Goal: Task Accomplishment & Management: Manage account settings

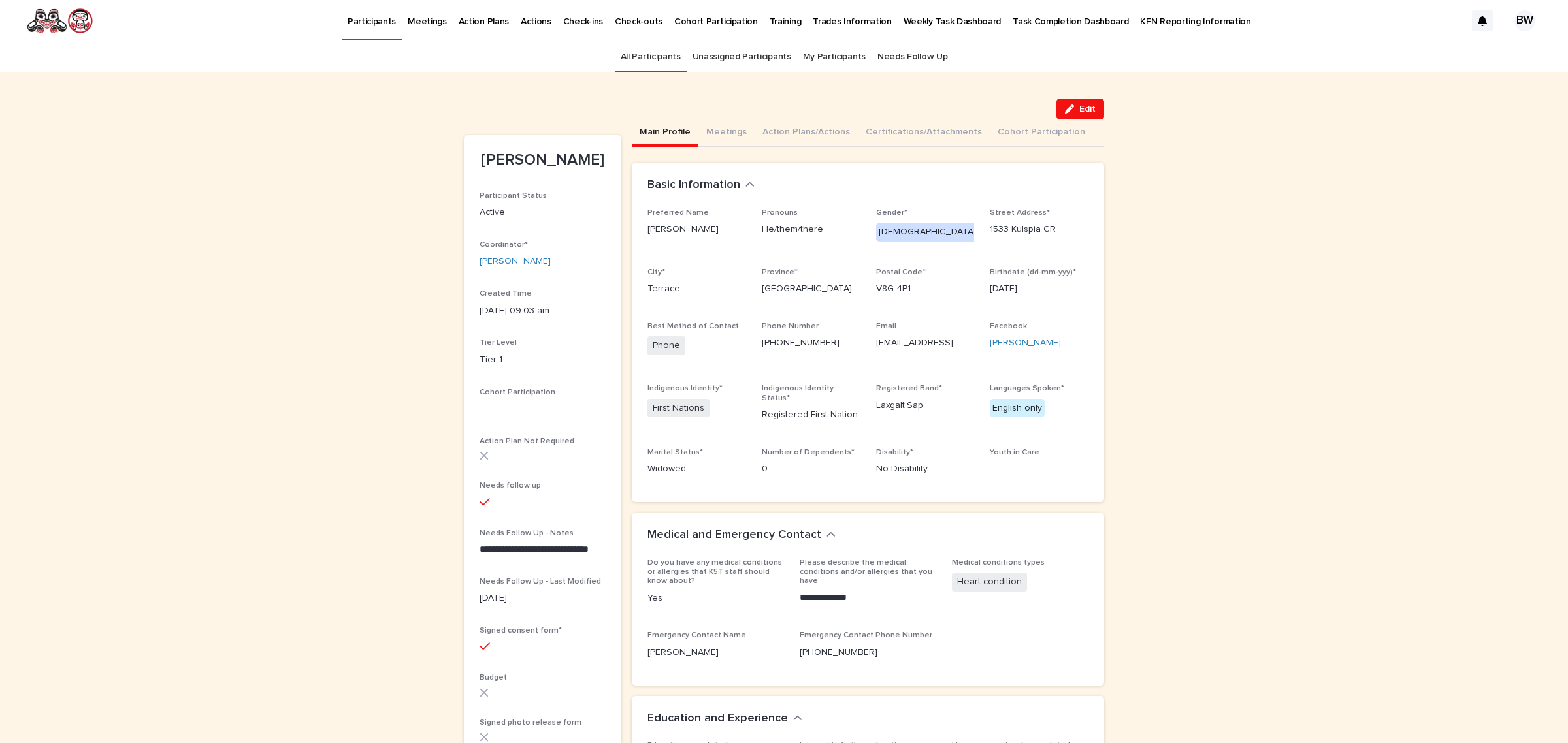
click at [738, 58] on link "Unassigned Participants" at bounding box center [741, 57] width 99 height 30
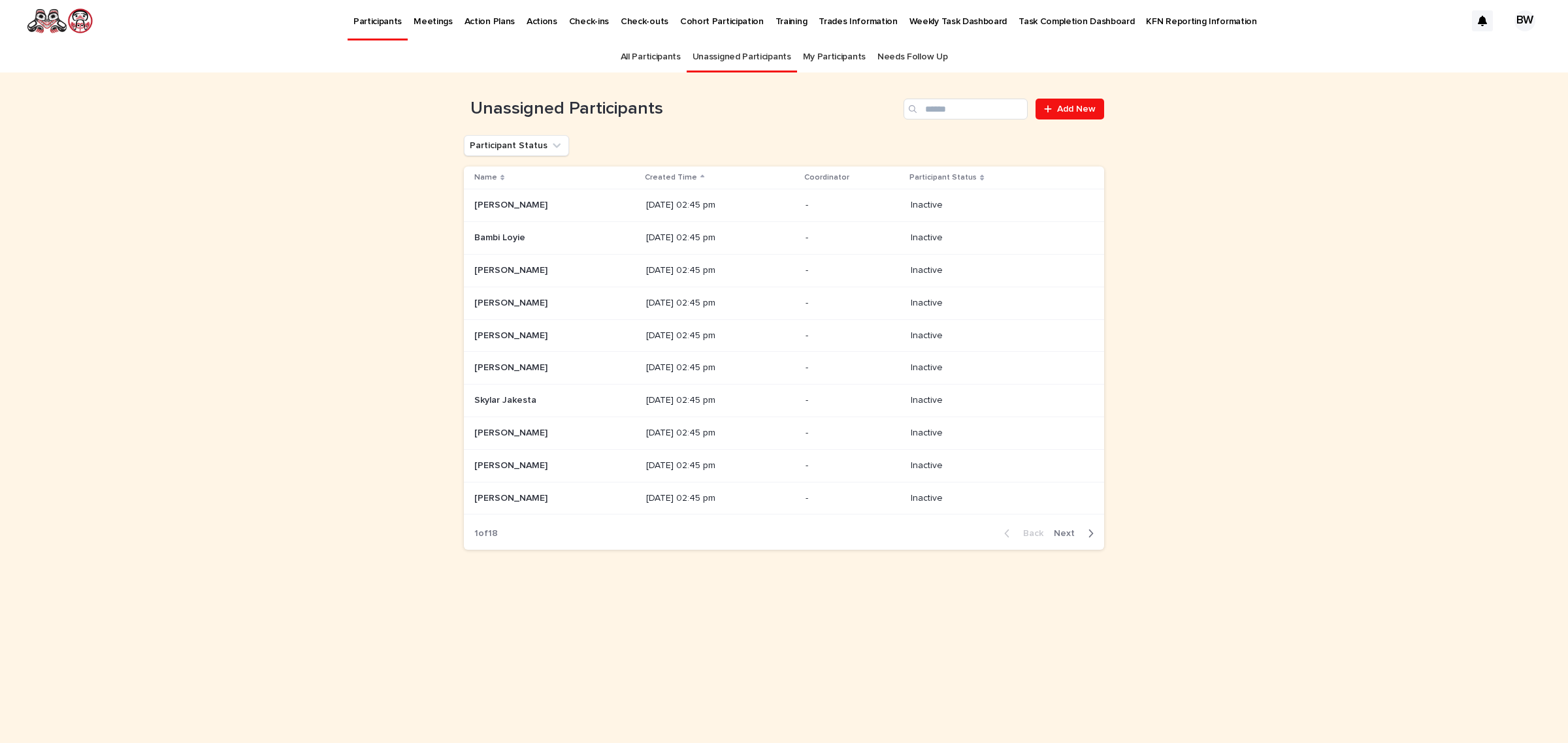
click at [674, 30] on link "Cohort Participation" at bounding box center [722, 20] width 95 height 40
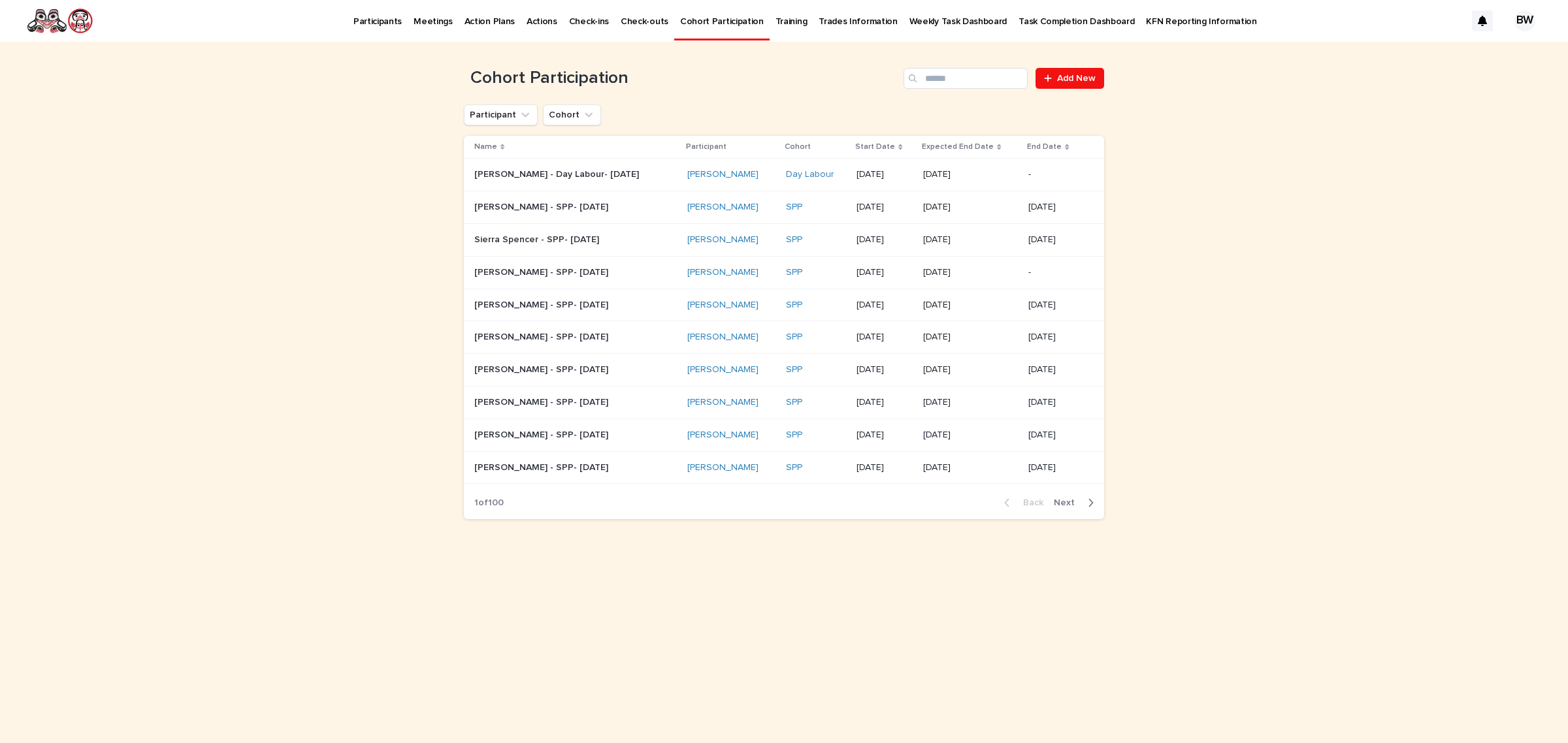
click at [356, 24] on p "Participants" at bounding box center [377, 13] width 48 height 27
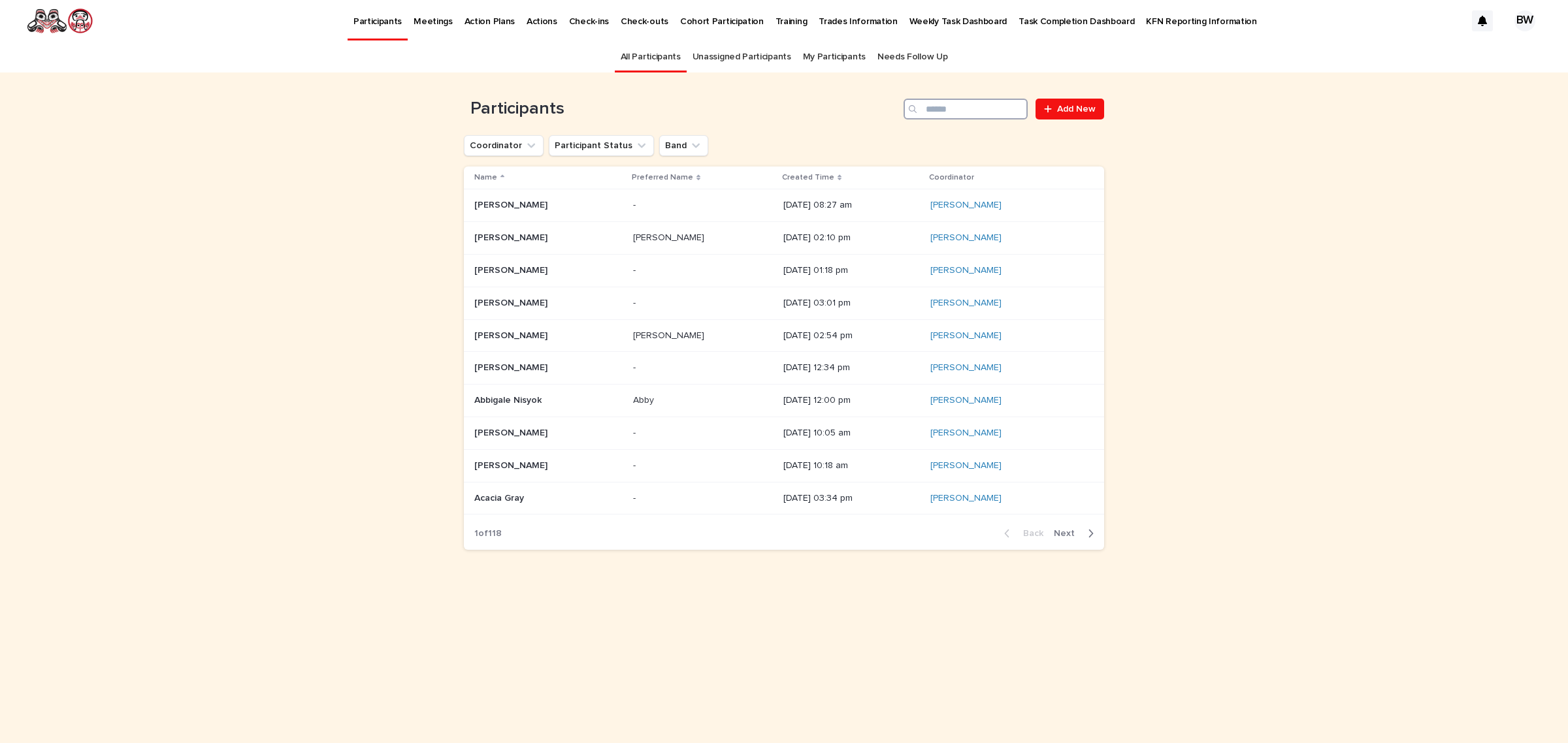
click at [980, 99] on input "Search" at bounding box center [966, 109] width 124 height 21
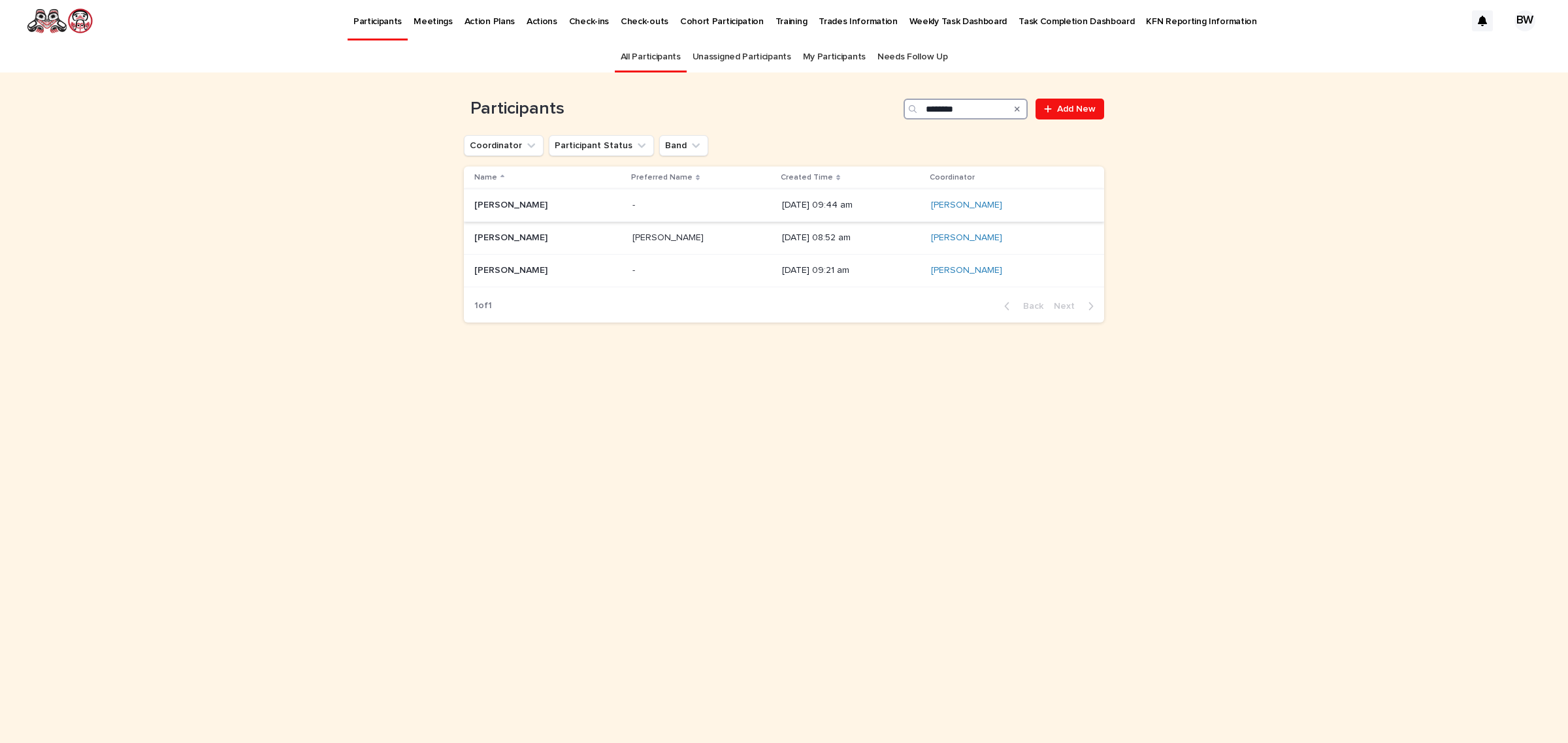
type input "********"
click at [563, 212] on div "Steven Dennis Steven Dennis" at bounding box center [548, 205] width 148 height 22
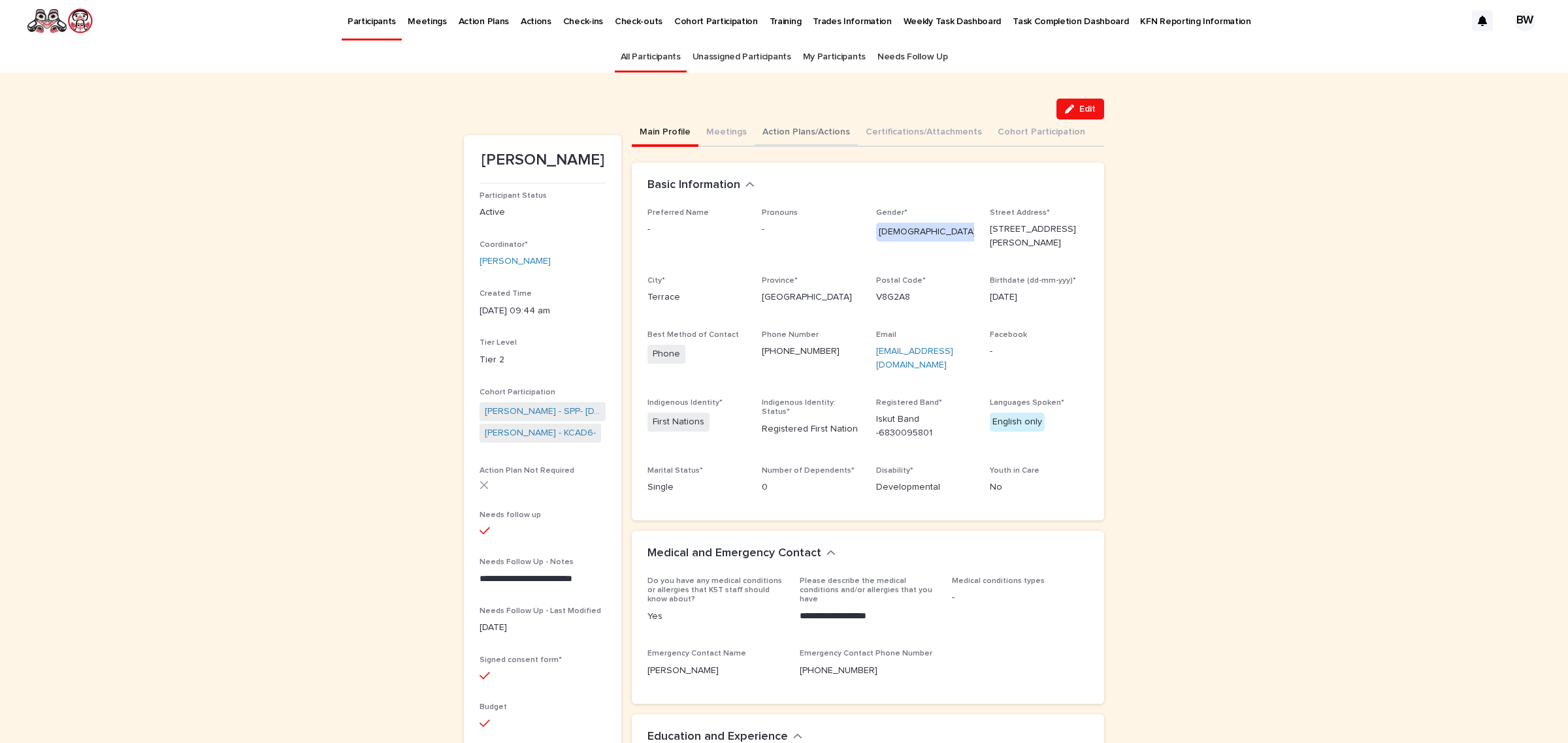
click at [775, 131] on button "Action Plans/Actions" at bounding box center [806, 133] width 103 height 27
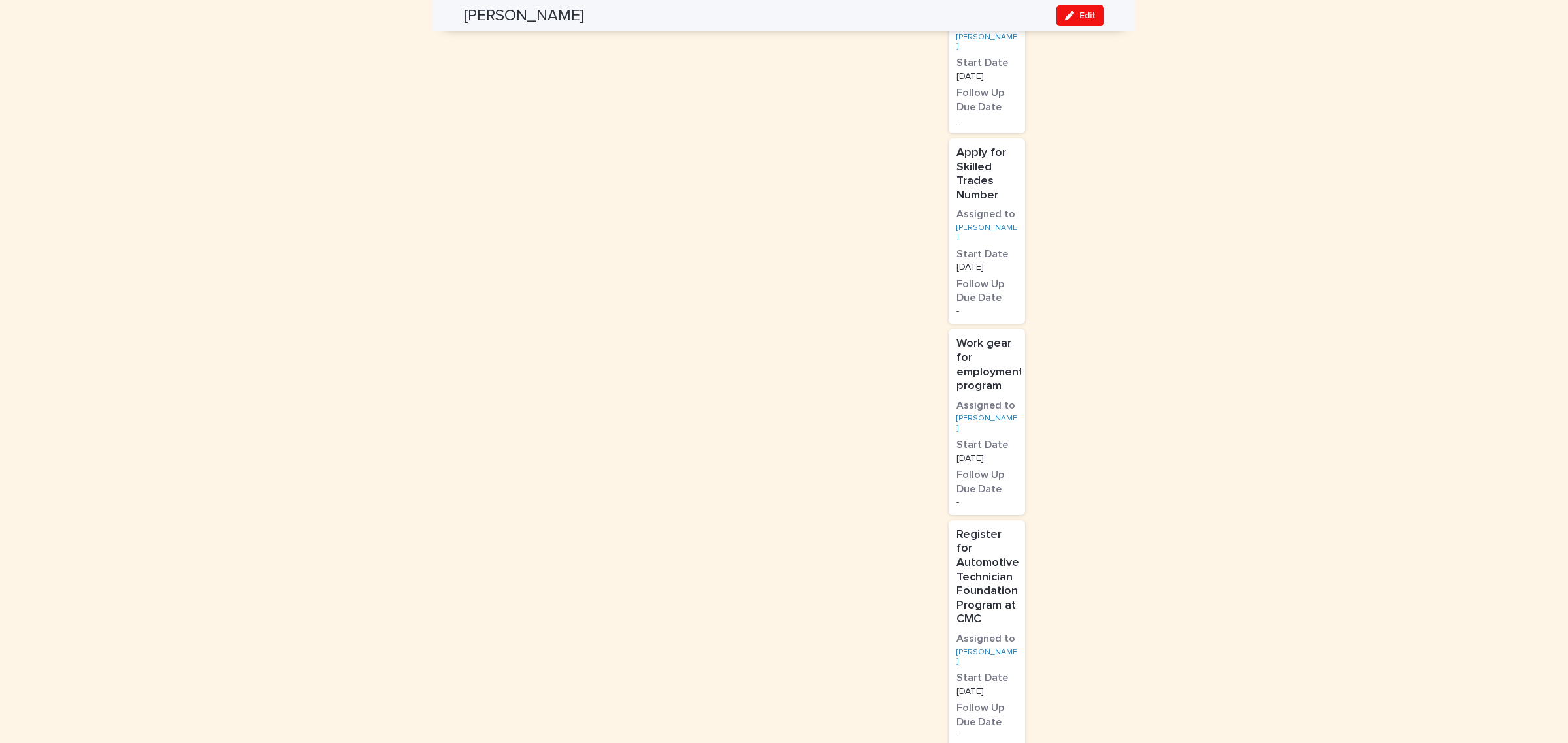
scroll to position [1387, 0]
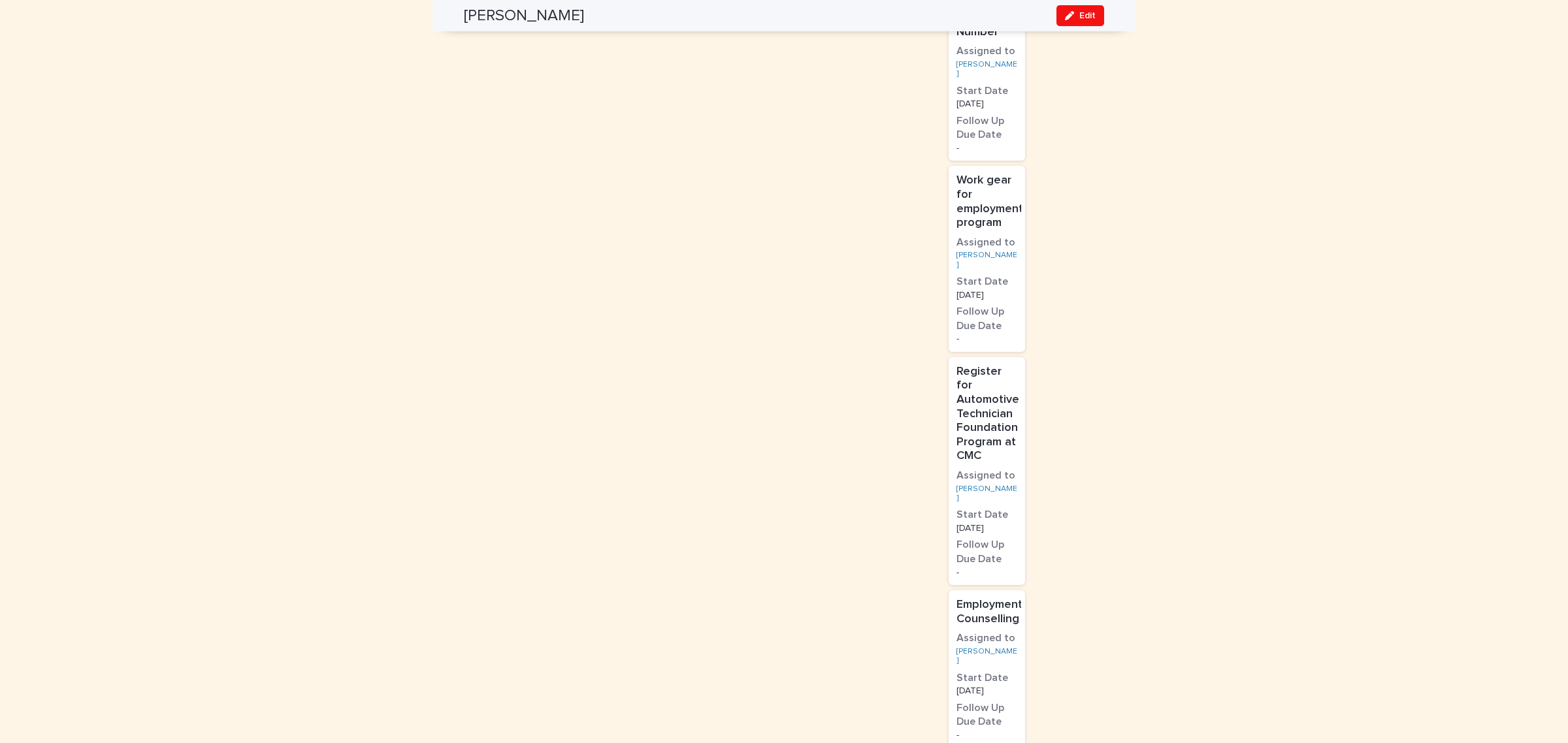
click at [982, 365] on p "Register for Automotive Technician Foundation Program at CMC" at bounding box center [988, 414] width 63 height 99
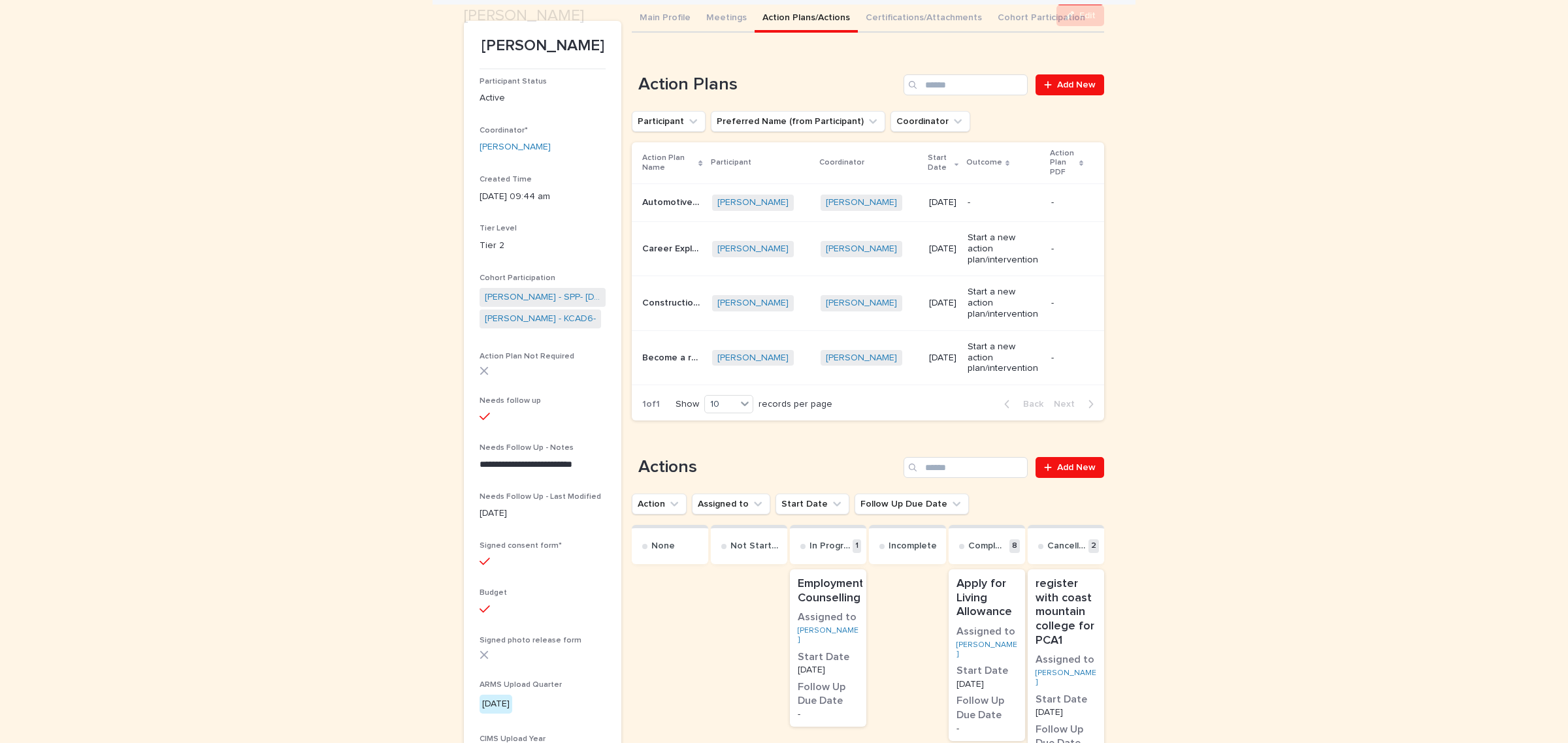
scroll to position [204, 0]
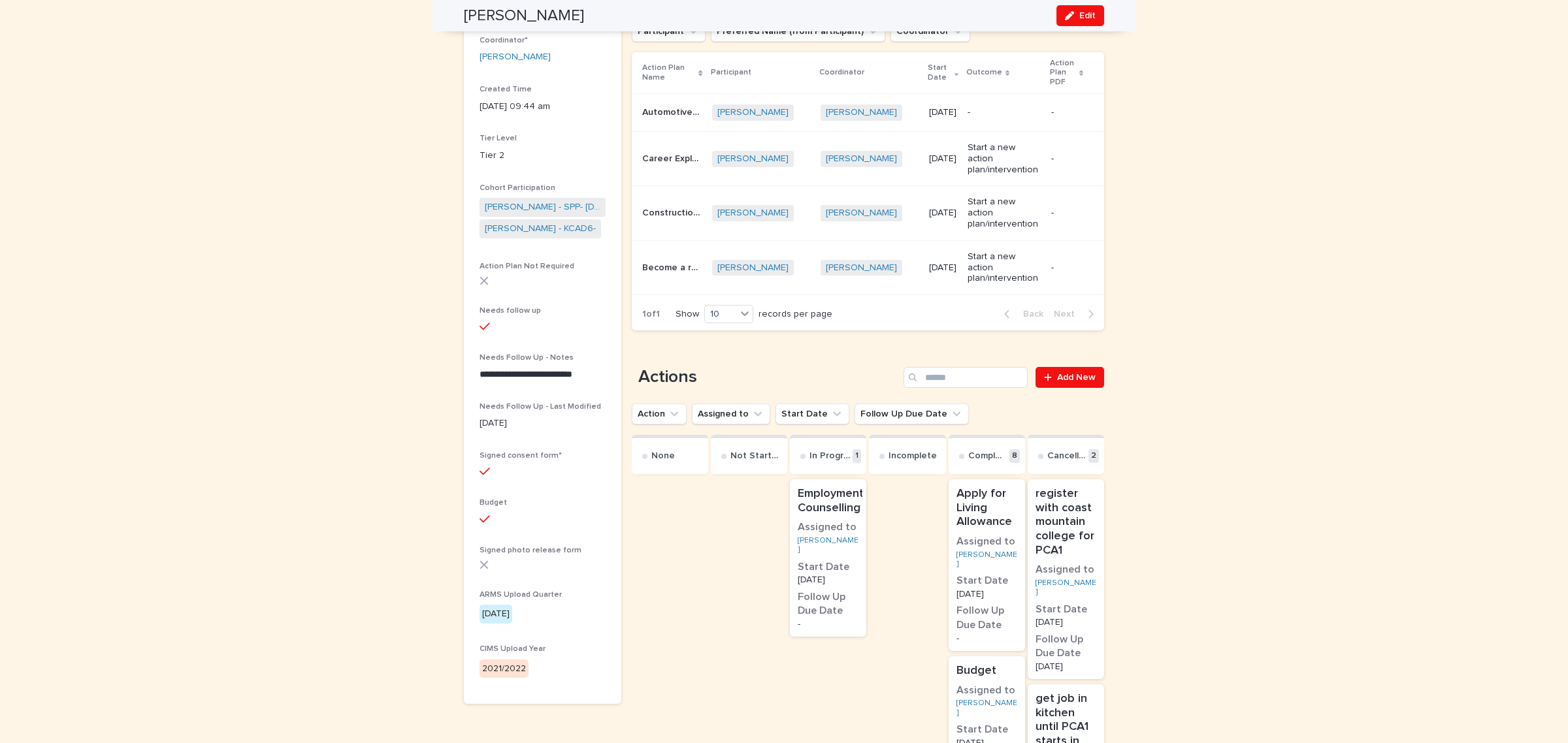
click at [839, 521] on h3 "Assigned to" at bounding box center [828, 528] width 61 height 15
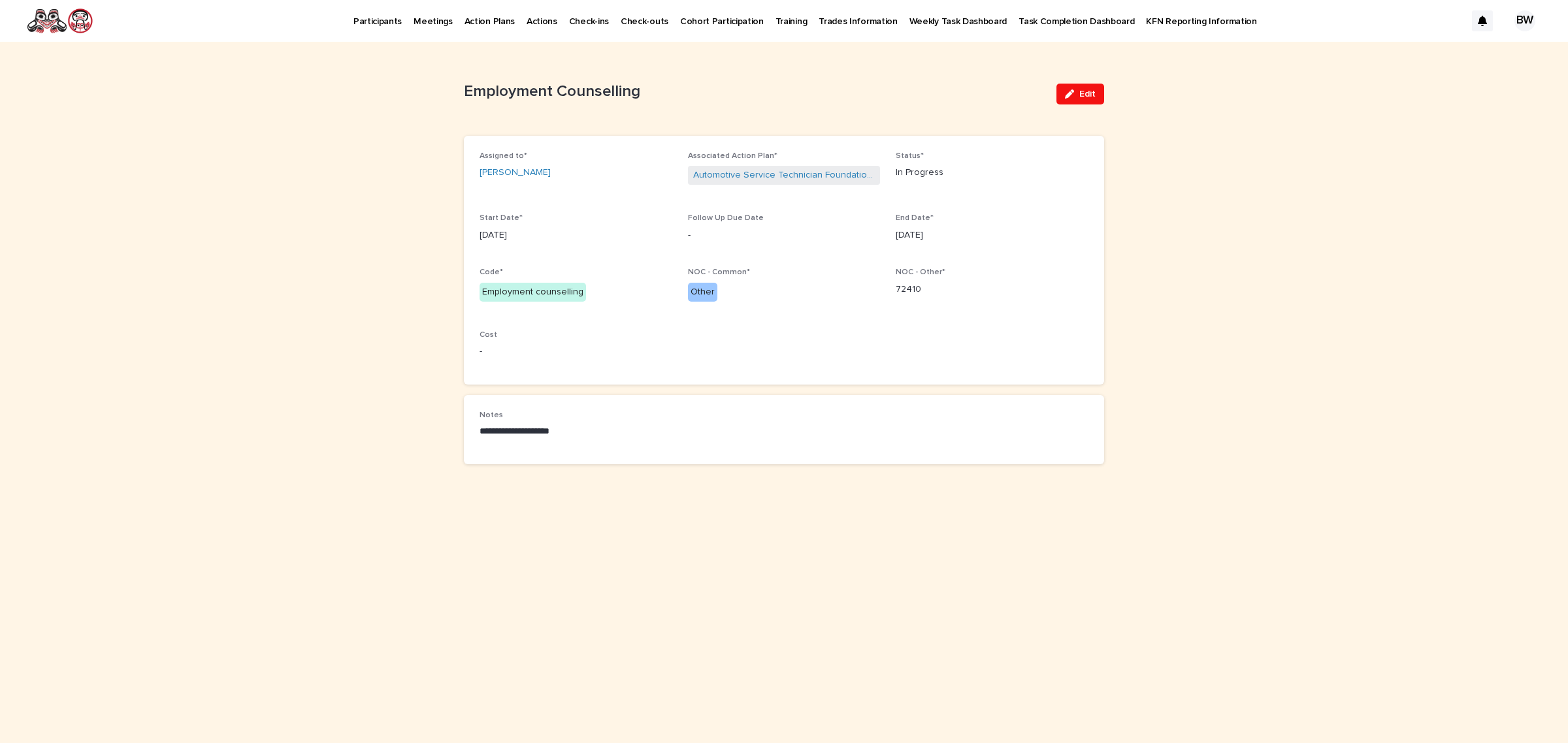
click at [1070, 79] on div "Edit" at bounding box center [1078, 94] width 53 height 52
click at [1075, 89] on button "Edit" at bounding box center [1080, 94] width 48 height 21
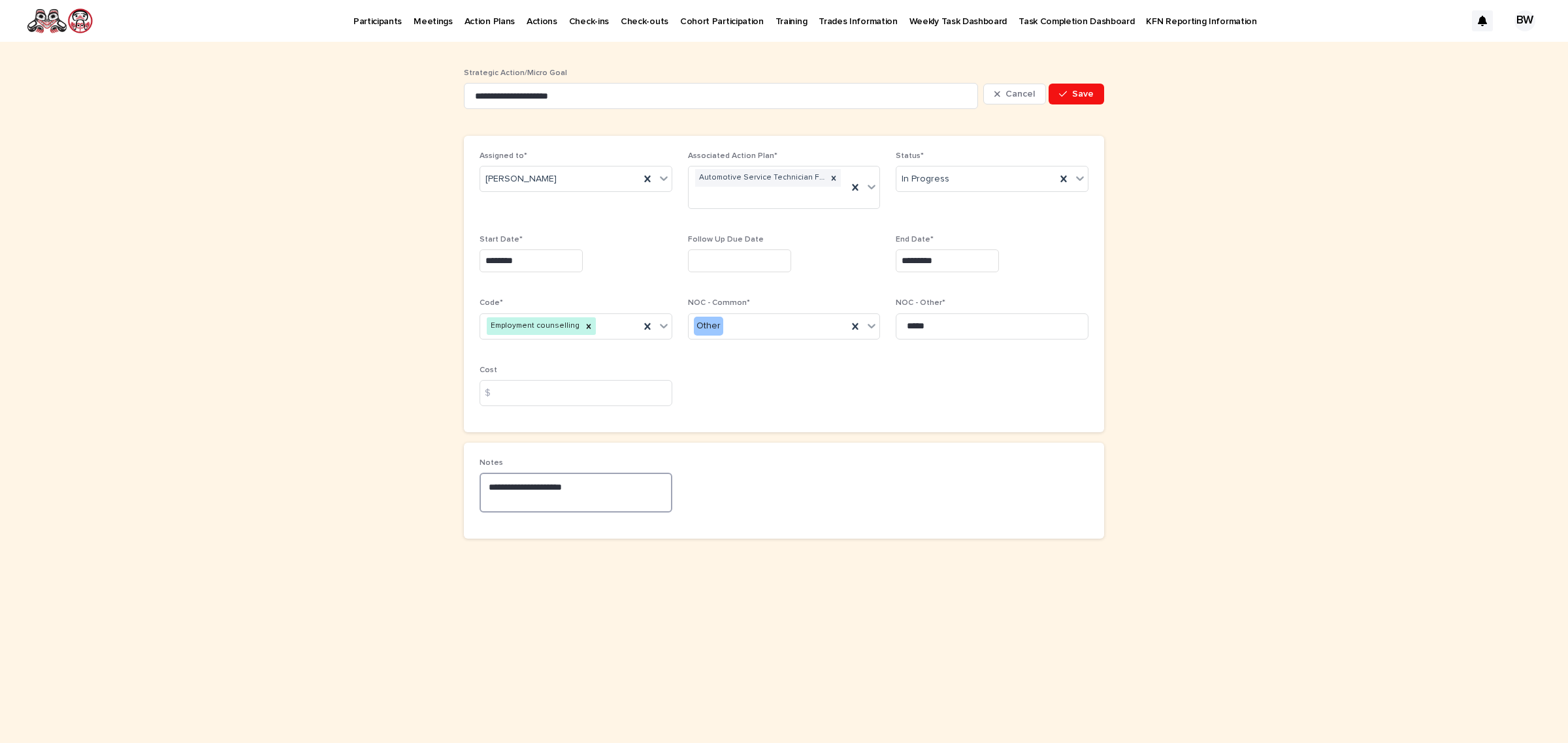
click at [618, 510] on textarea "**********" at bounding box center [575, 492] width 193 height 39
drag, startPoint x: 612, startPoint y: 490, endPoint x: 595, endPoint y: 451, distance: 42.5
click at [611, 488] on textarea "**********" at bounding box center [575, 492] width 193 height 39
paste textarea "**********"
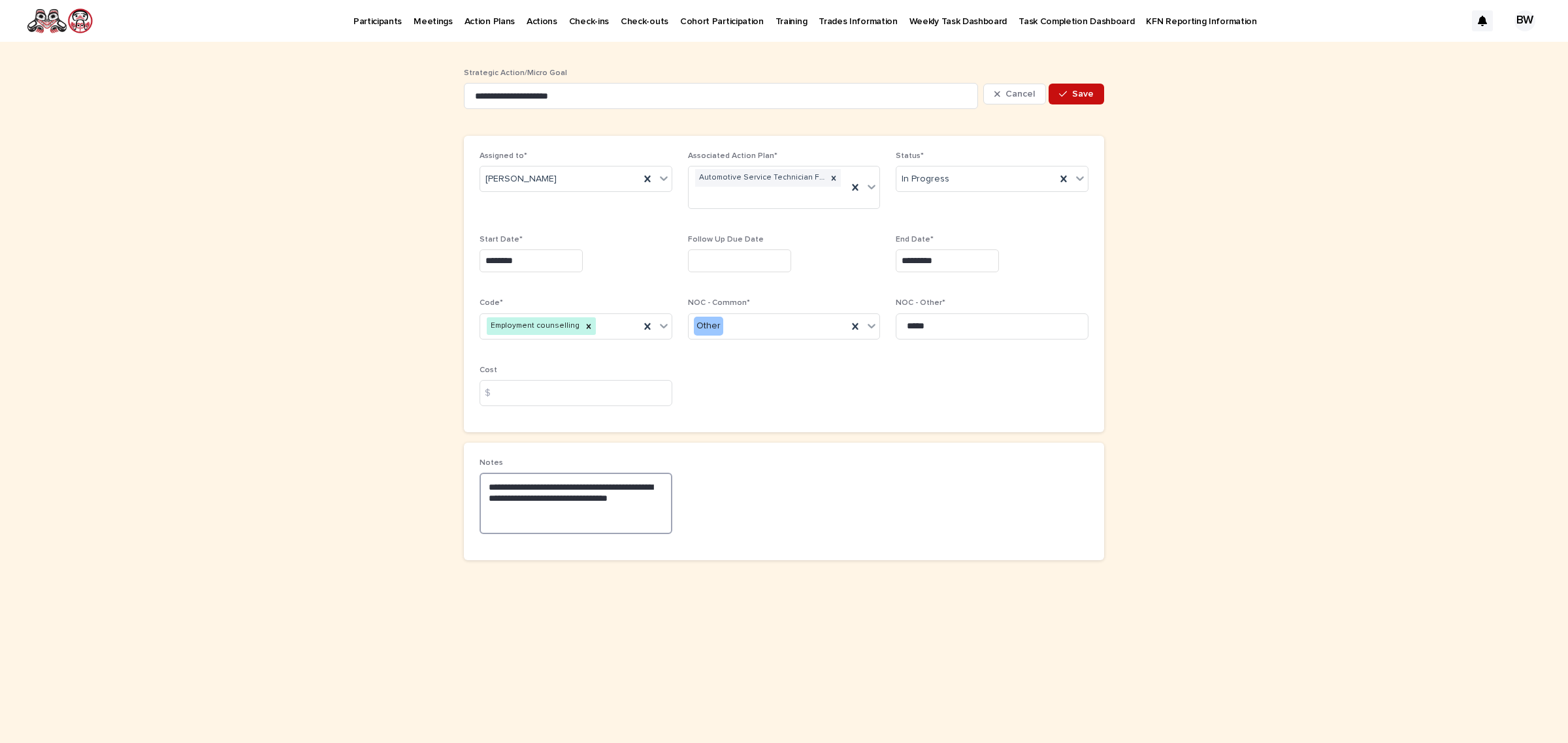
type textarea "**********"
click at [1101, 95] on button "Save" at bounding box center [1076, 94] width 56 height 21
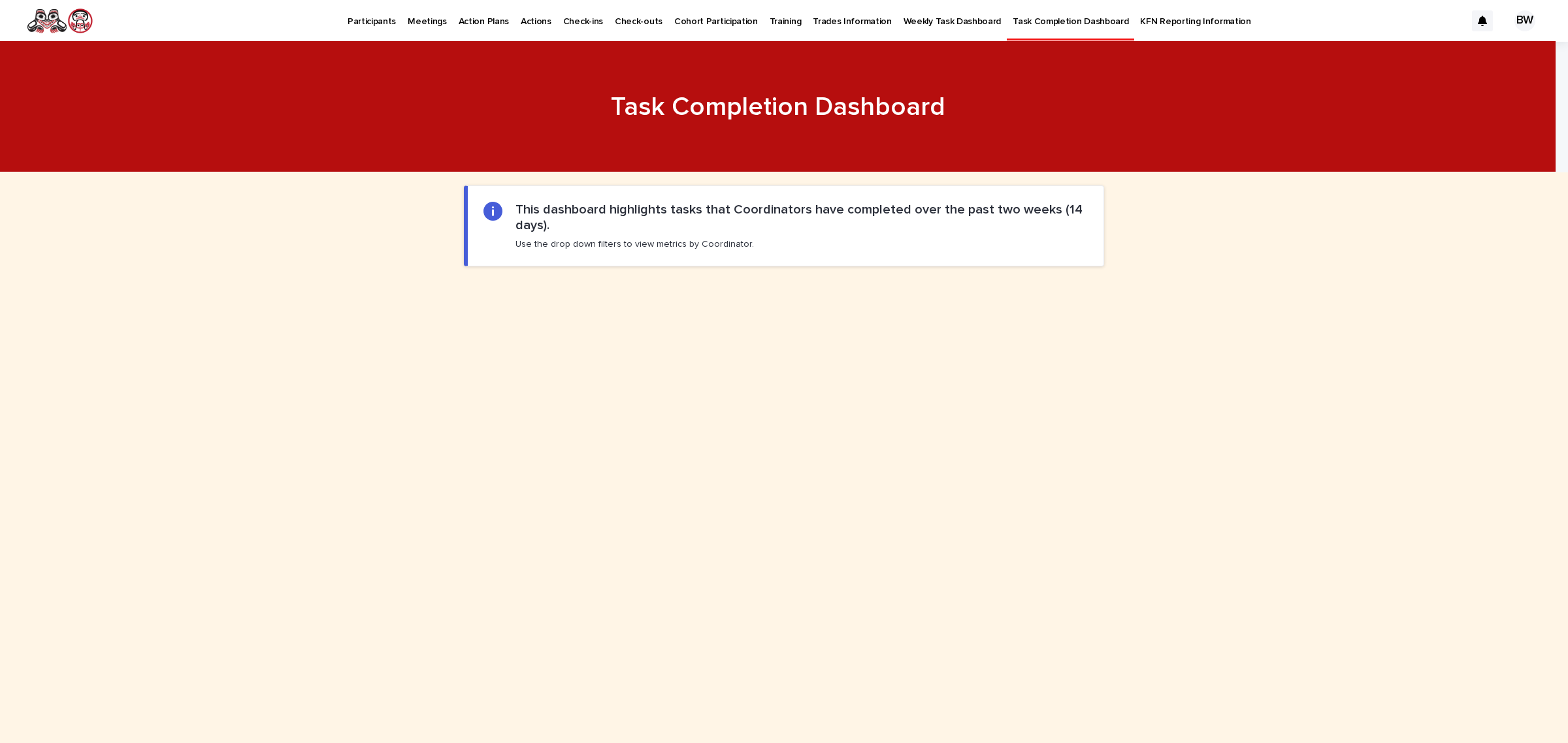
click at [368, 24] on p "Participants" at bounding box center [371, 13] width 48 height 27
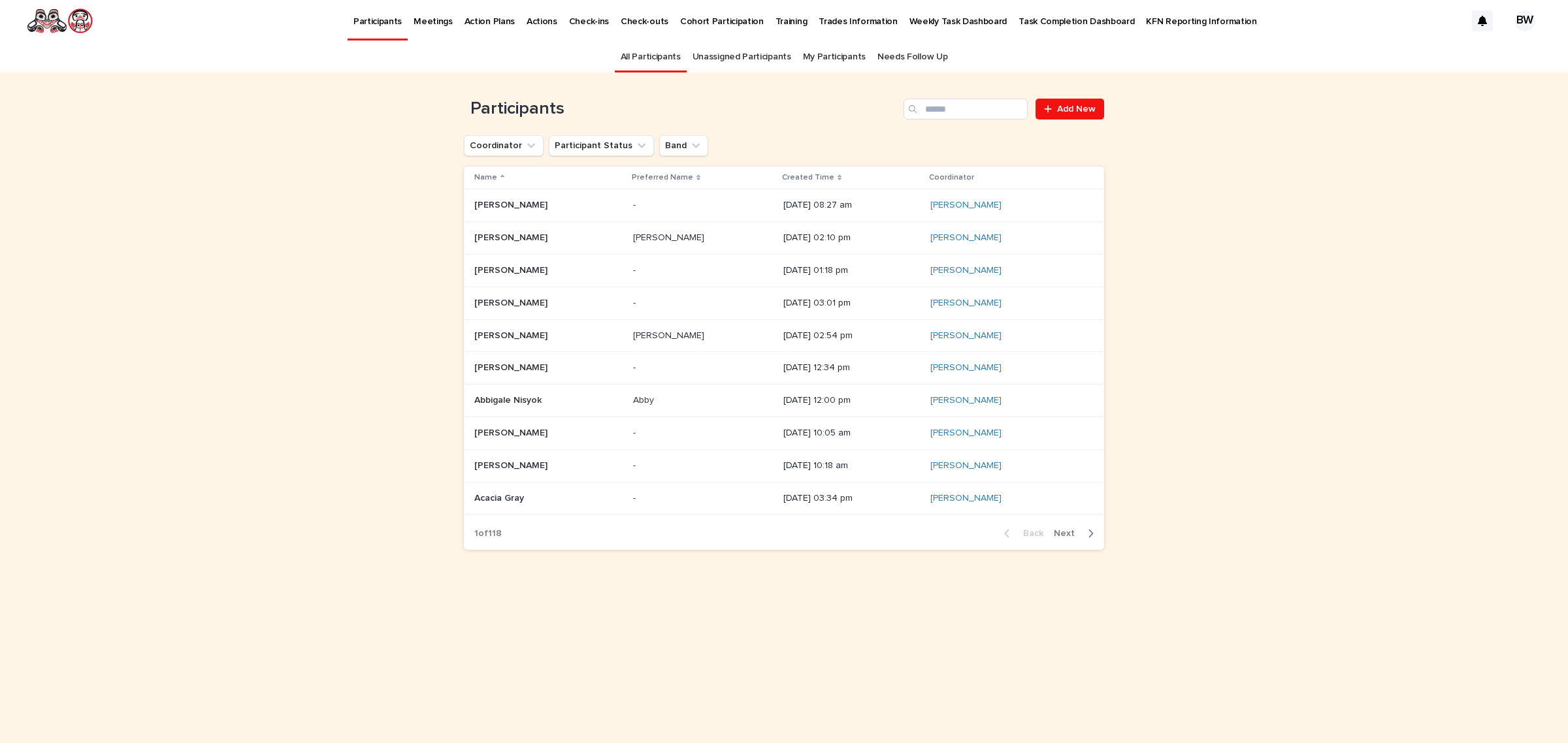
click at [841, 60] on link "My Participants" at bounding box center [834, 57] width 63 height 30
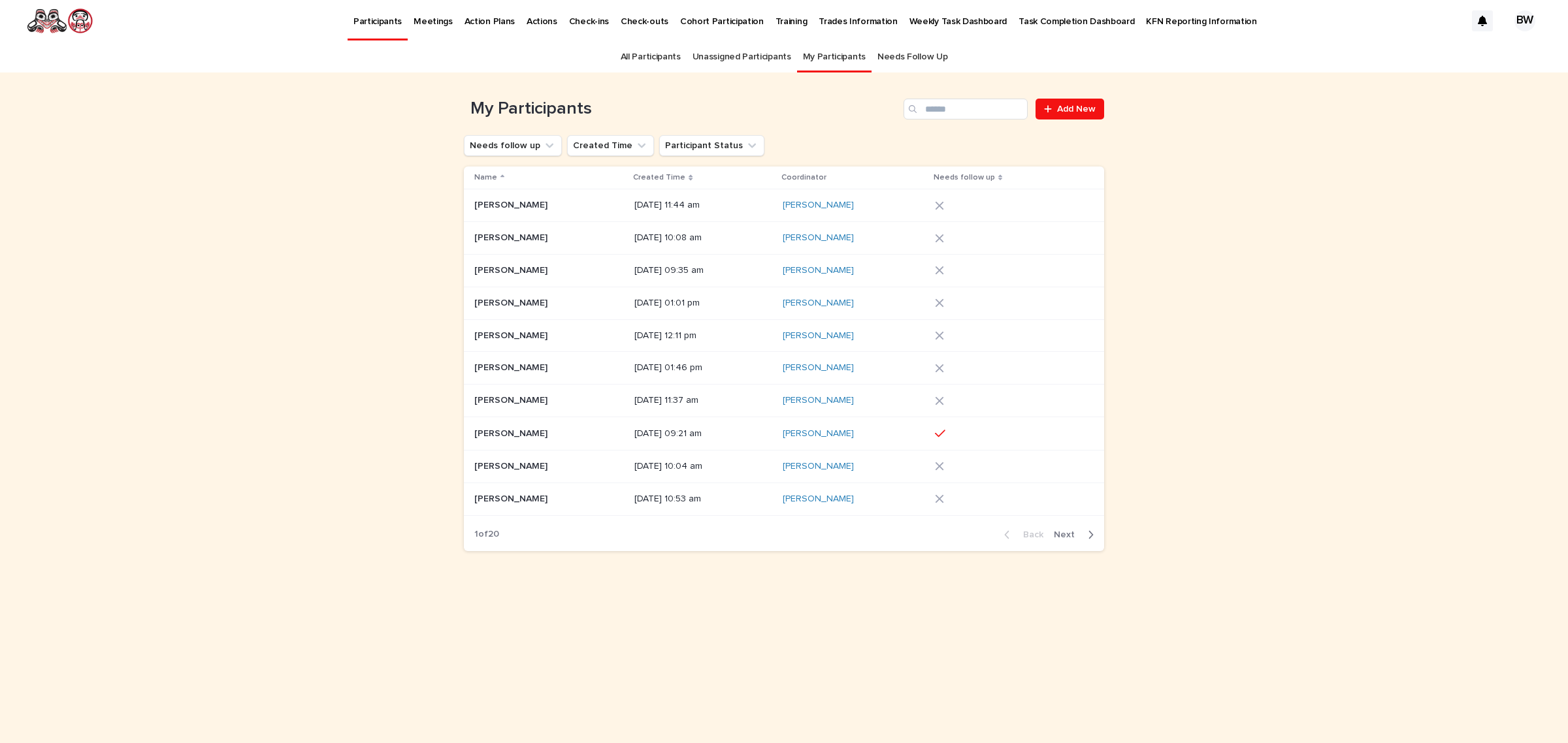
click at [925, 66] on link "Needs Follow Up" at bounding box center [912, 57] width 70 height 30
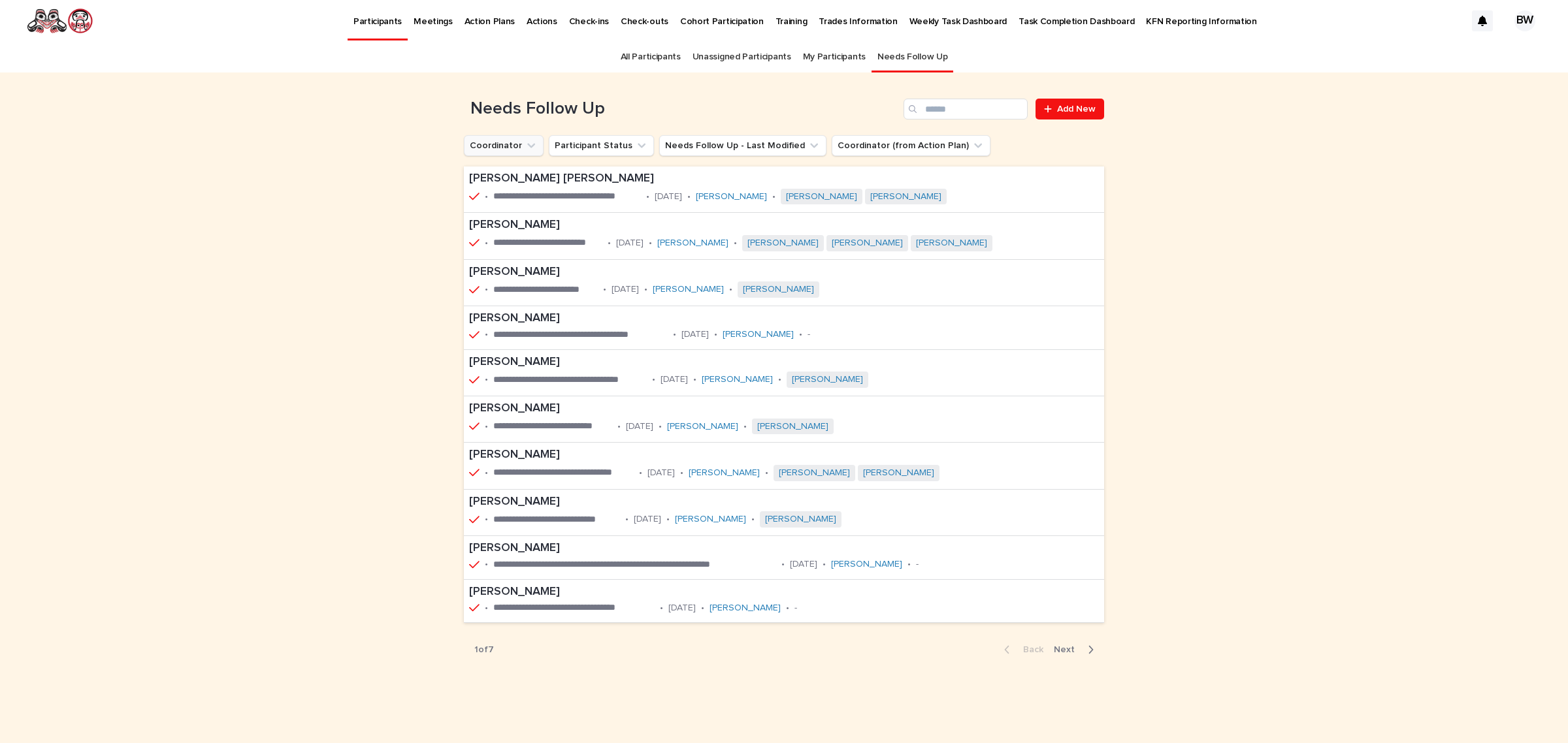
click at [533, 145] on icon "Coordinator" at bounding box center [531, 146] width 13 height 13
type input "********"
click at [514, 237] on div "[PERSON_NAME]" at bounding box center [553, 230] width 167 height 21
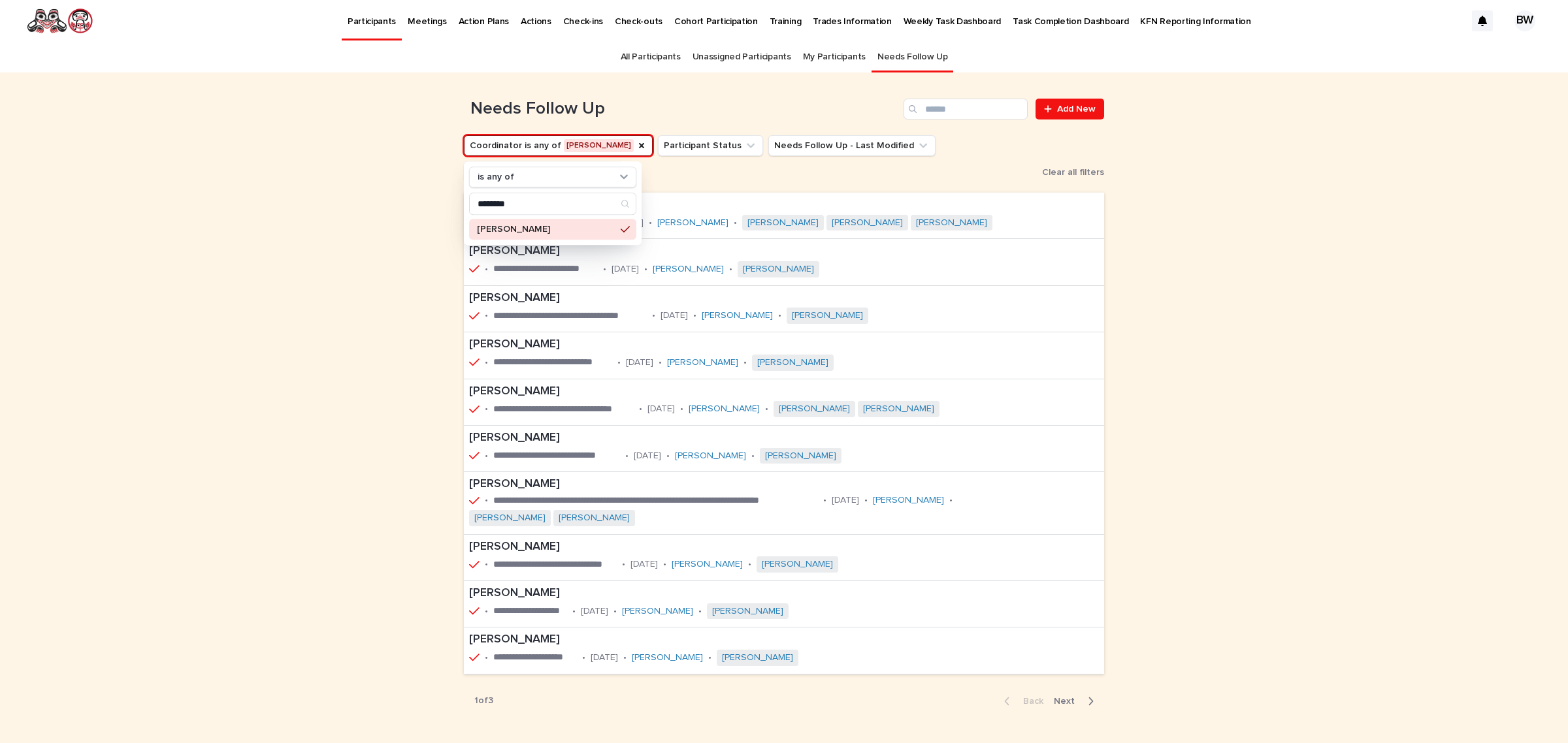
click at [1140, 136] on div "**********" at bounding box center [784, 428] width 1568 height 711
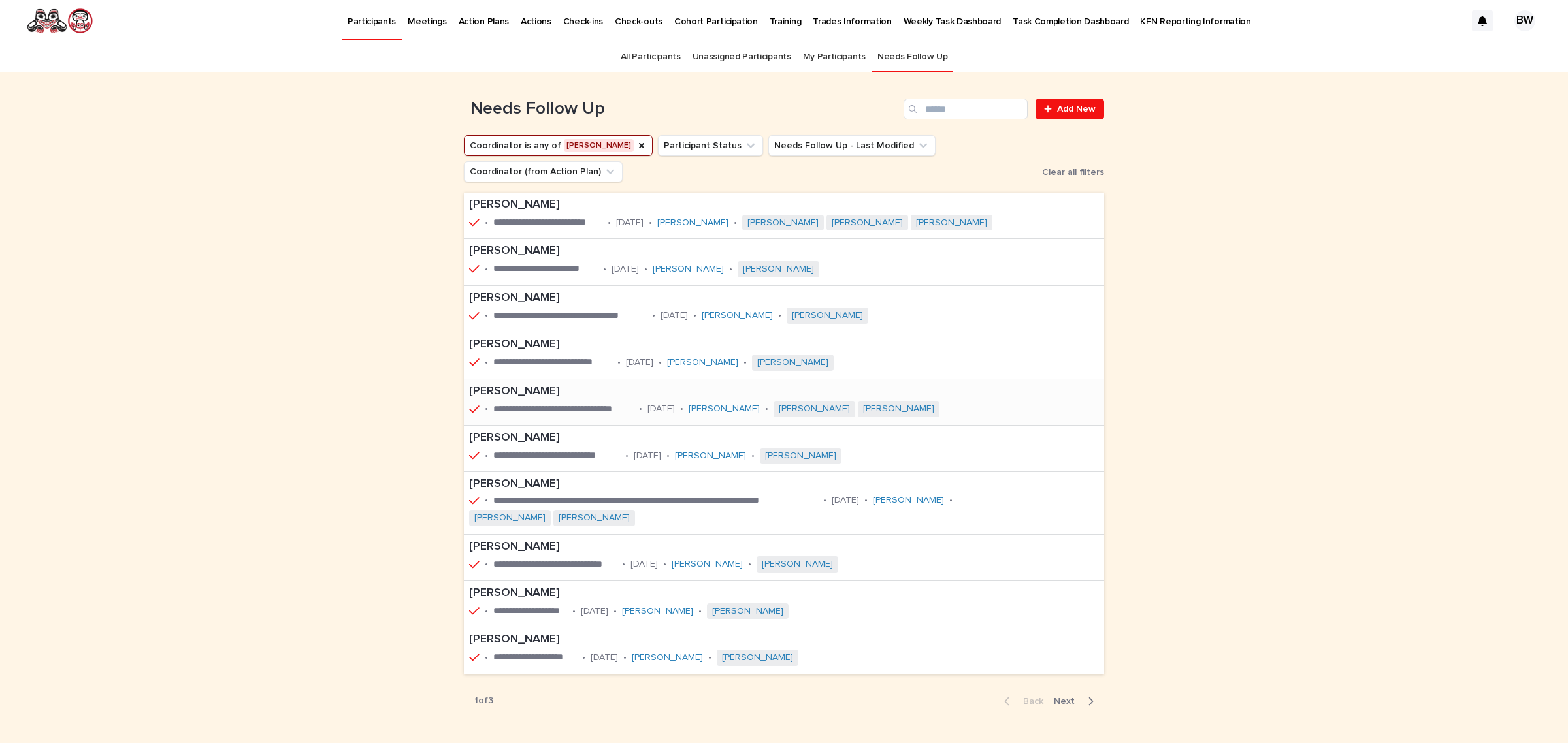
scroll to position [40, 0]
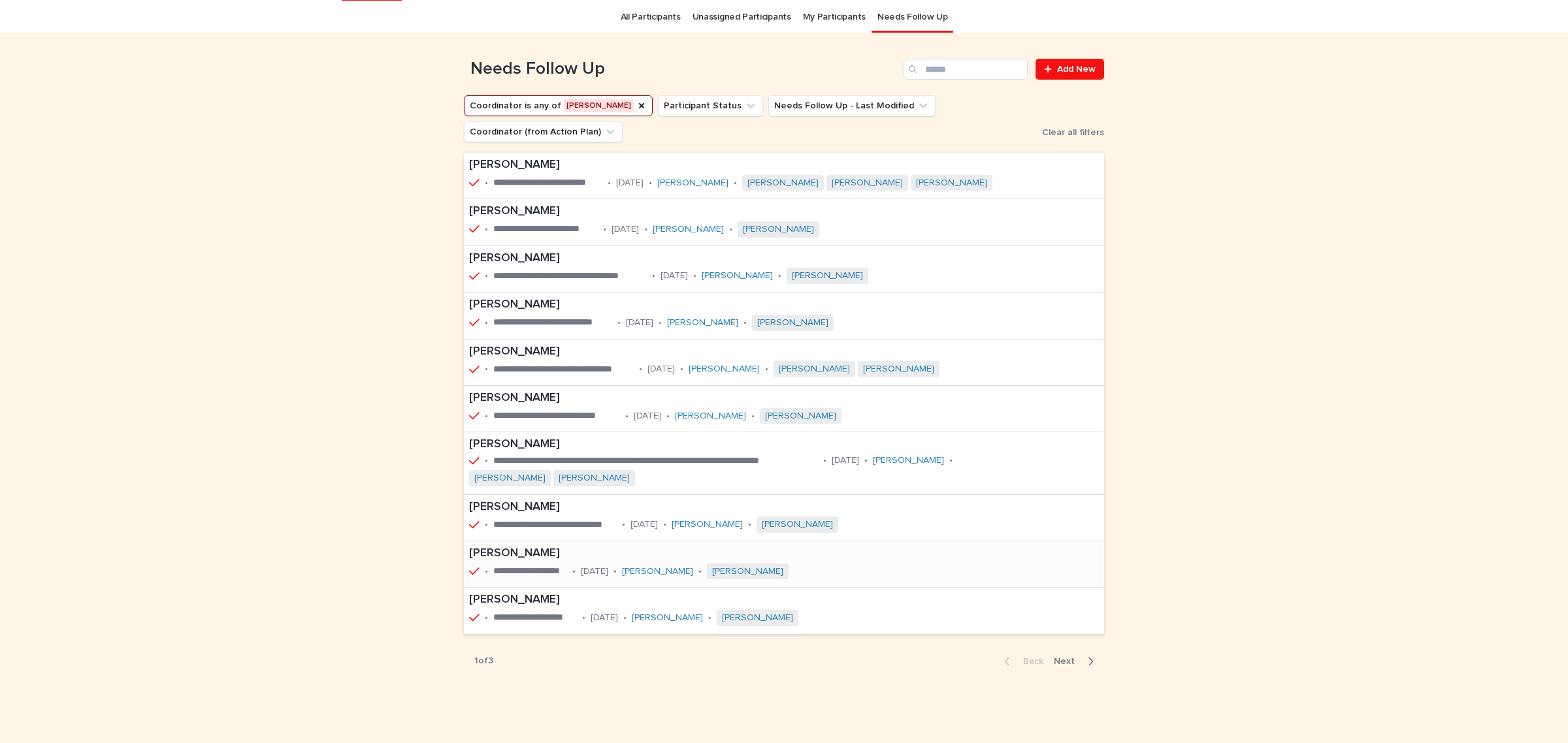
click at [637, 579] on div "**********" at bounding box center [676, 564] width 424 height 46
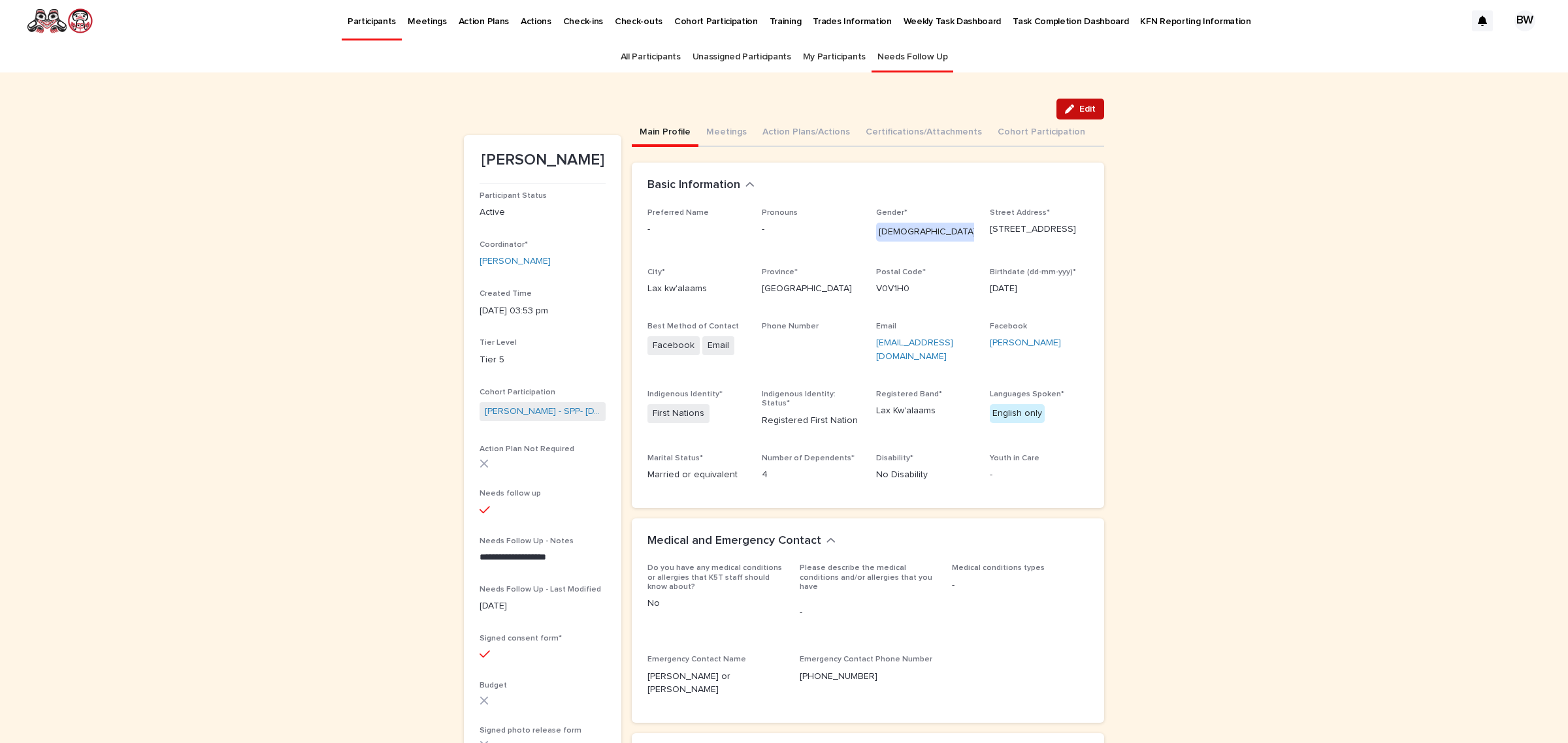
click at [1070, 102] on button "Edit" at bounding box center [1080, 109] width 48 height 21
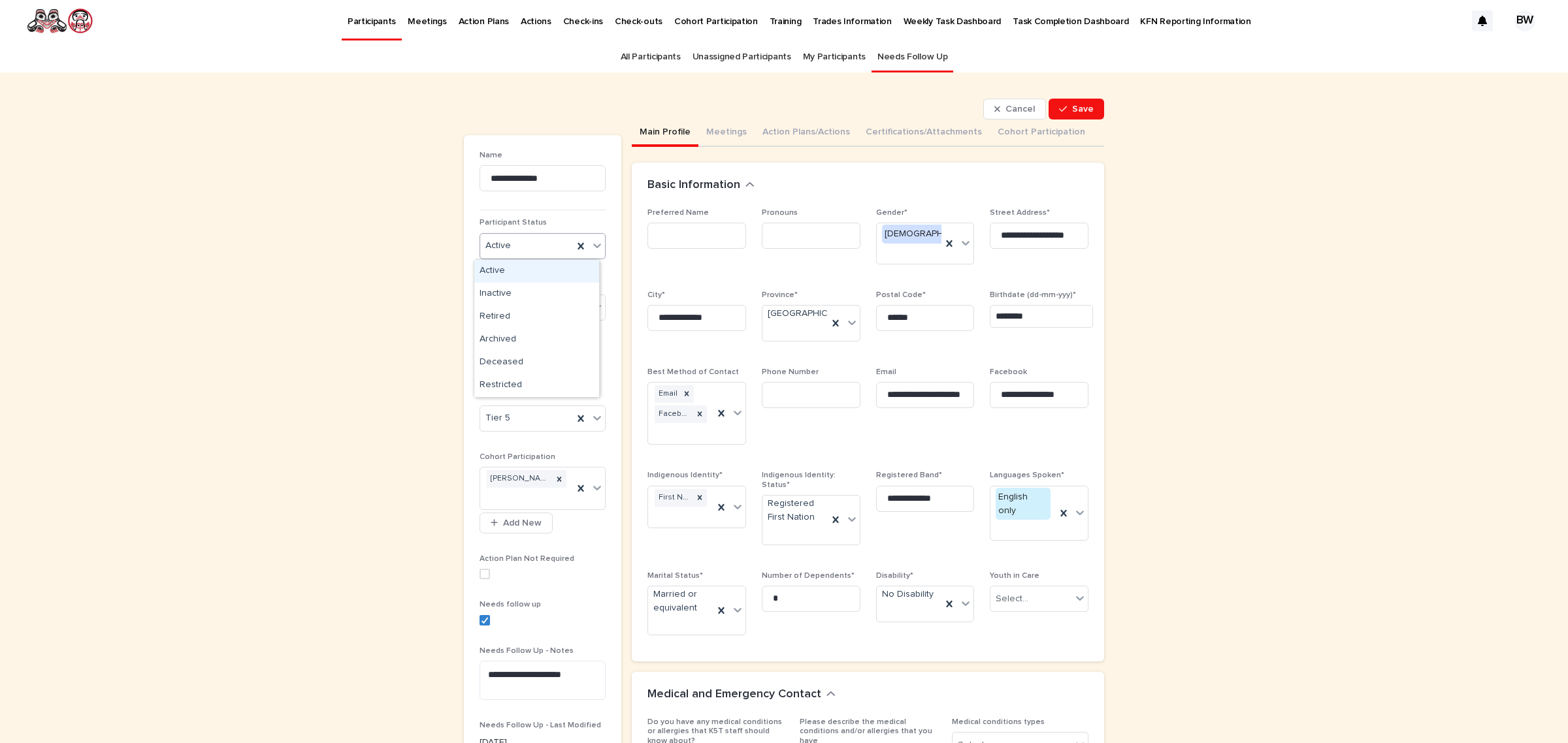
drag, startPoint x: 524, startPoint y: 243, endPoint x: 508, endPoint y: 262, distance: 24.8
click at [524, 245] on div "Active" at bounding box center [526, 245] width 93 height 22
drag, startPoint x: 500, startPoint y: 298, endPoint x: 523, endPoint y: 269, distance: 37.0
click at [508, 302] on div "Inactive" at bounding box center [537, 294] width 125 height 23
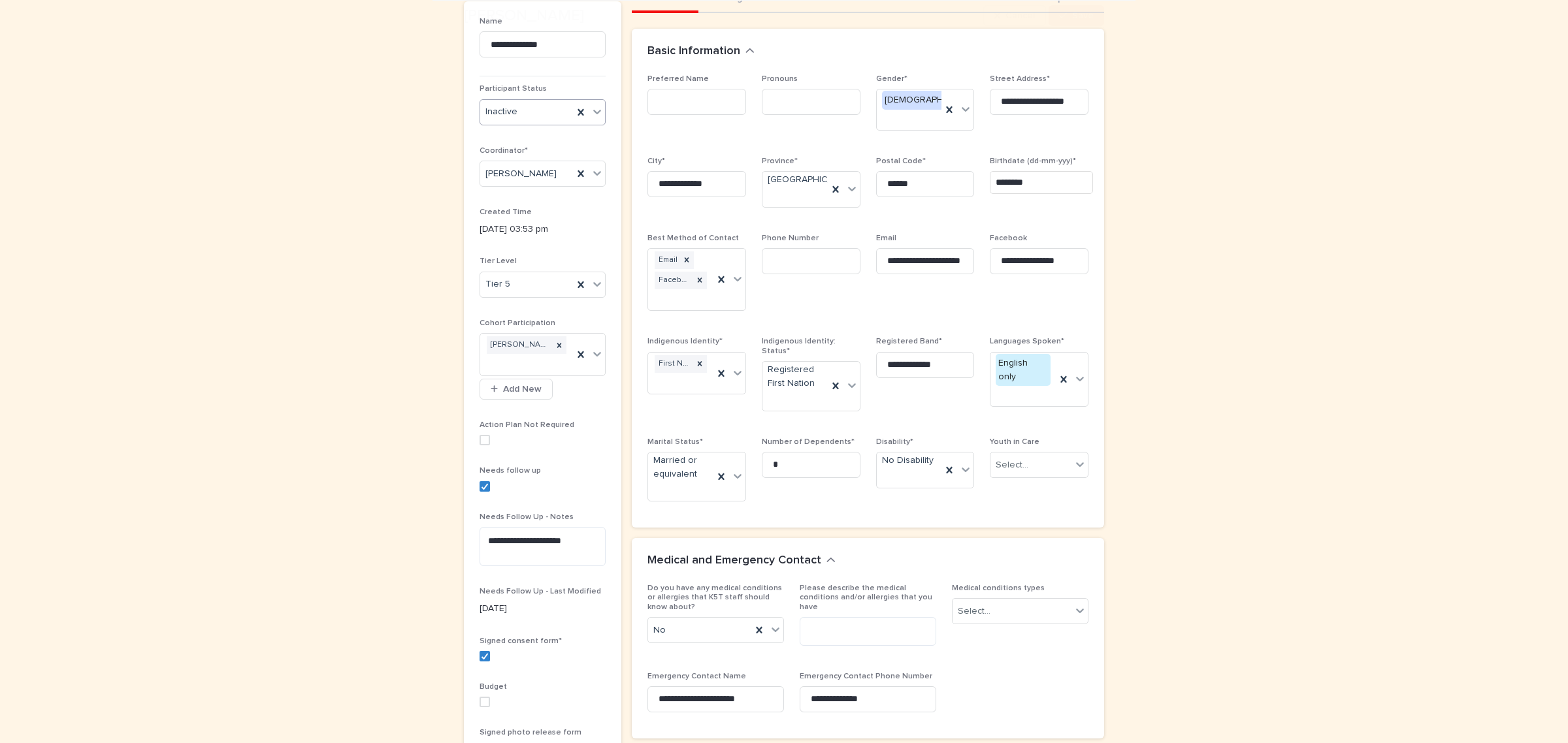
scroll to position [245, 0]
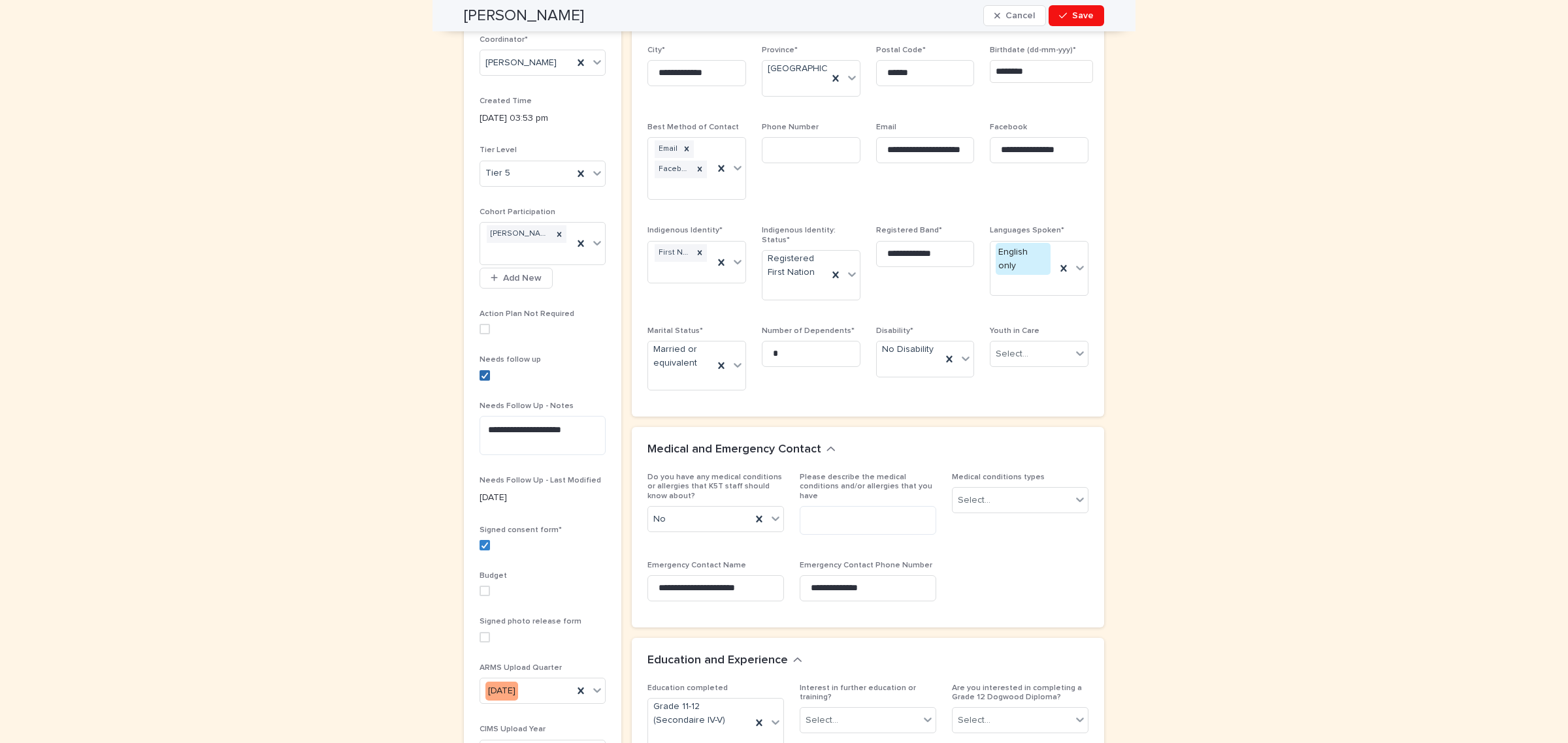
click at [481, 377] on icon at bounding box center [484, 376] width 8 height 7
drag, startPoint x: 562, startPoint y: 427, endPoint x: 67, endPoint y: 449, distance: 495.5
type textarea "*"
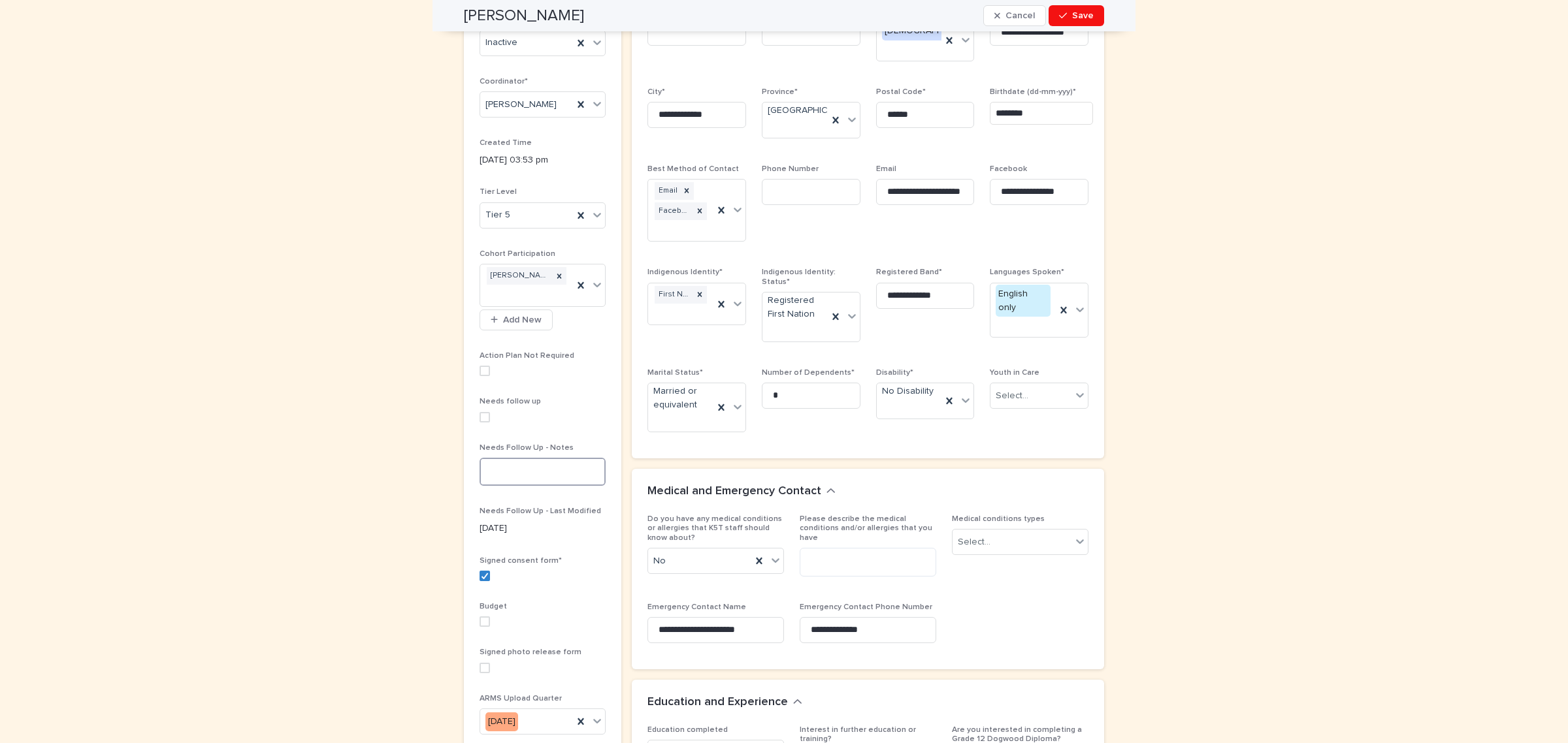
scroll to position [0, 0]
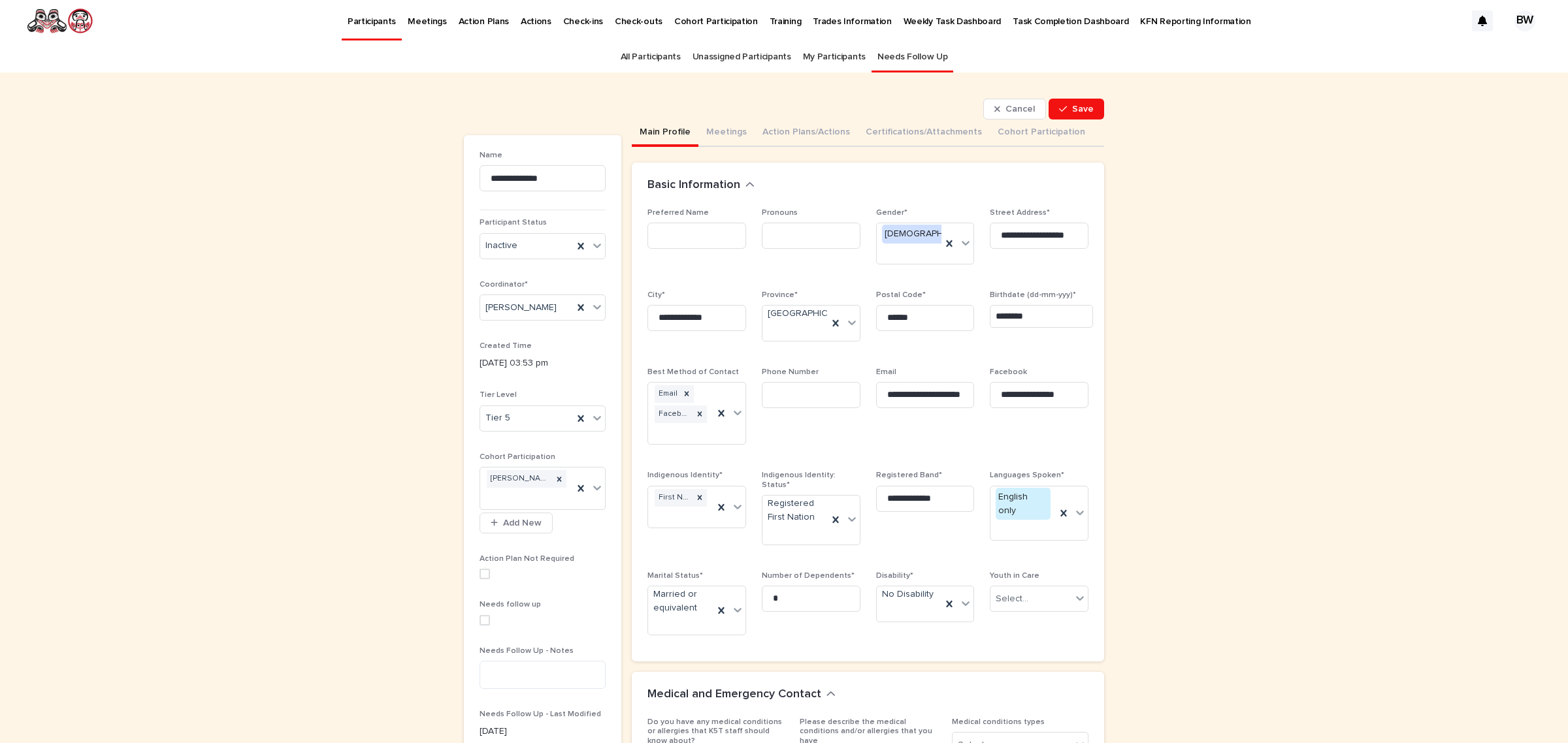
drag, startPoint x: 1058, startPoint y: 105, endPoint x: 627, endPoint y: 90, distance: 431.3
click at [1059, 105] on icon "button" at bounding box center [1063, 109] width 8 height 9
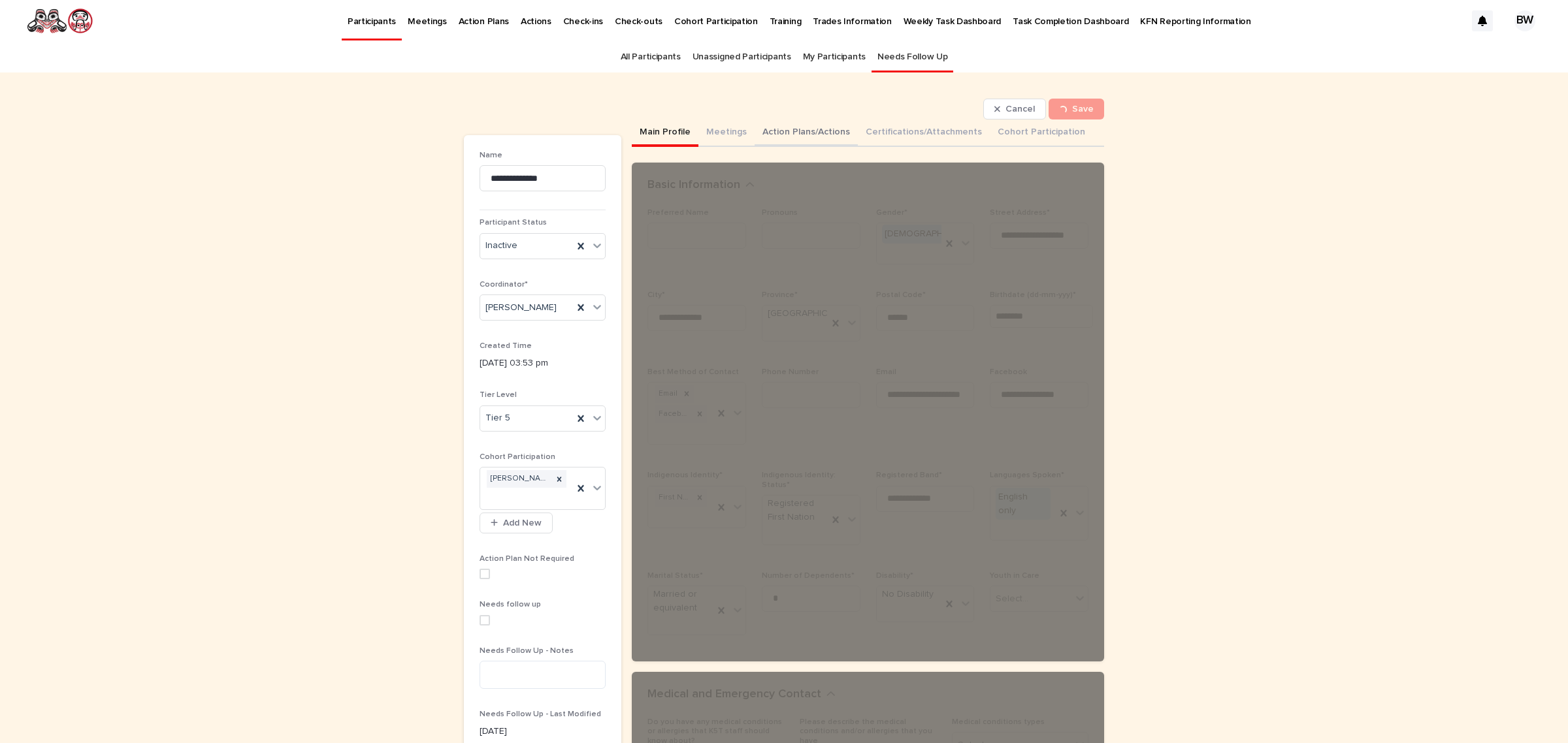
click at [810, 130] on button "Action Plans/Actions" at bounding box center [806, 133] width 103 height 27
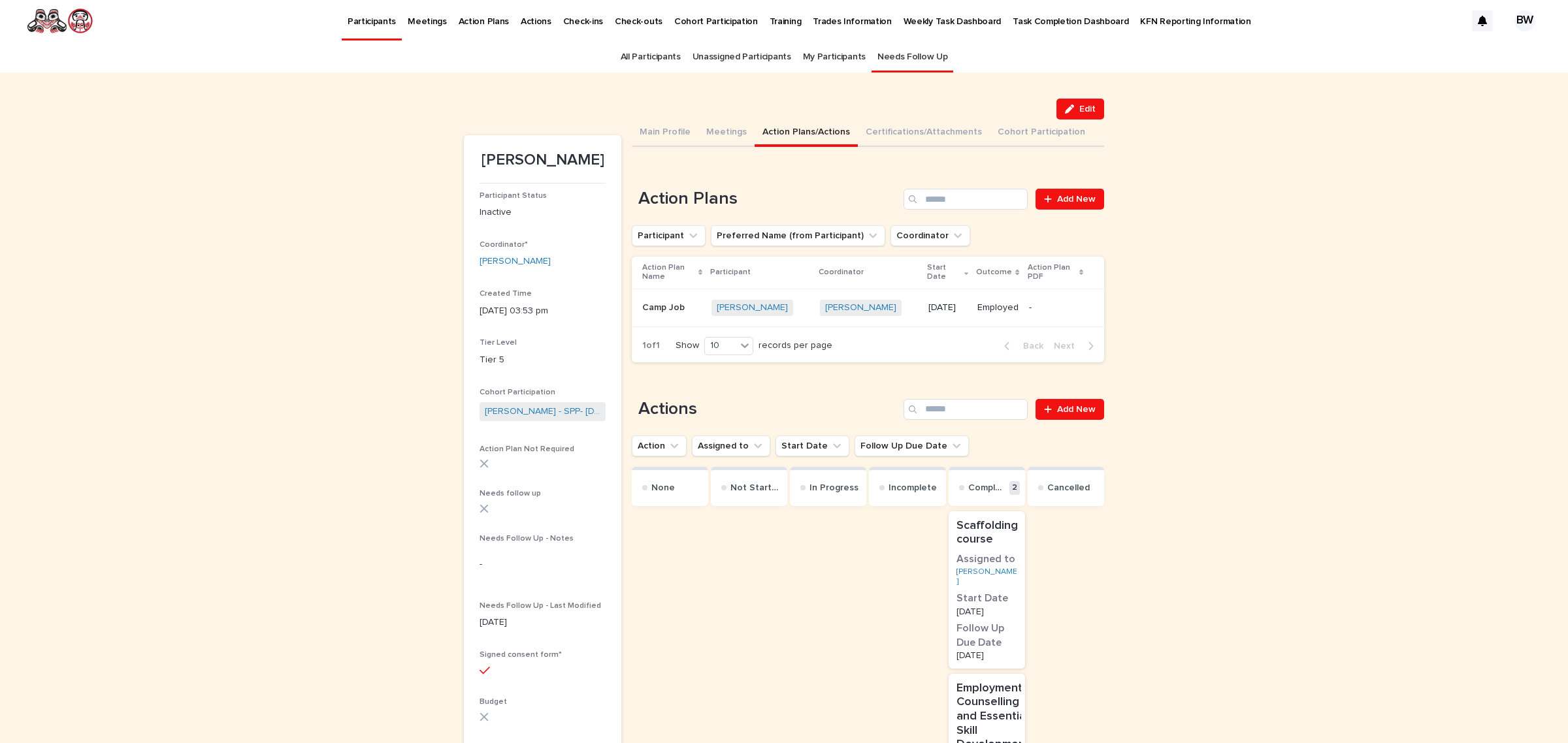
click at [929, 309] on td "[DATE]" at bounding box center [948, 307] width 49 height 38
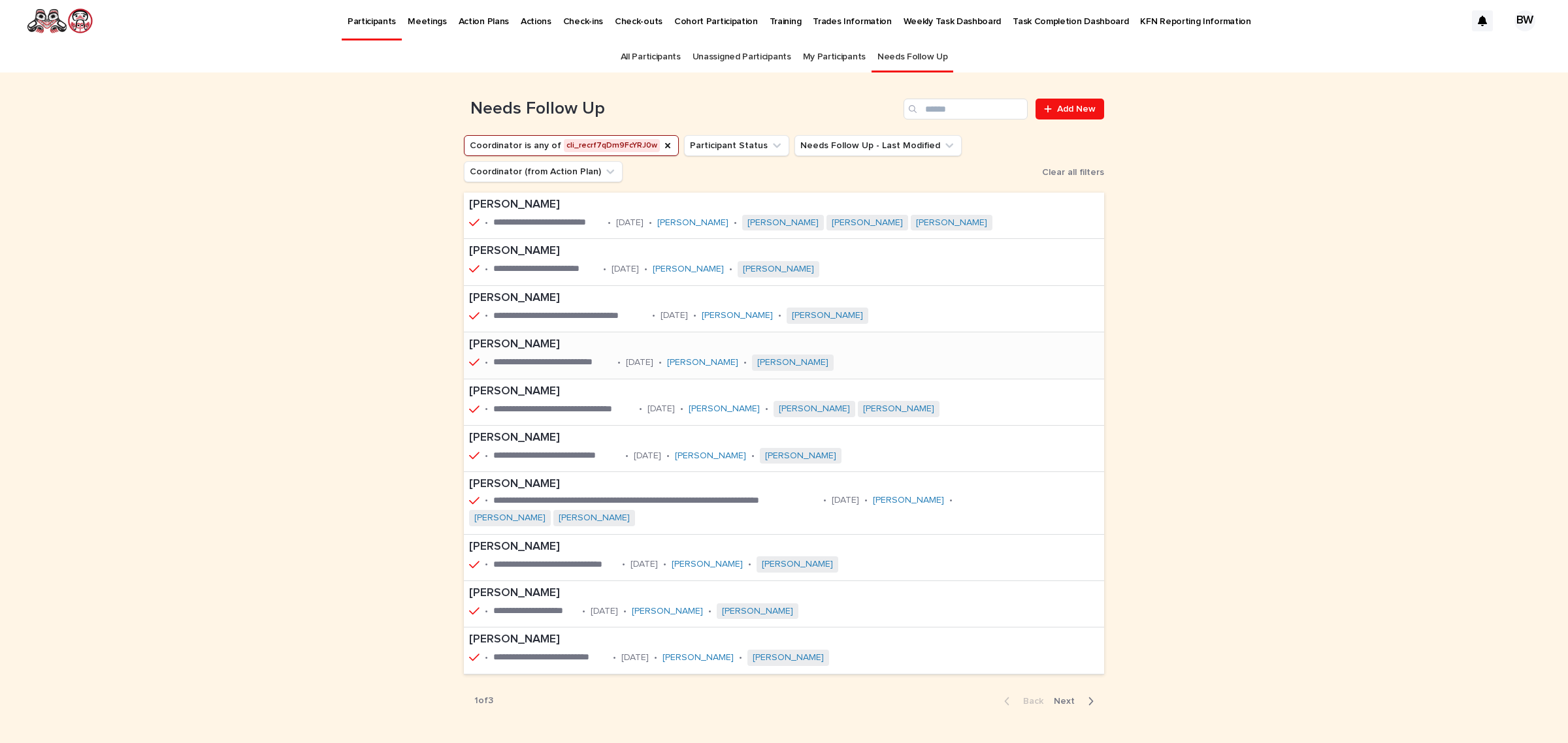
click at [926, 344] on div "**********" at bounding box center [784, 355] width 640 height 46
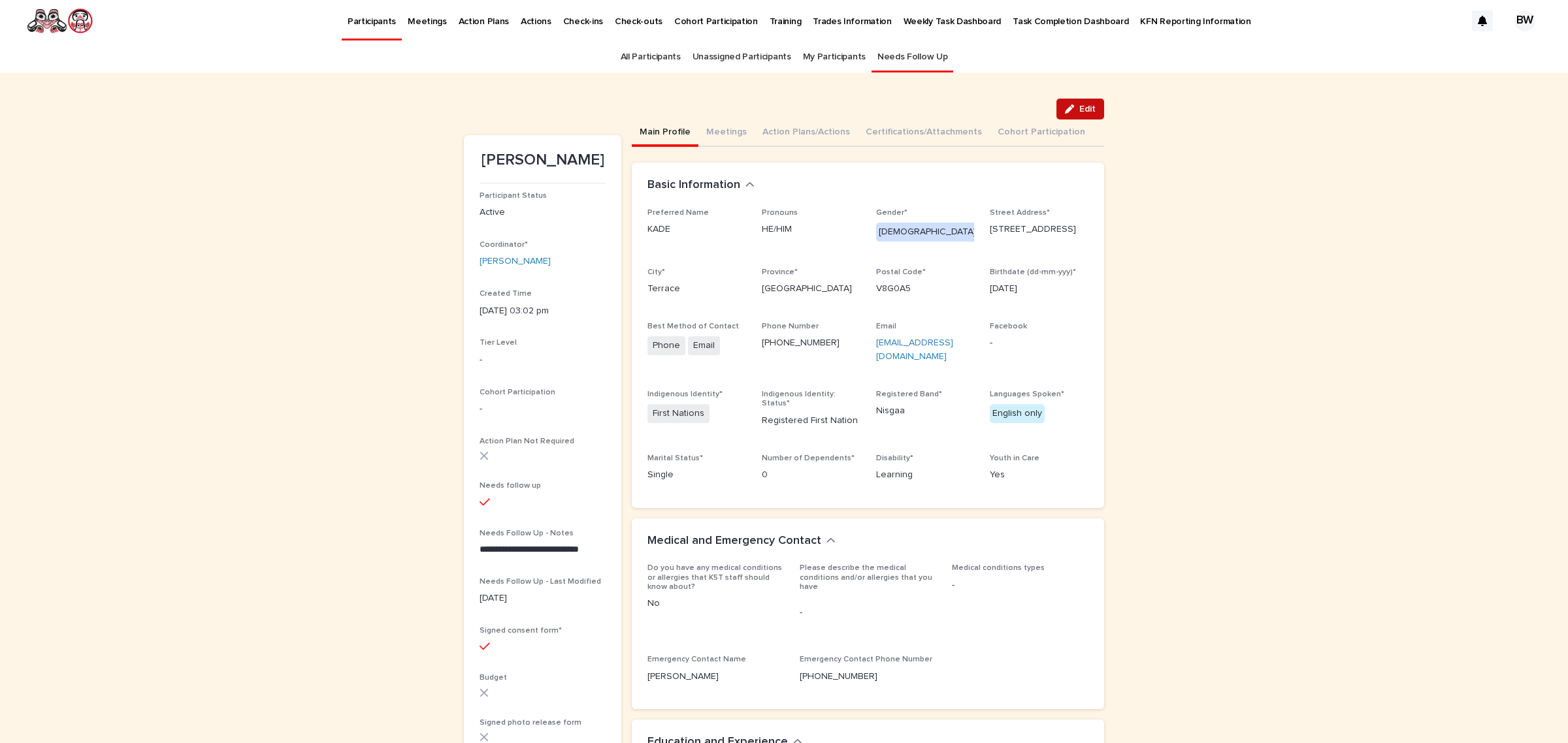
click at [1065, 109] on icon "button" at bounding box center [1070, 109] width 9 height 9
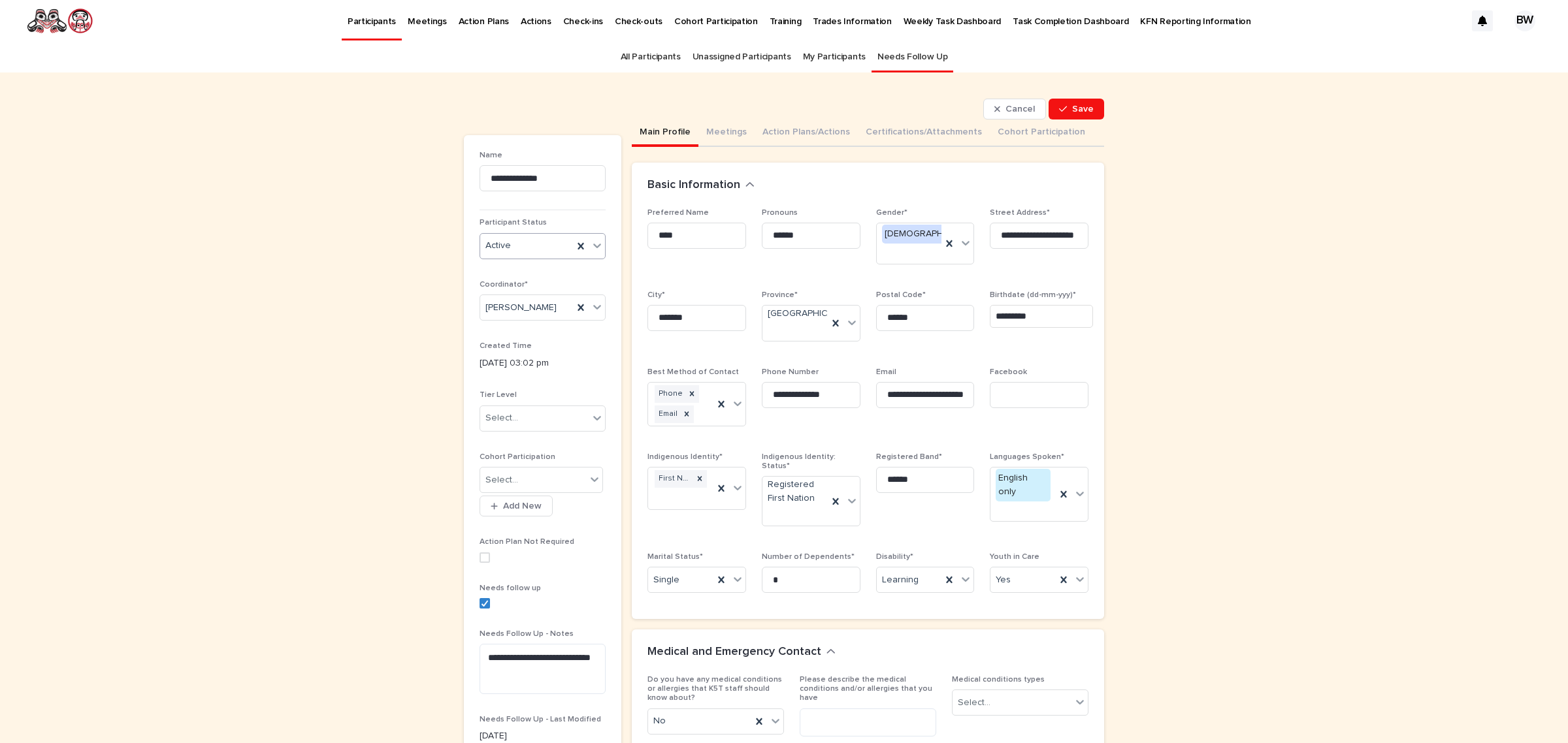
click at [535, 245] on div "Active" at bounding box center [526, 245] width 93 height 22
drag, startPoint x: 531, startPoint y: 308, endPoint x: 564, endPoint y: 266, distance: 53.4
click at [527, 296] on div "Inactive" at bounding box center [537, 294] width 125 height 23
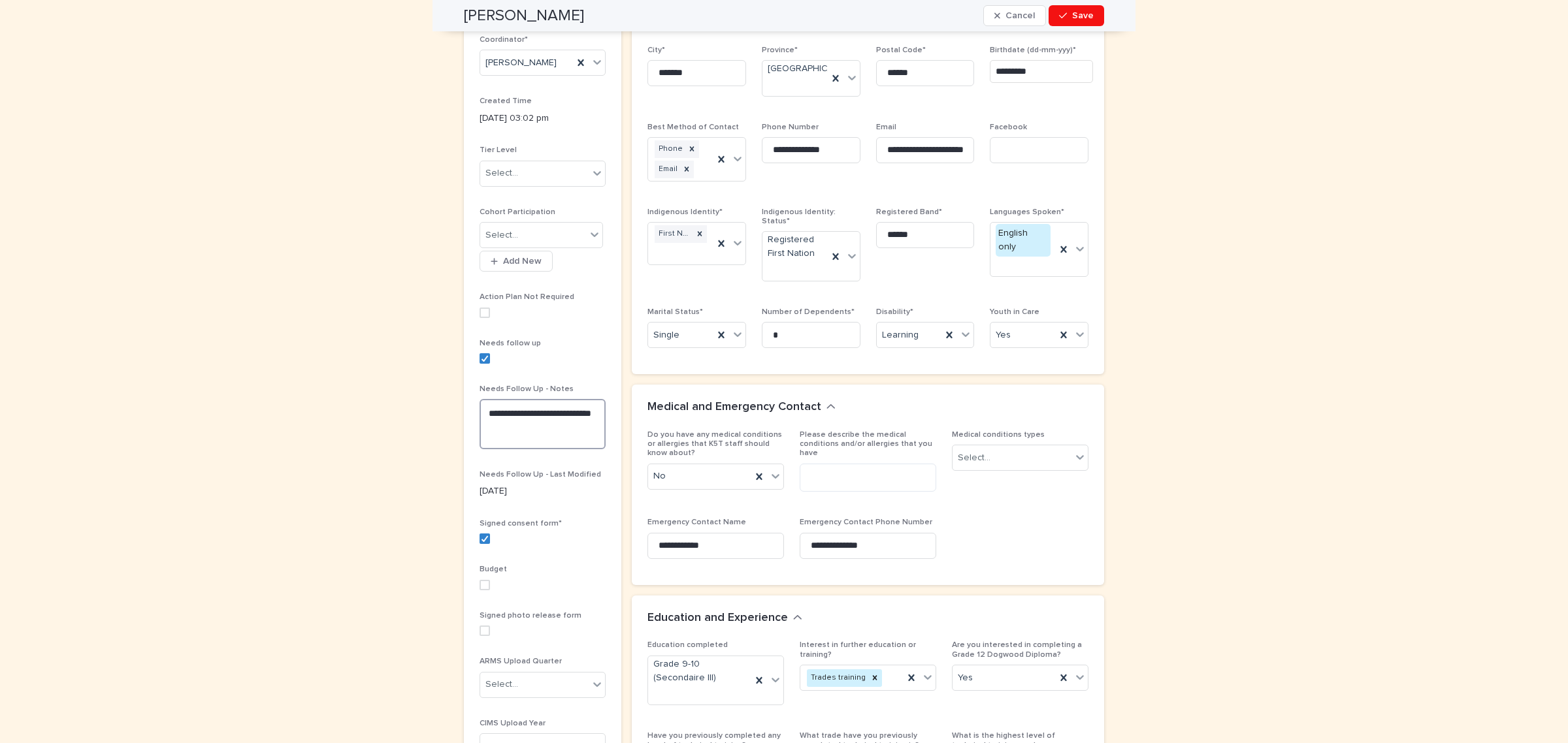
drag, startPoint x: 533, startPoint y: 422, endPoint x: 449, endPoint y: 402, distance: 86.3
click at [457, 403] on div "**********" at bounding box center [784, 642] width 653 height 1630
click at [481, 358] on icon at bounding box center [484, 359] width 8 height 7
click at [535, 363] on label at bounding box center [542, 359] width 126 height 11
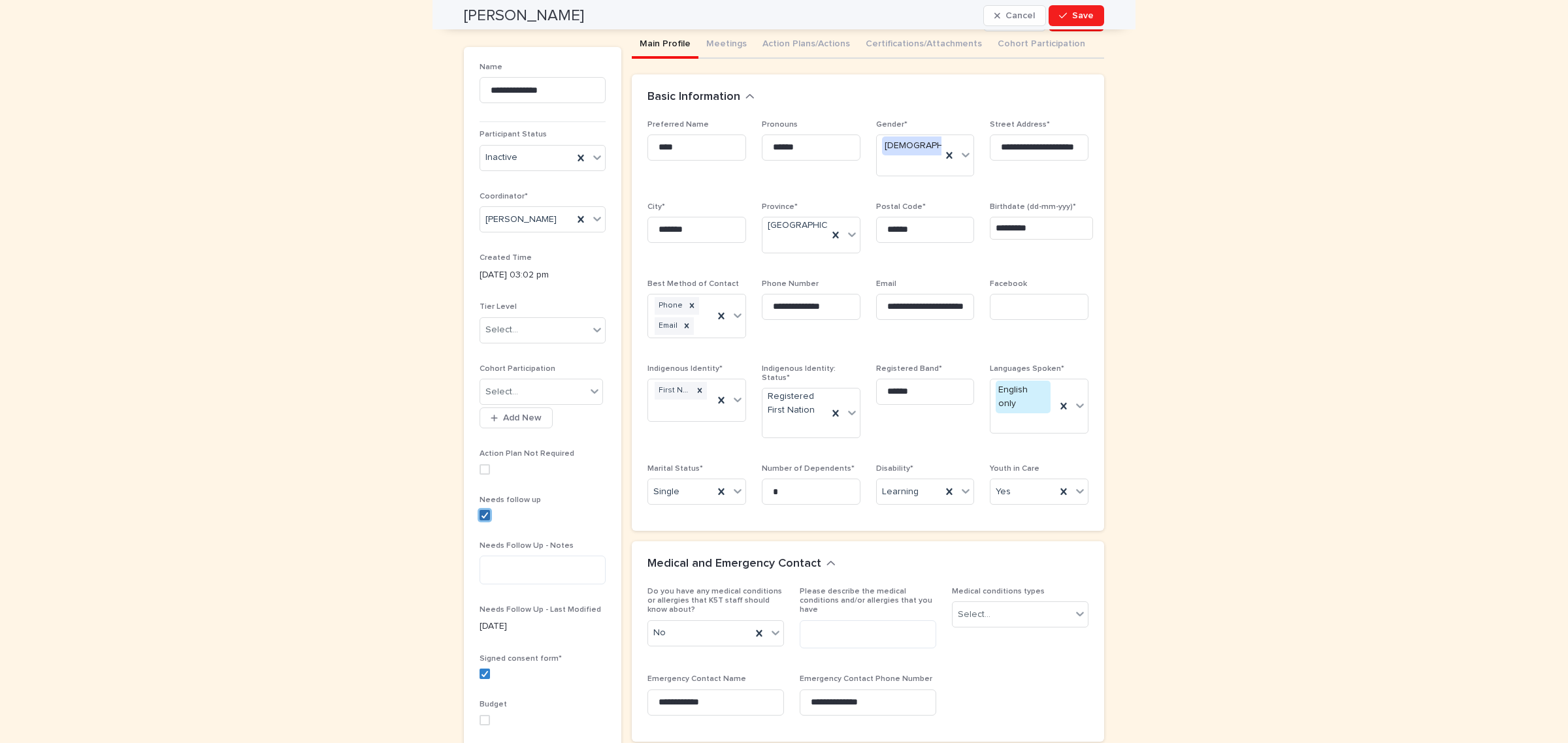
scroll to position [0, 0]
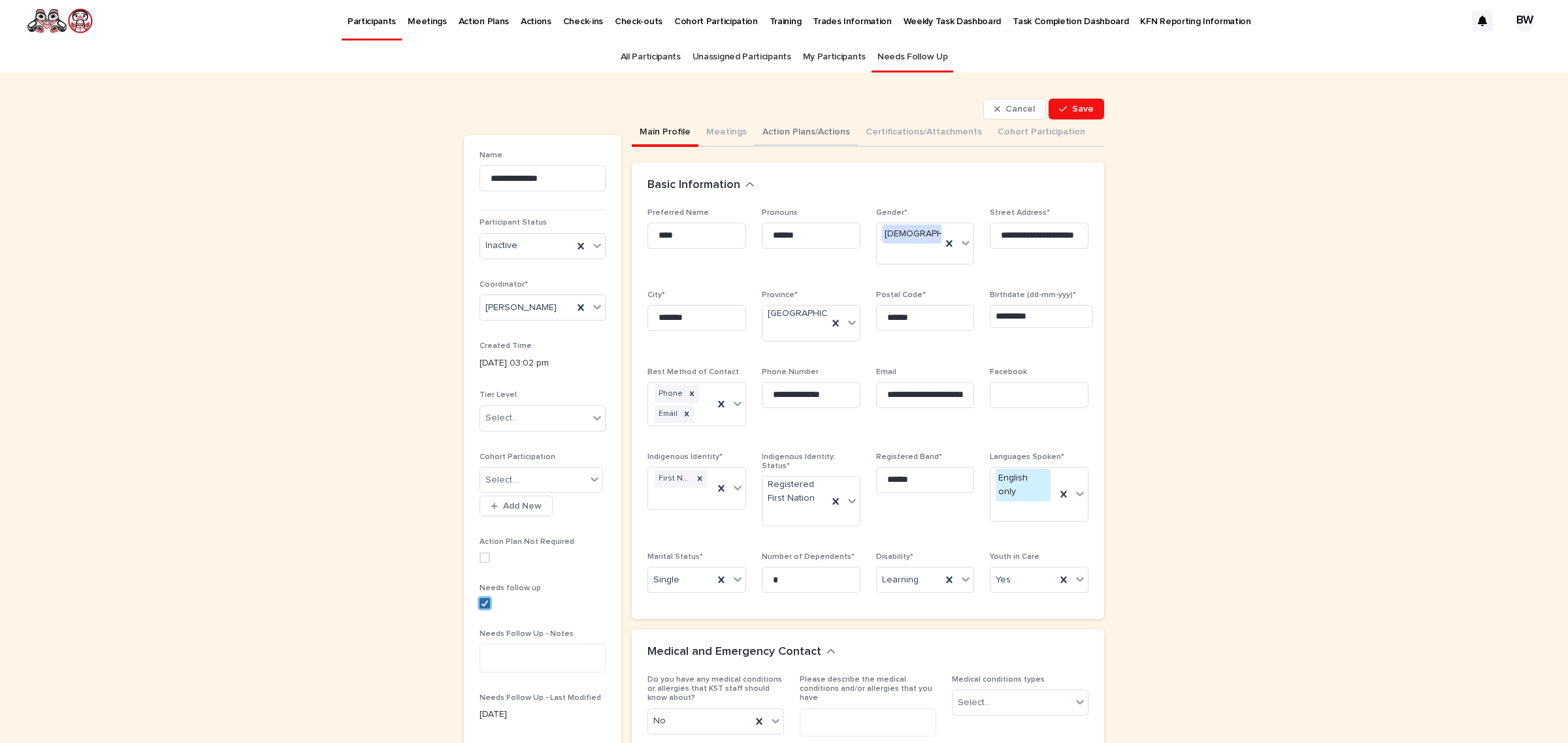
click at [798, 132] on button "Action Plans/Actions" at bounding box center [806, 133] width 103 height 27
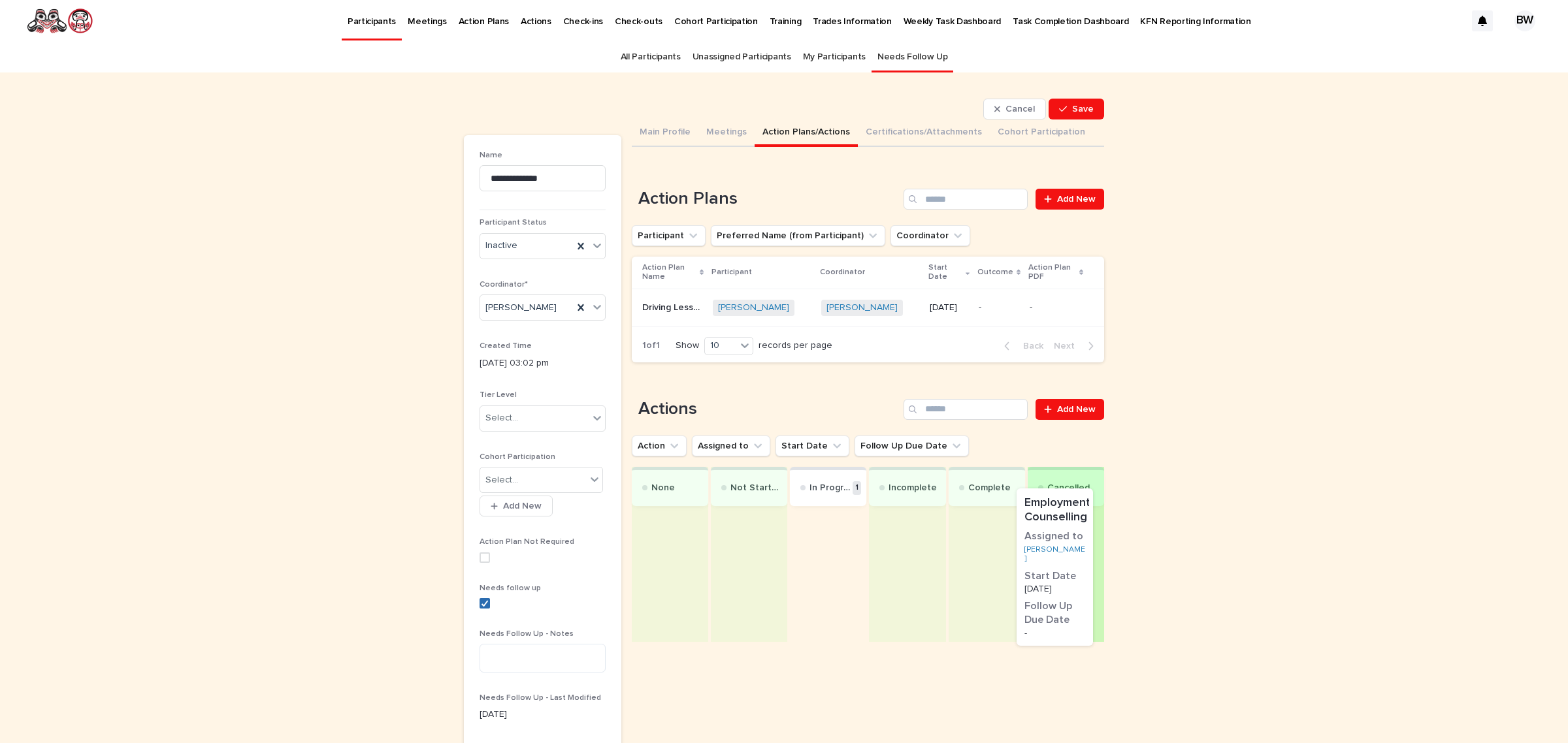
drag, startPoint x: 802, startPoint y: 572, endPoint x: 1040, endPoint y: 558, distance: 238.4
click at [1040, 558] on div "None Not Started In Progress 1 Employment Counselling Assigned to Kade Hugstedt…" at bounding box center [868, 554] width 473 height 175
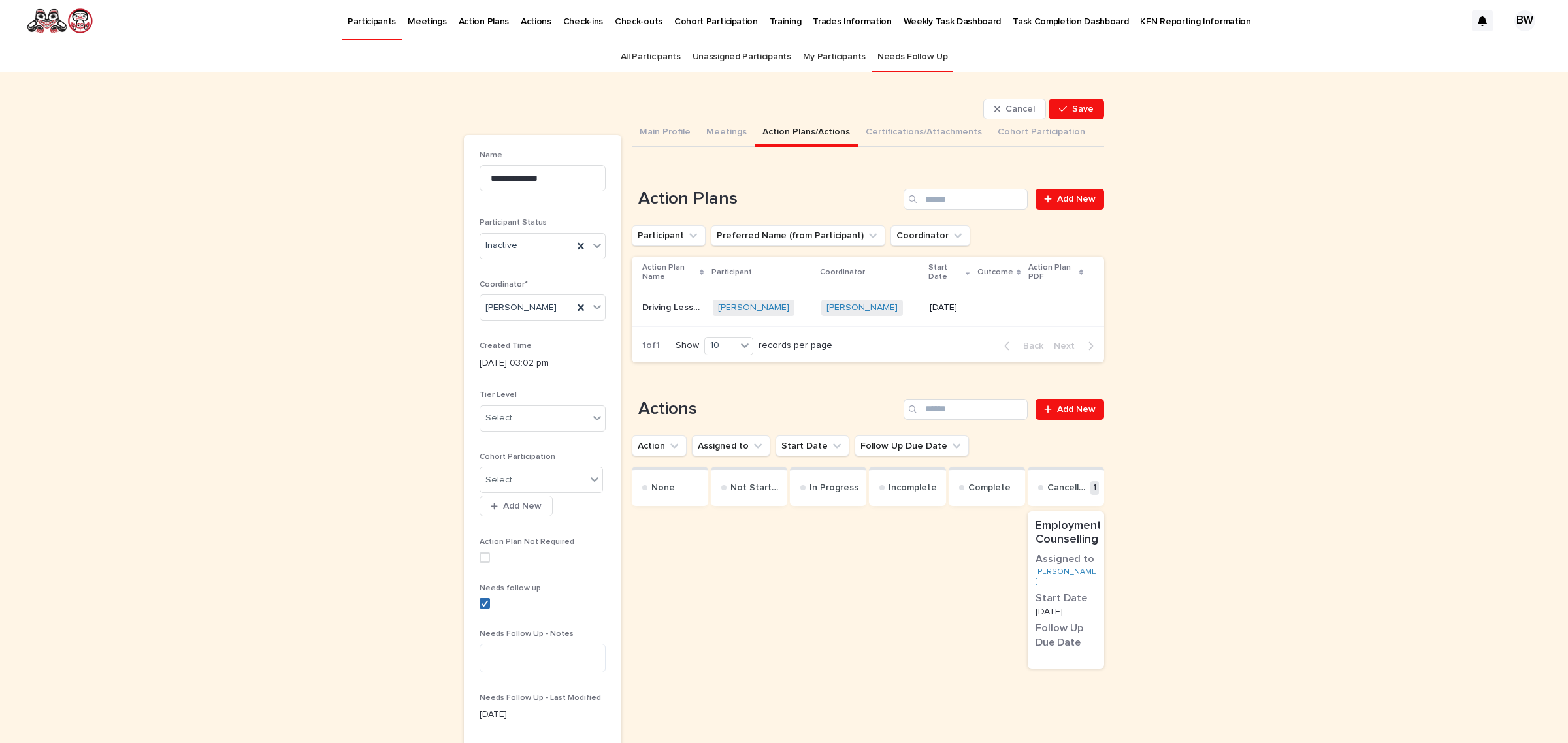
click at [1029, 302] on p "-" at bounding box center [1056, 308] width 54 height 11
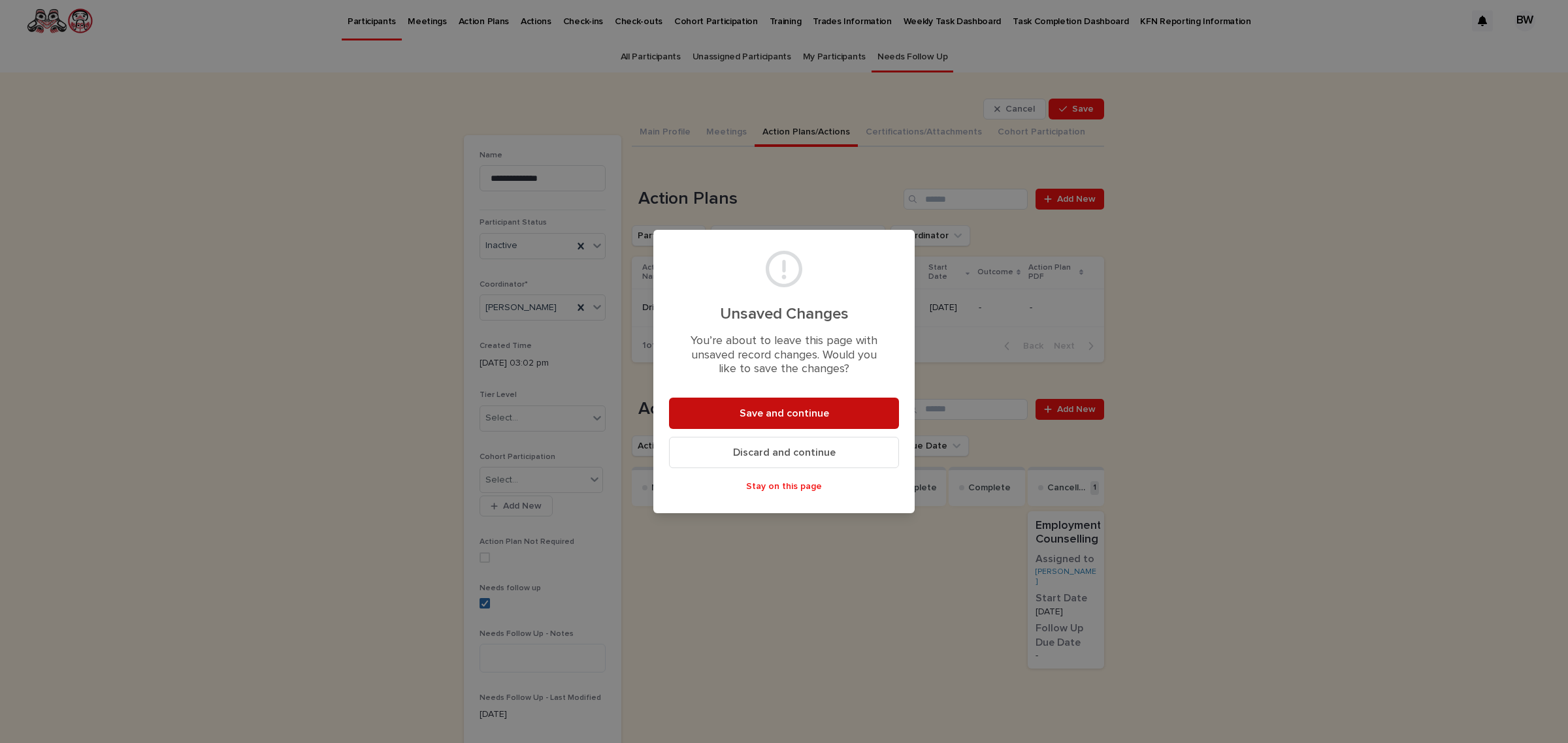
click at [833, 403] on button "Save and continue" at bounding box center [784, 413] width 230 height 31
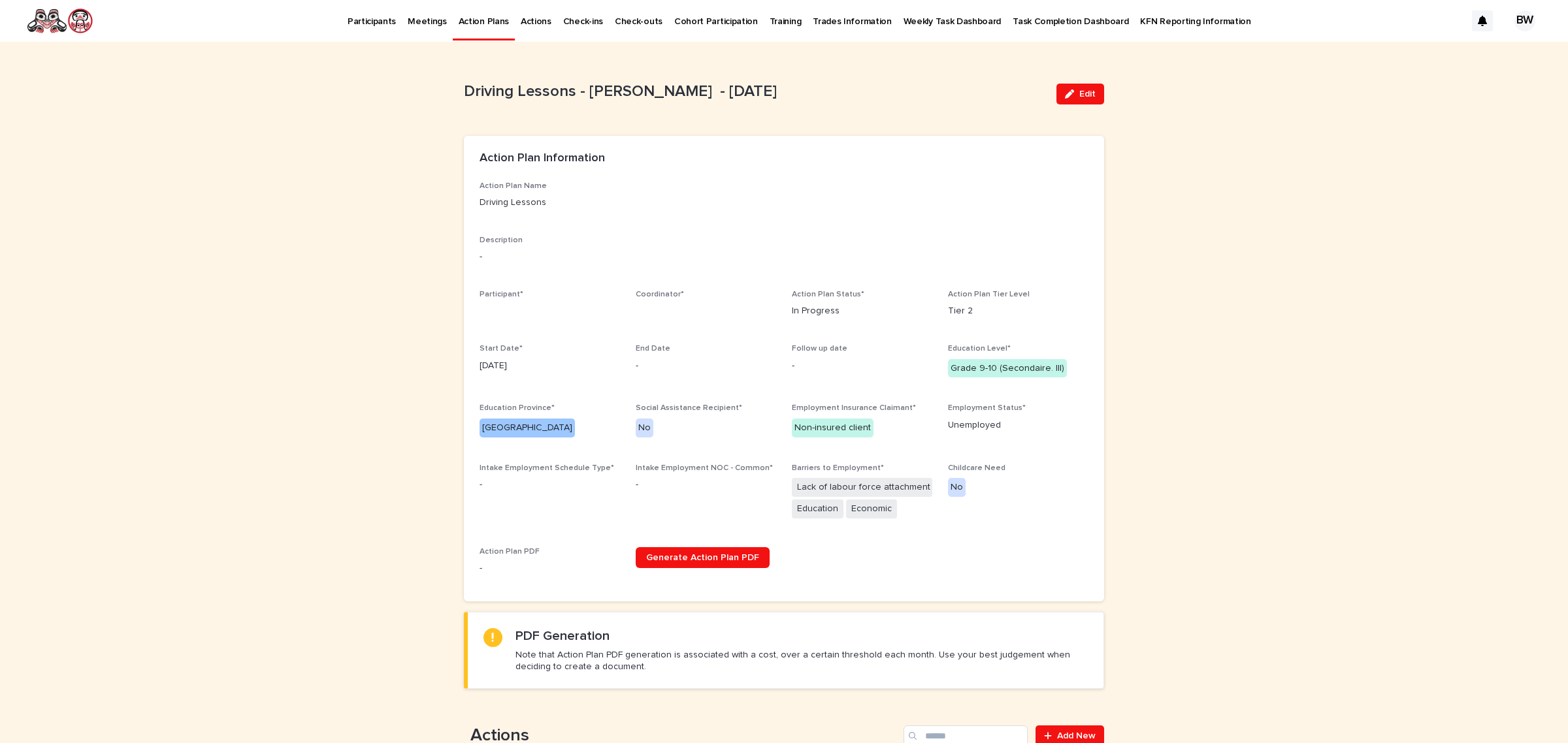
click at [1081, 79] on div "Edit" at bounding box center [1078, 94] width 53 height 52
click at [1081, 96] on span "Edit" at bounding box center [1087, 94] width 17 height 9
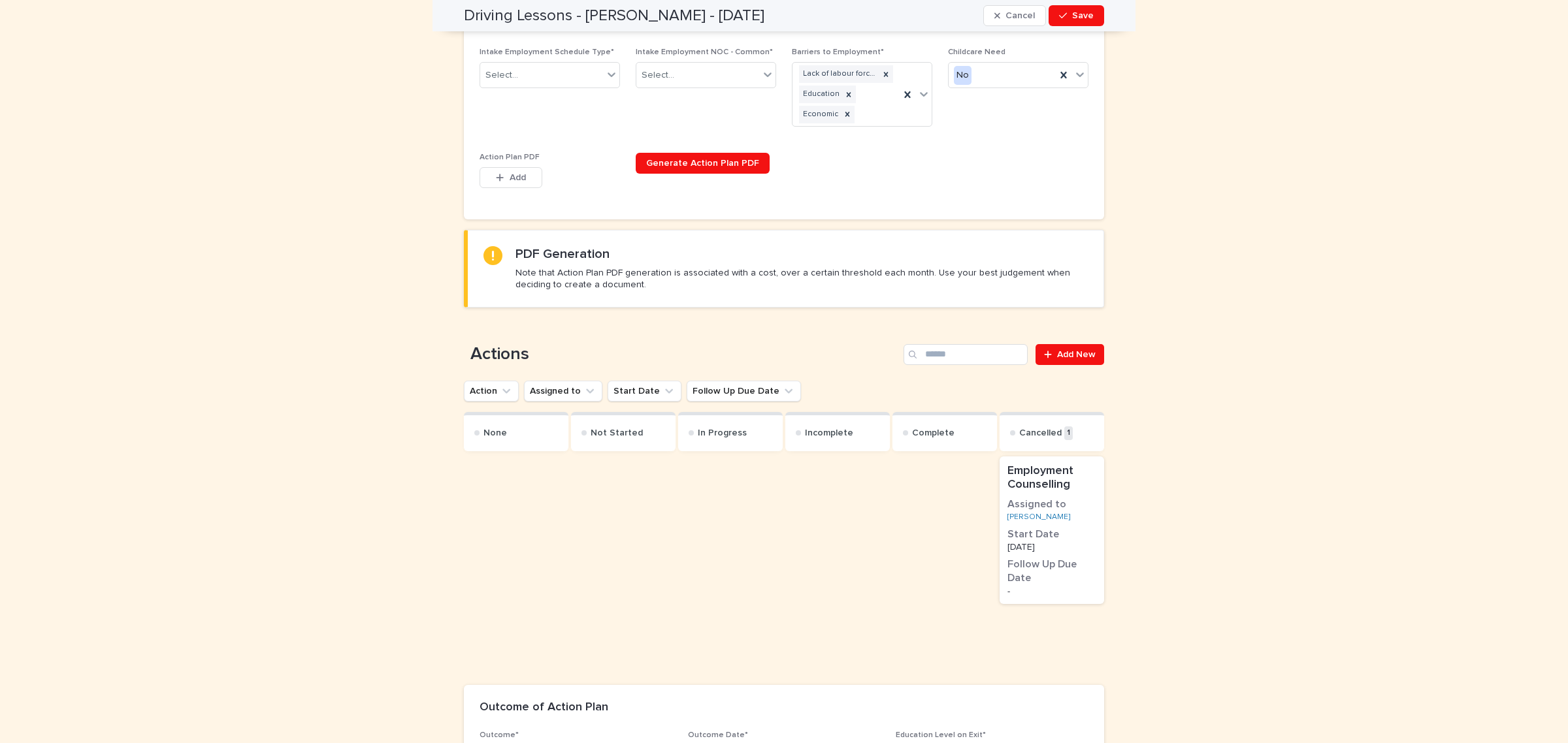
scroll to position [630, 0]
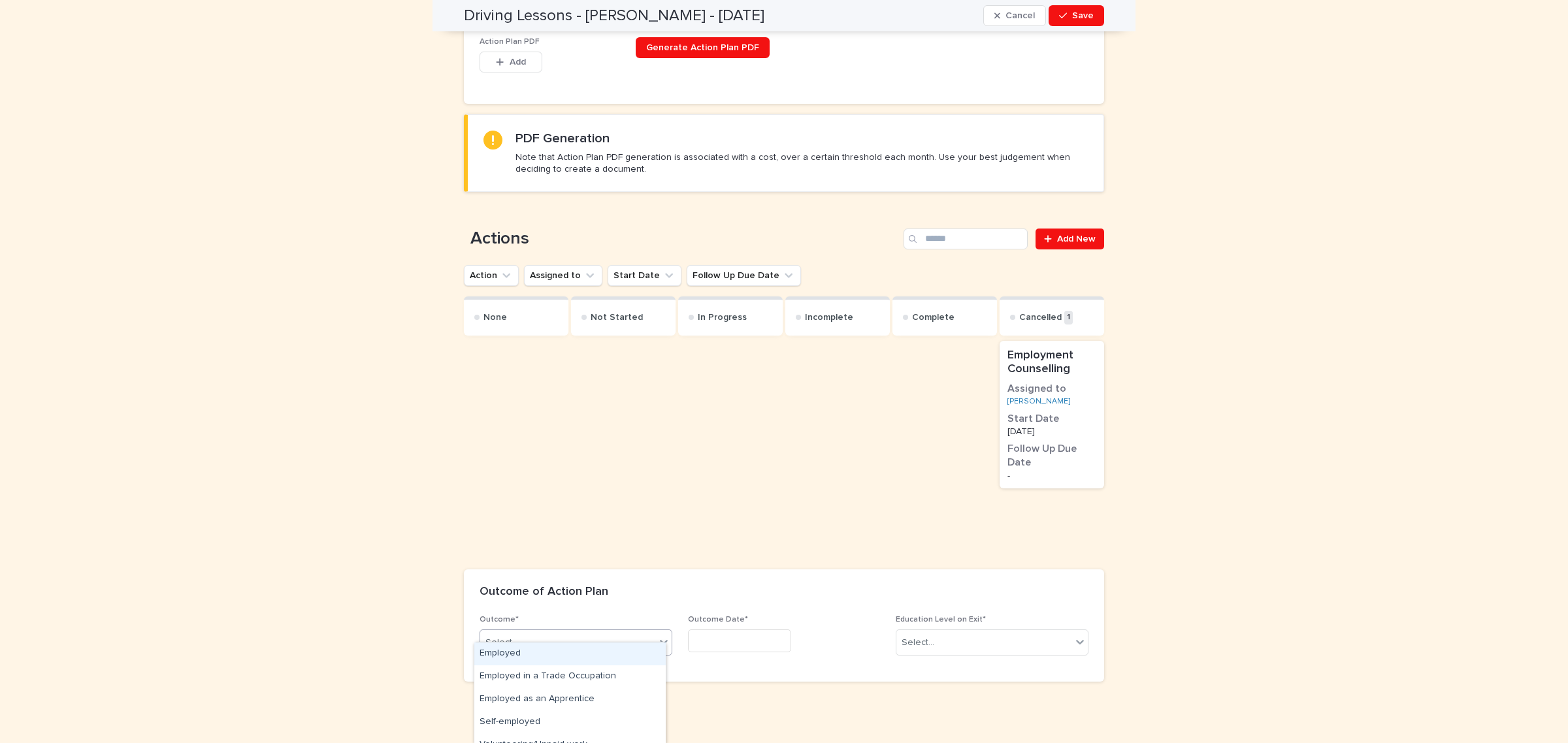
click at [592, 636] on div "Select..." at bounding box center [567, 642] width 175 height 22
click at [634, 655] on div "Unspecified - participant could not be reached" at bounding box center [570, 660] width 191 height 23
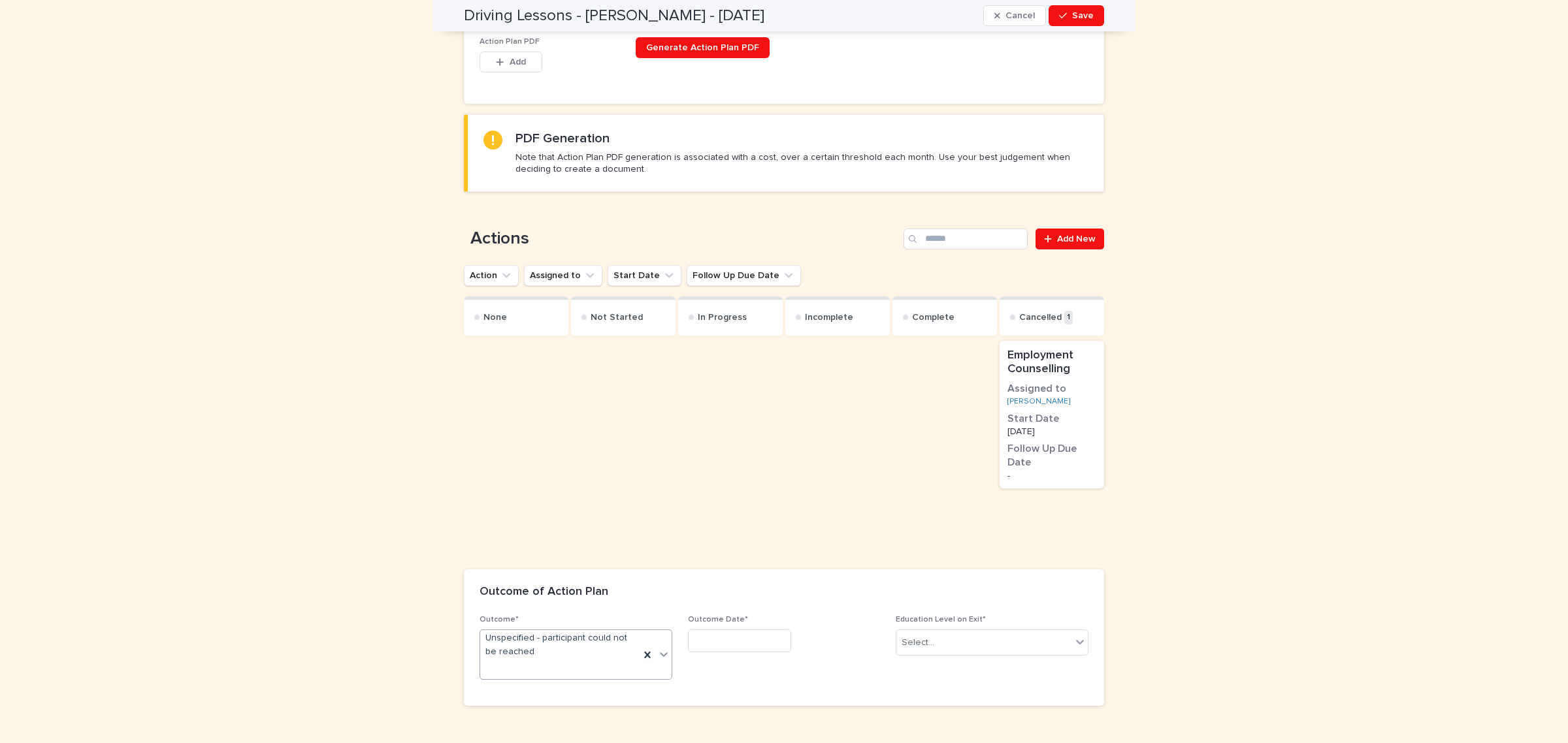
scroll to position [642, 0]
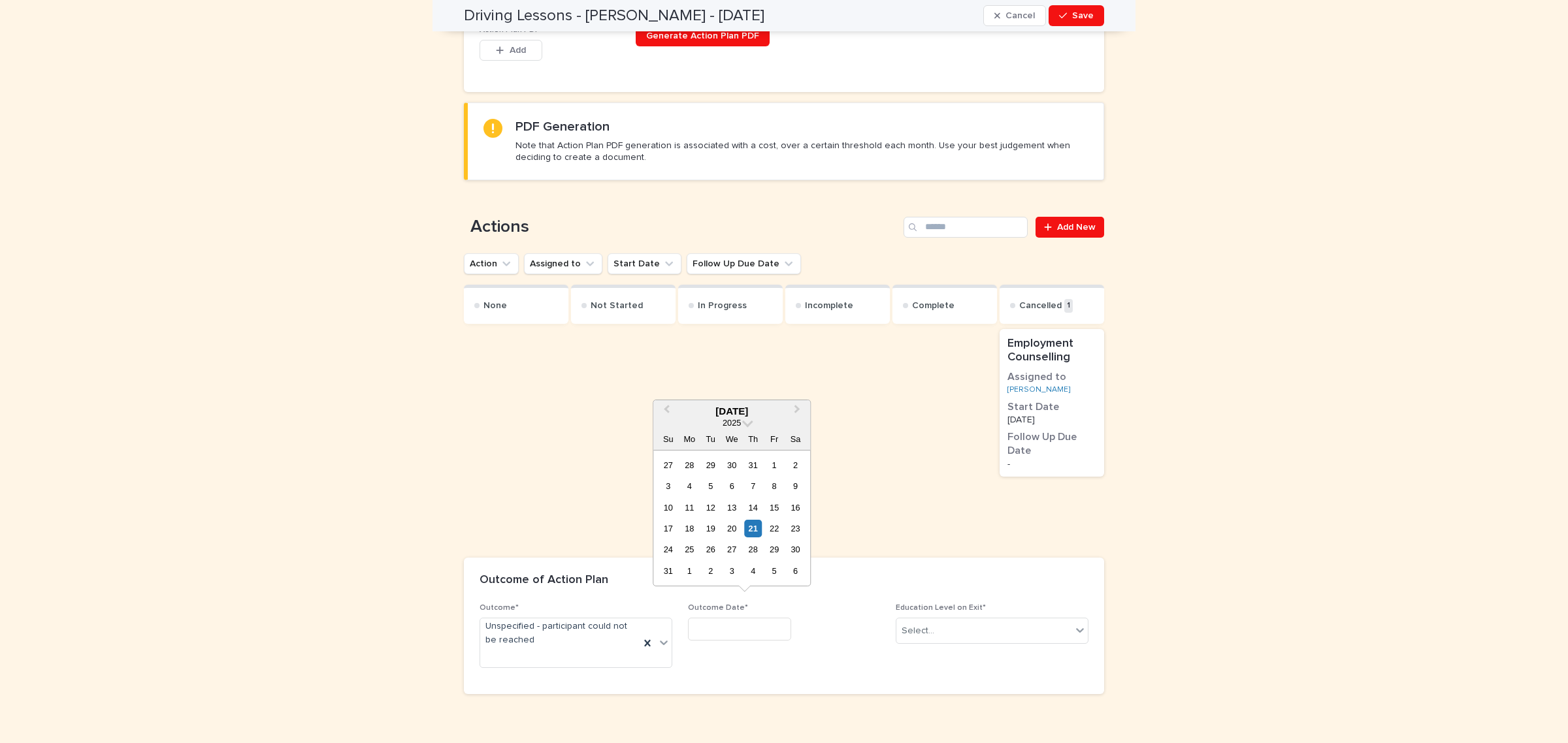
click at [735, 618] on input "text" at bounding box center [739, 629] width 103 height 23
click at [753, 531] on div "21" at bounding box center [753, 529] width 18 height 18
type input "*********"
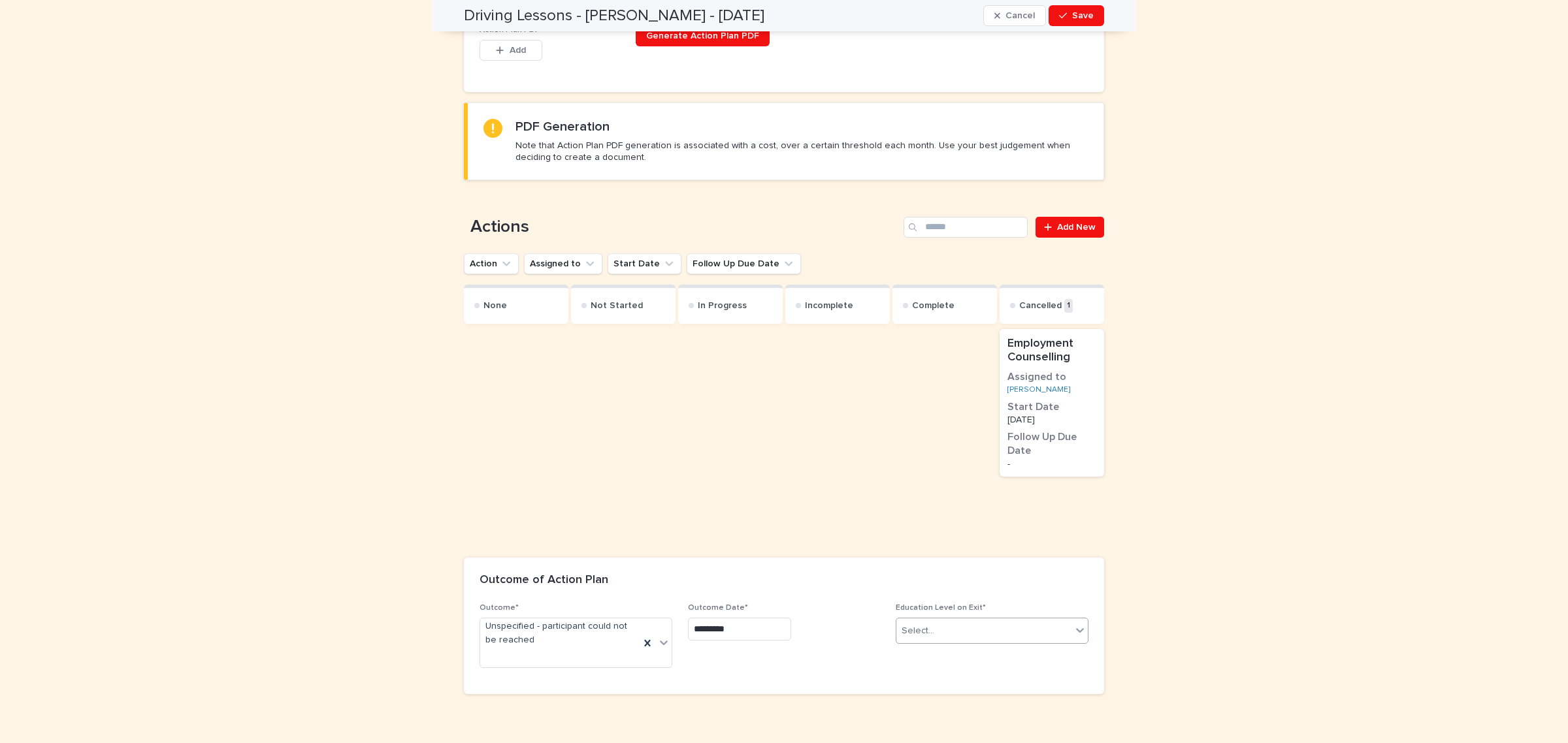
click at [1011, 621] on div "Select..." at bounding box center [984, 631] width 175 height 22
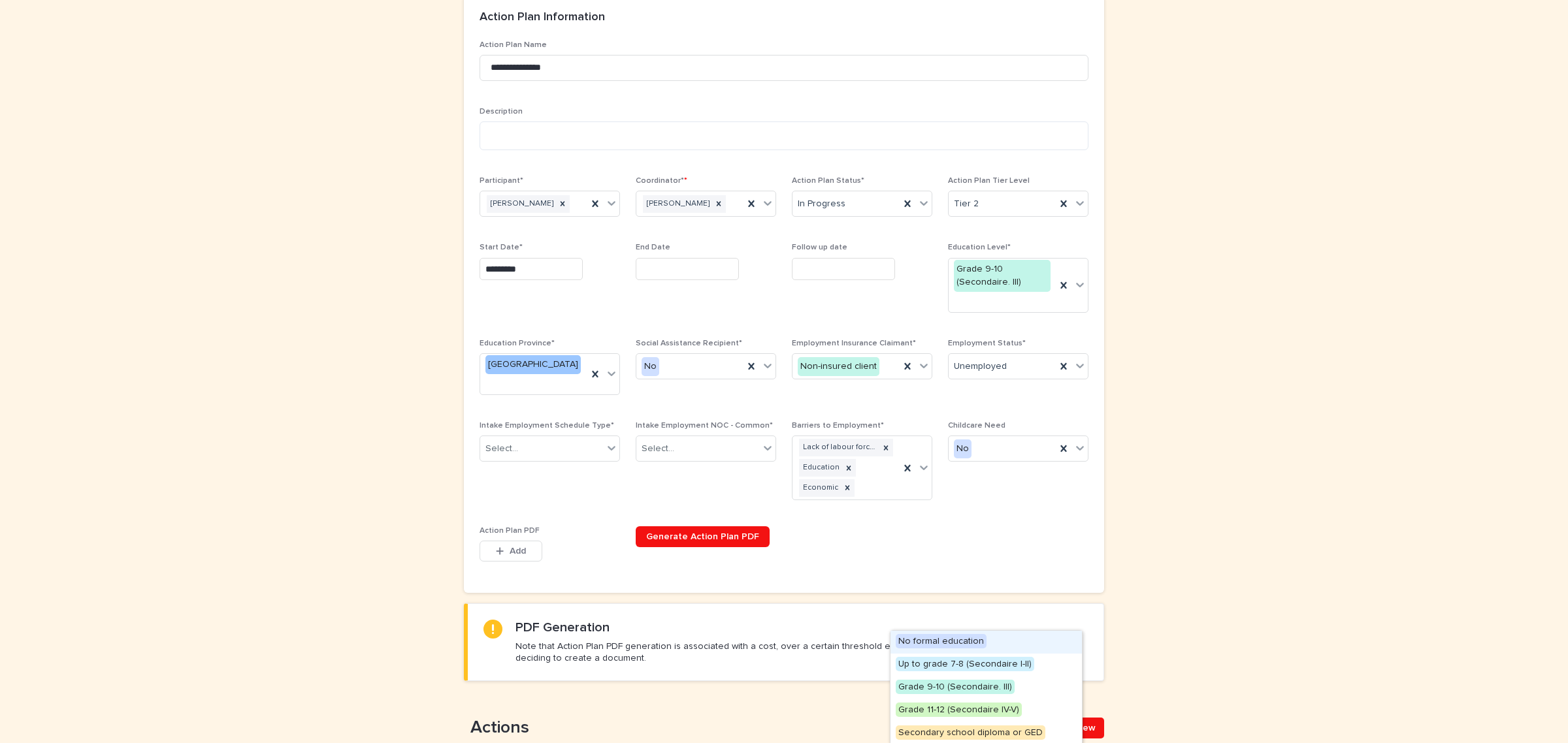
scroll to position [572, 0]
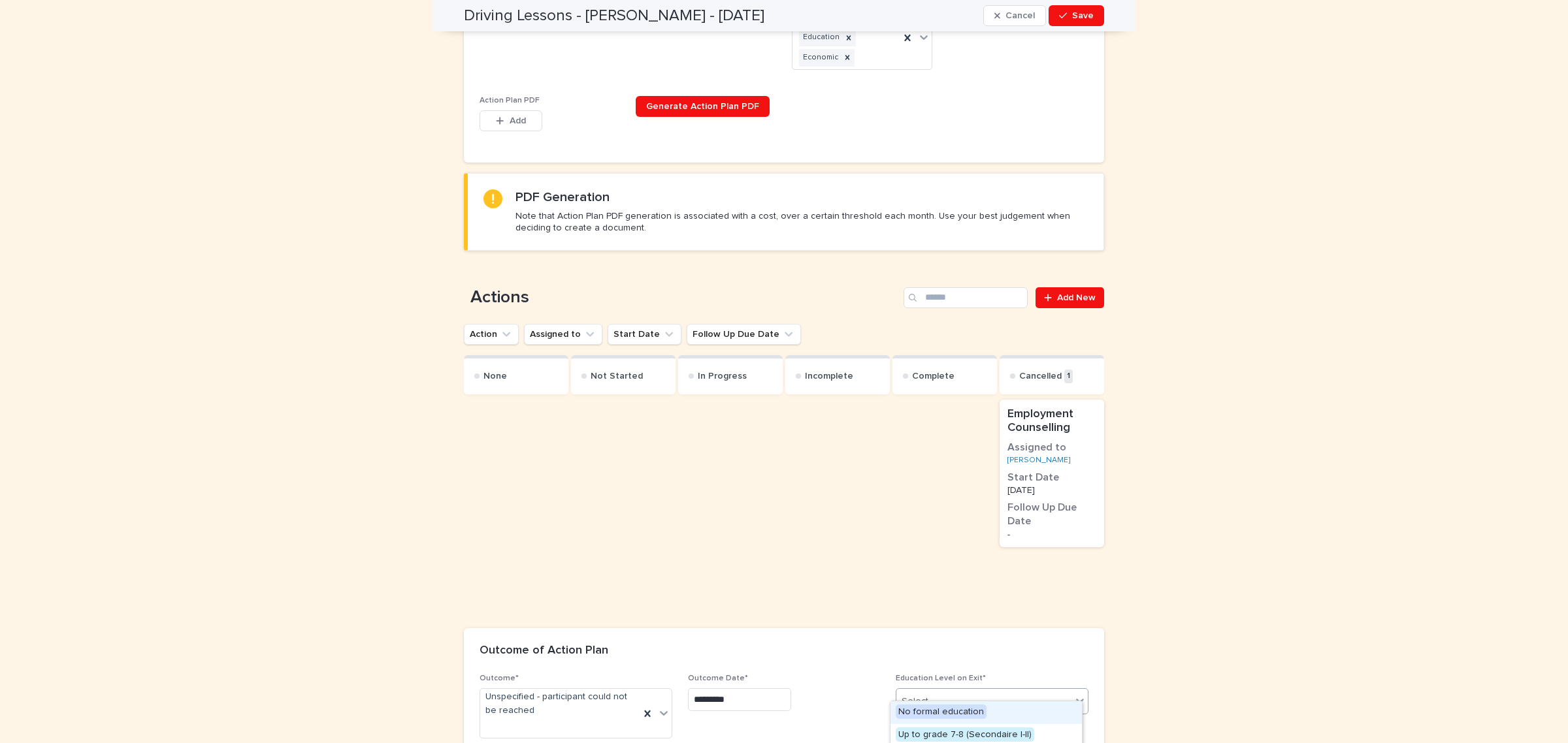
click at [955, 697] on div "Select..." at bounding box center [984, 701] width 175 height 22
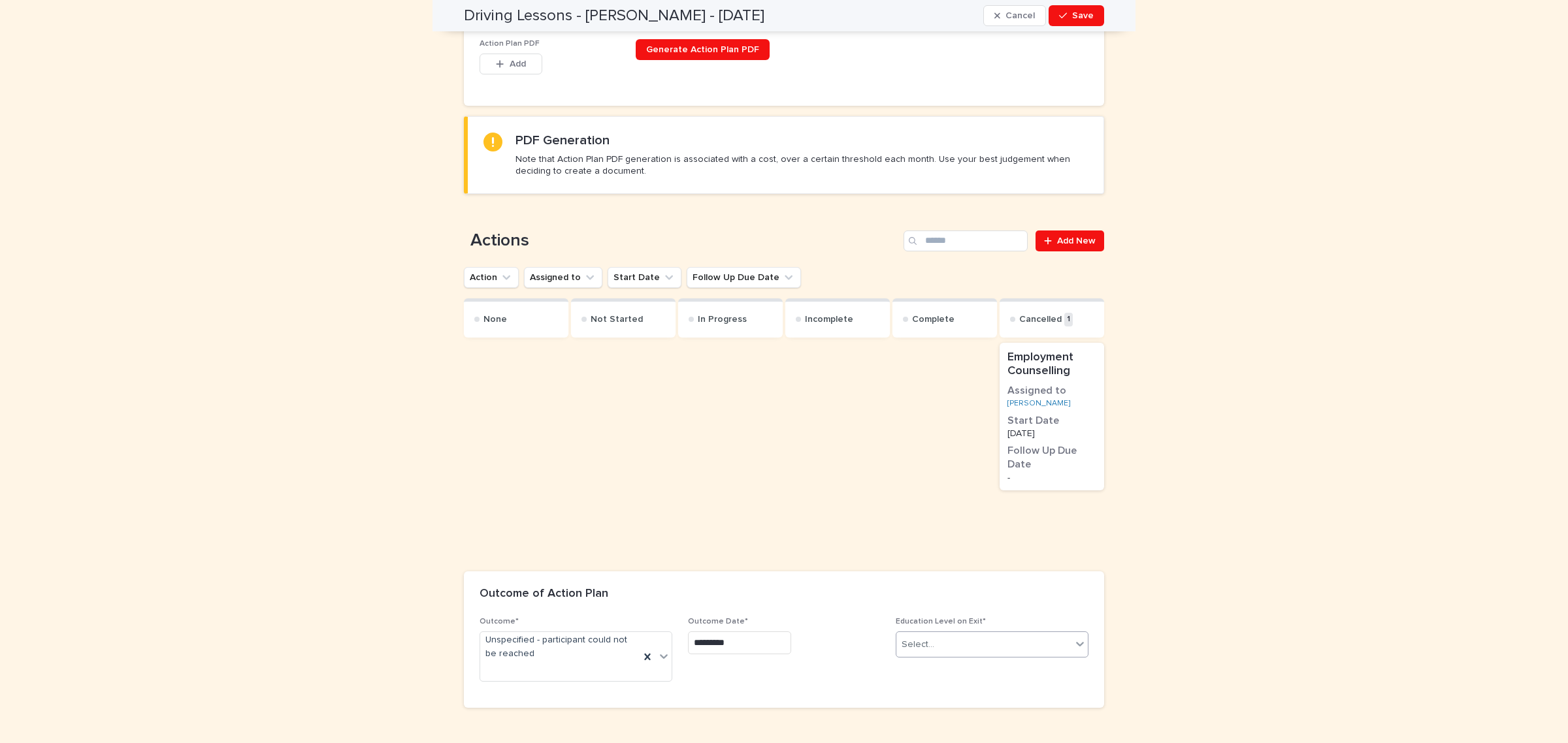
scroll to position [653, 0]
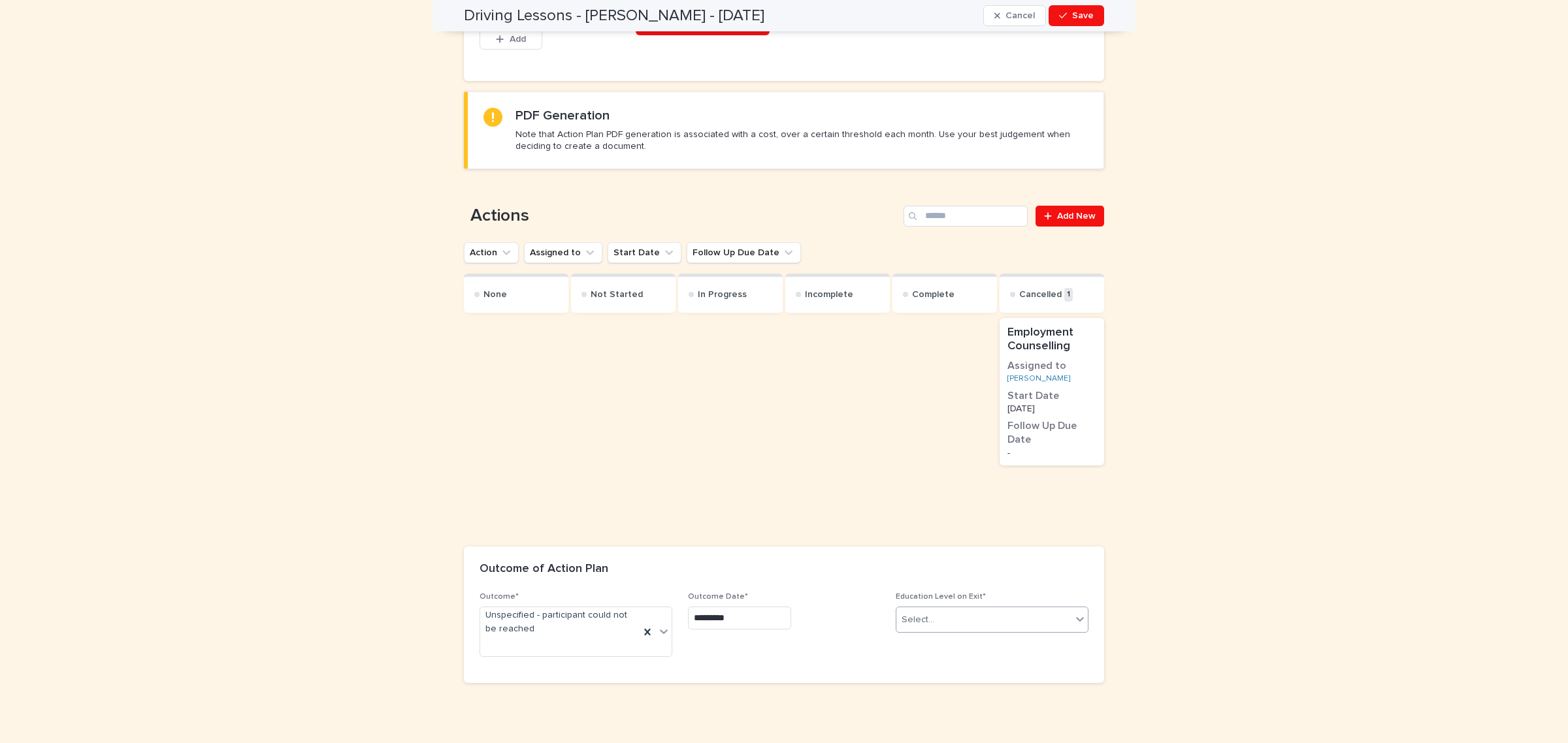
click at [1006, 611] on div "Select..." at bounding box center [984, 620] width 175 height 22
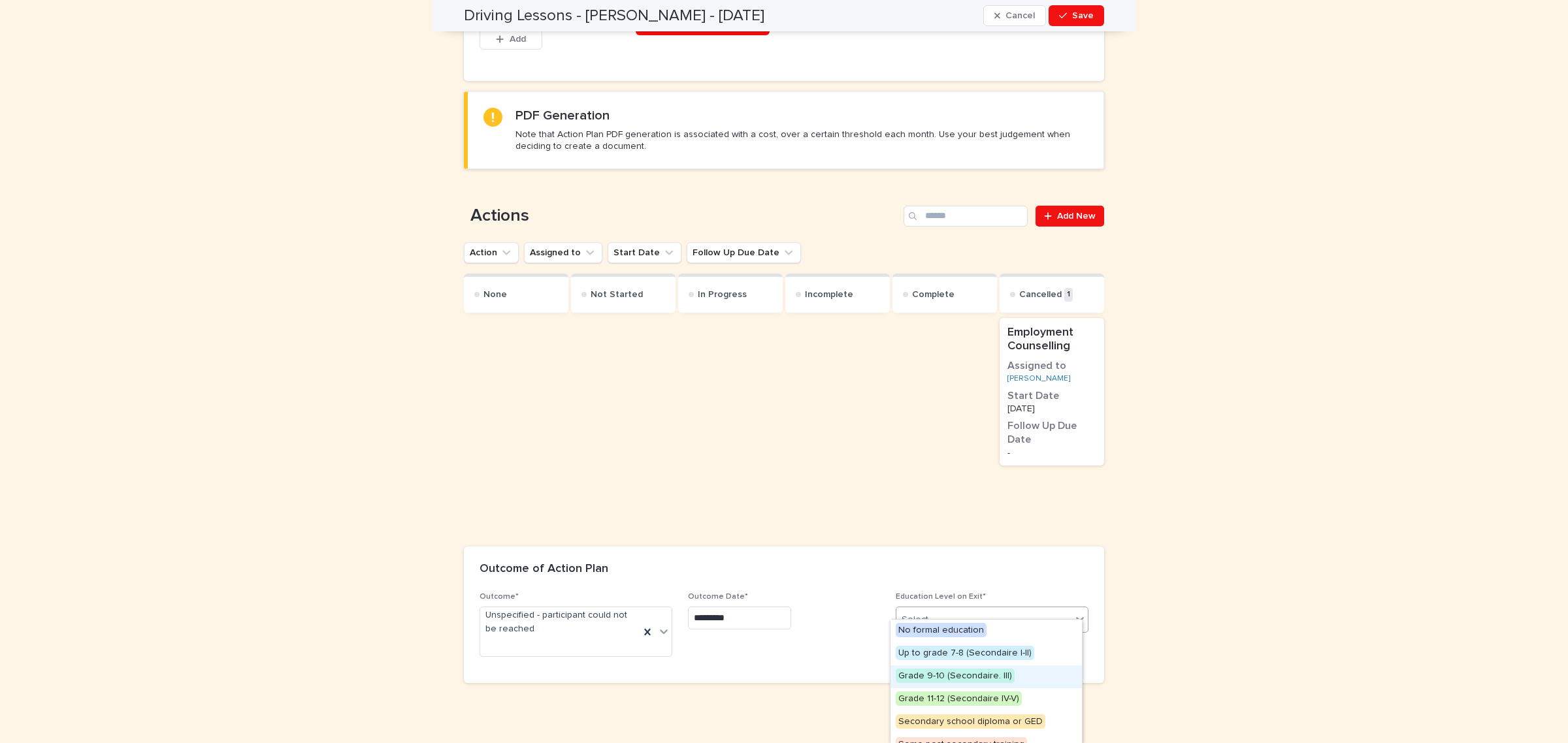
click at [997, 675] on span "Grade 9-10 (Secondaire. III)" at bounding box center [955, 676] width 119 height 15
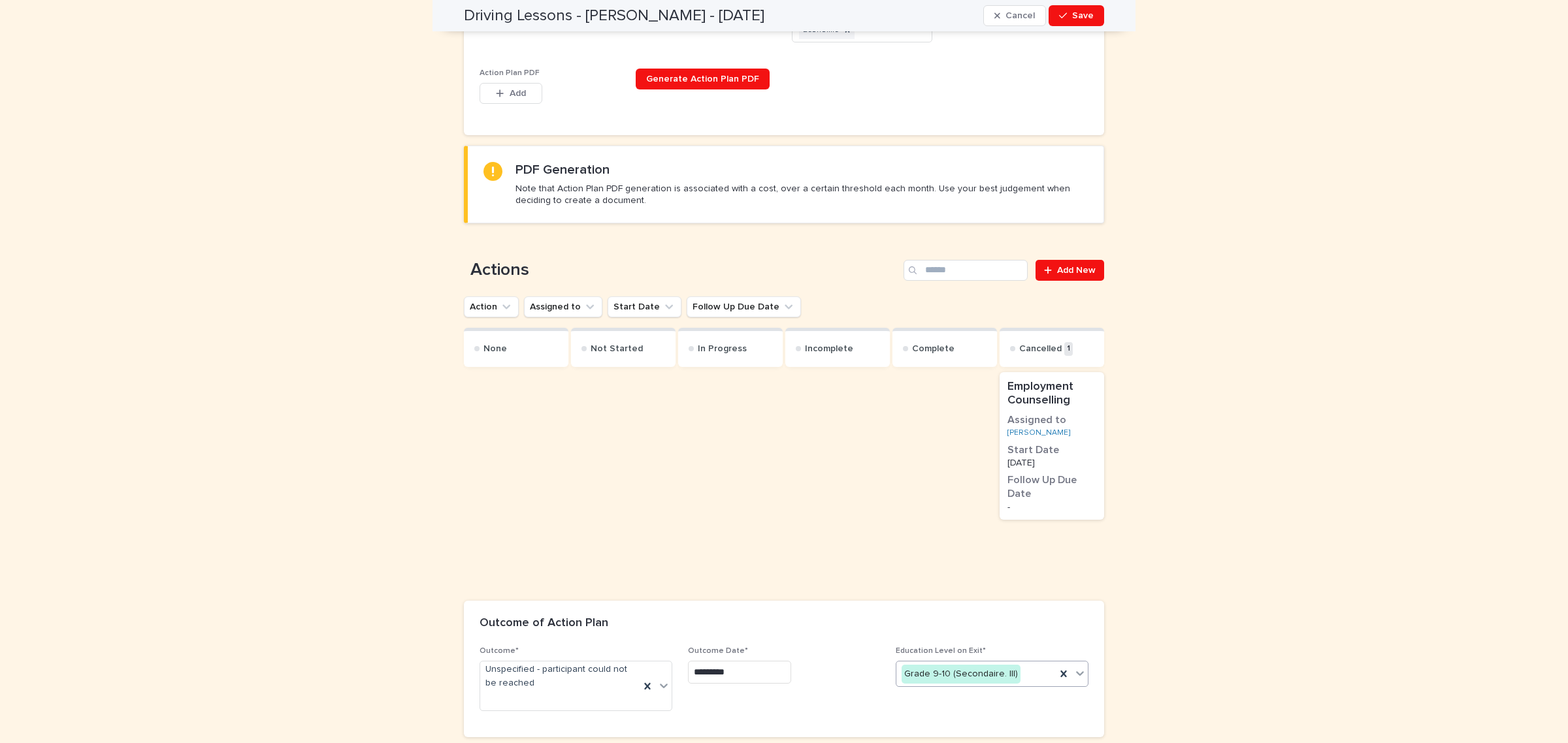
scroll to position [654, 0]
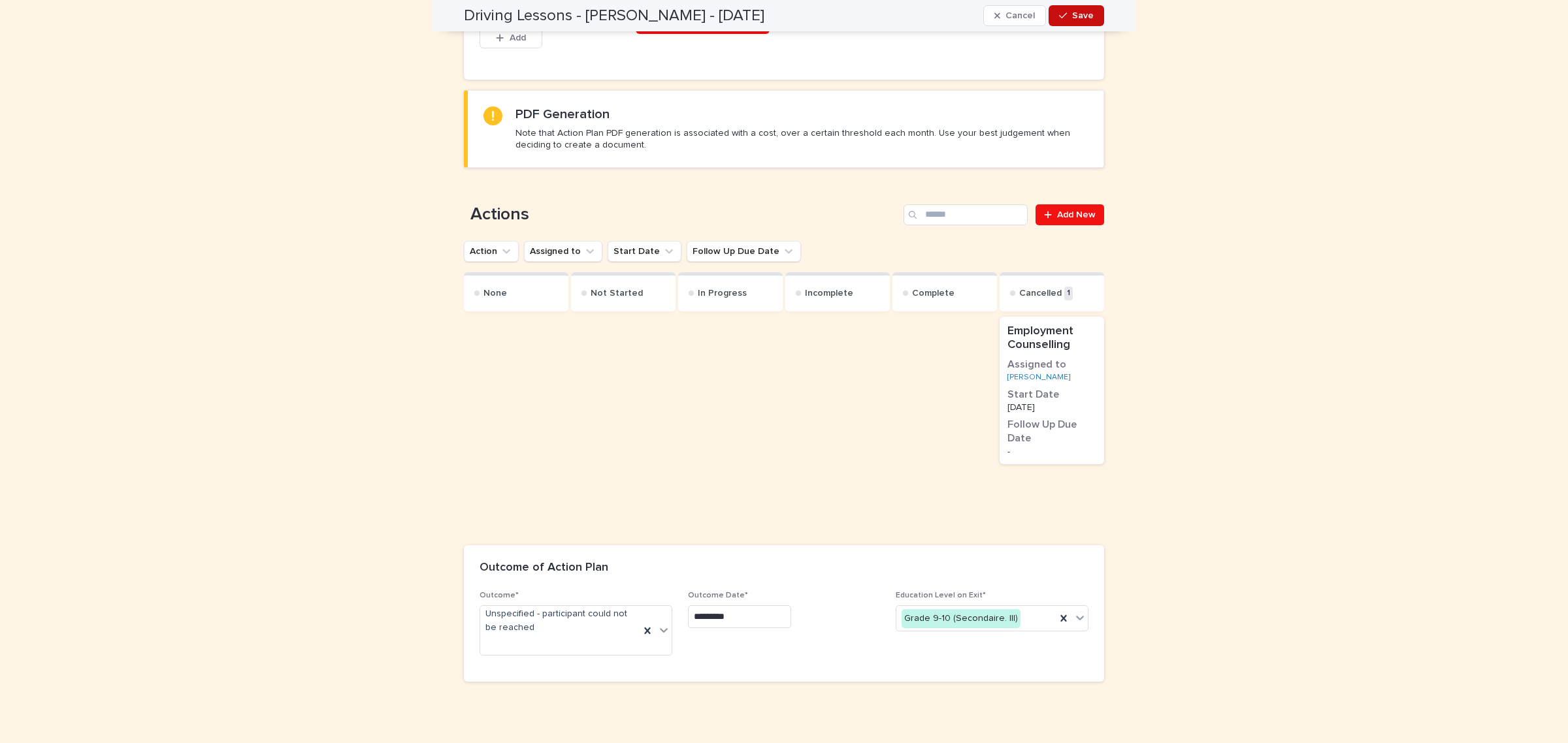
click at [1091, 19] on button "Save" at bounding box center [1076, 16] width 56 height 21
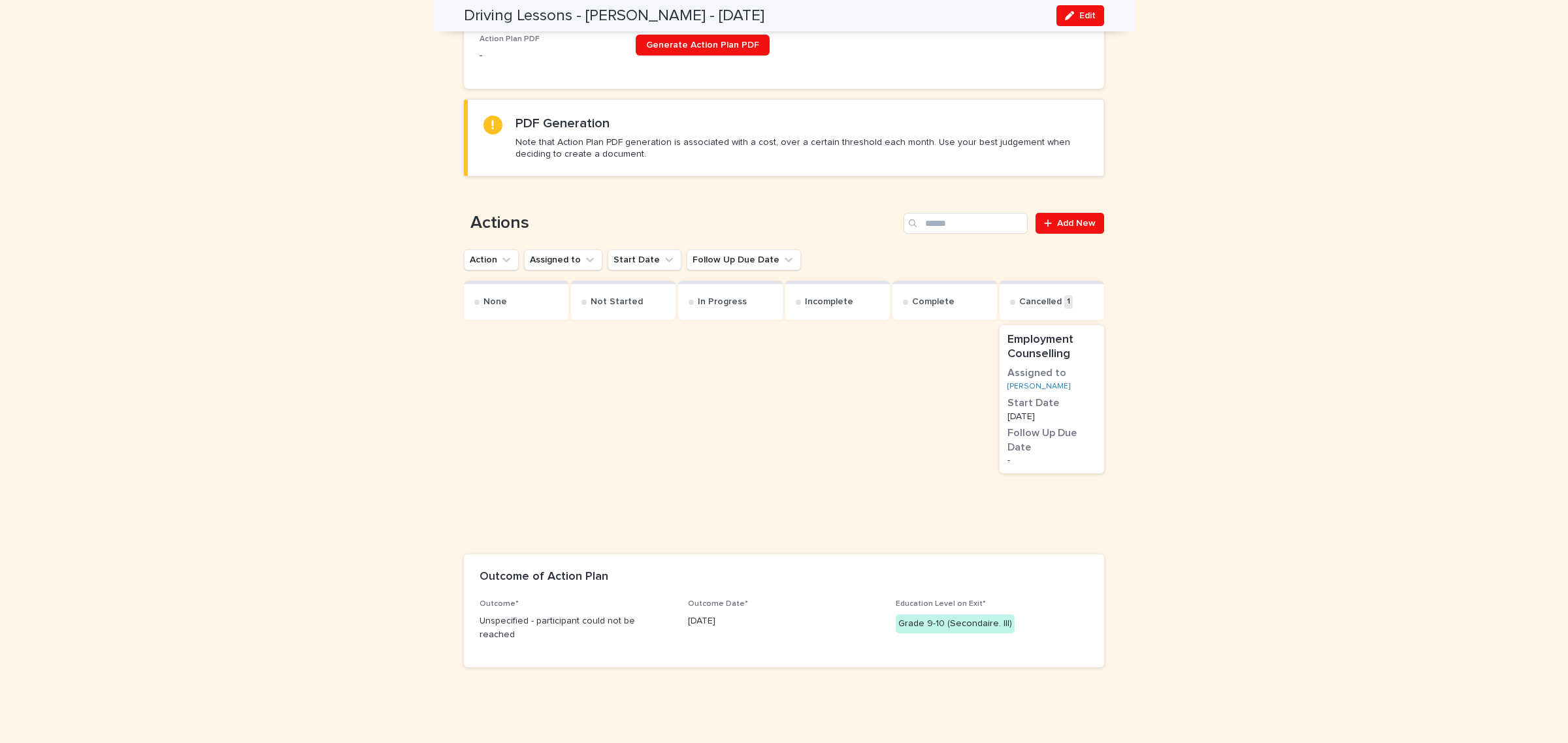
scroll to position [504, 0]
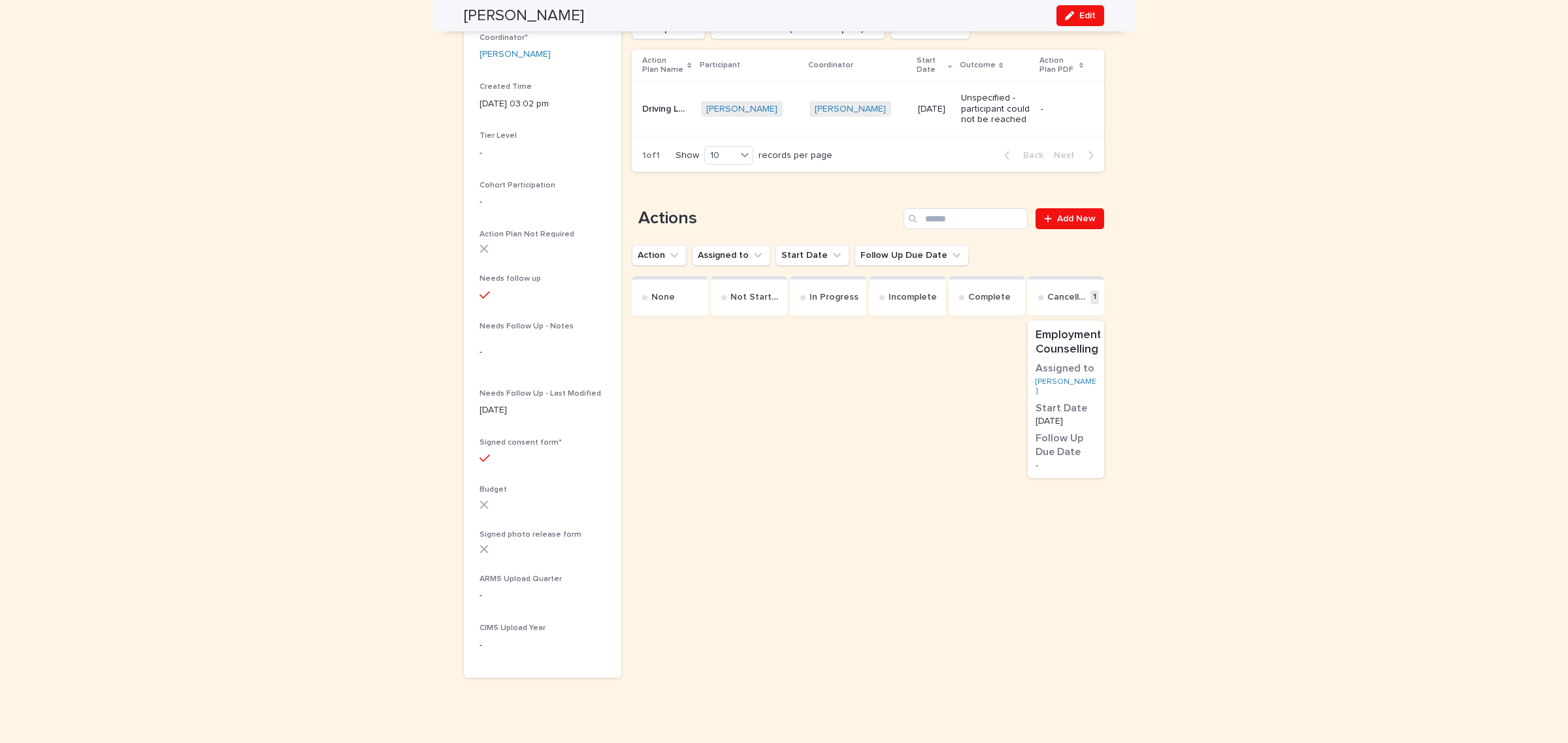
scroll to position [41, 0]
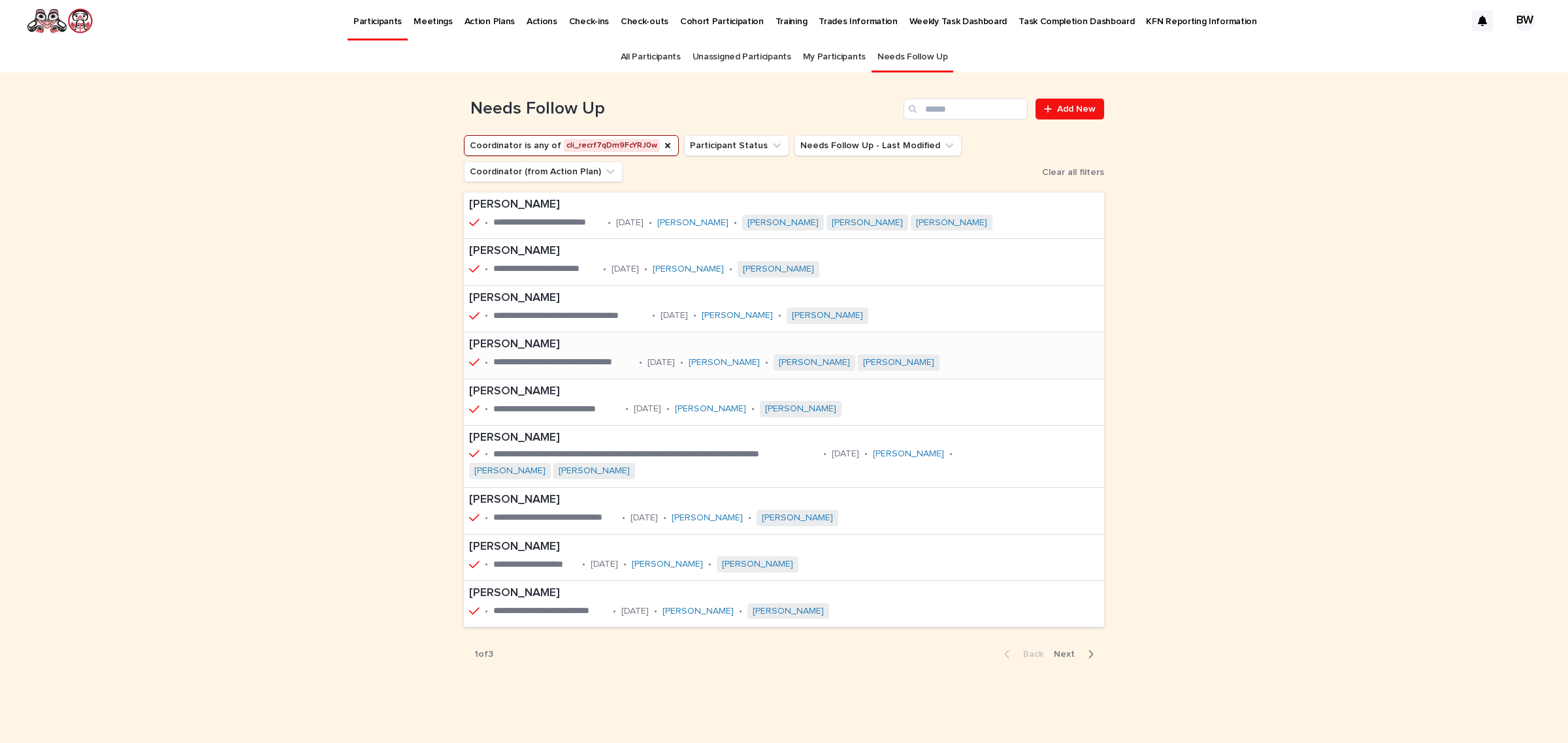
click at [983, 371] on div "**********" at bounding box center [751, 355] width 575 height 46
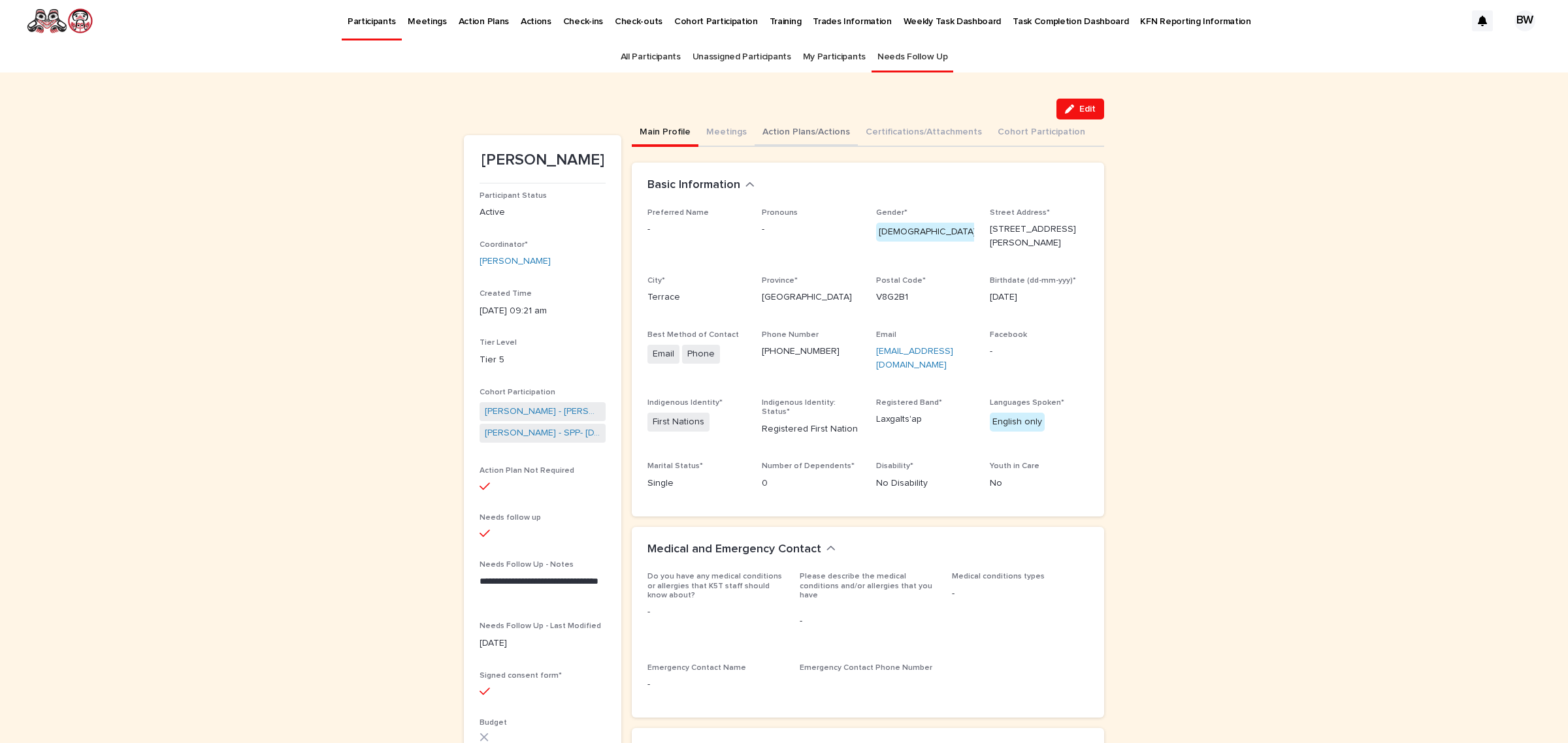
click at [825, 125] on button "Action Plans/Actions" at bounding box center [806, 133] width 103 height 27
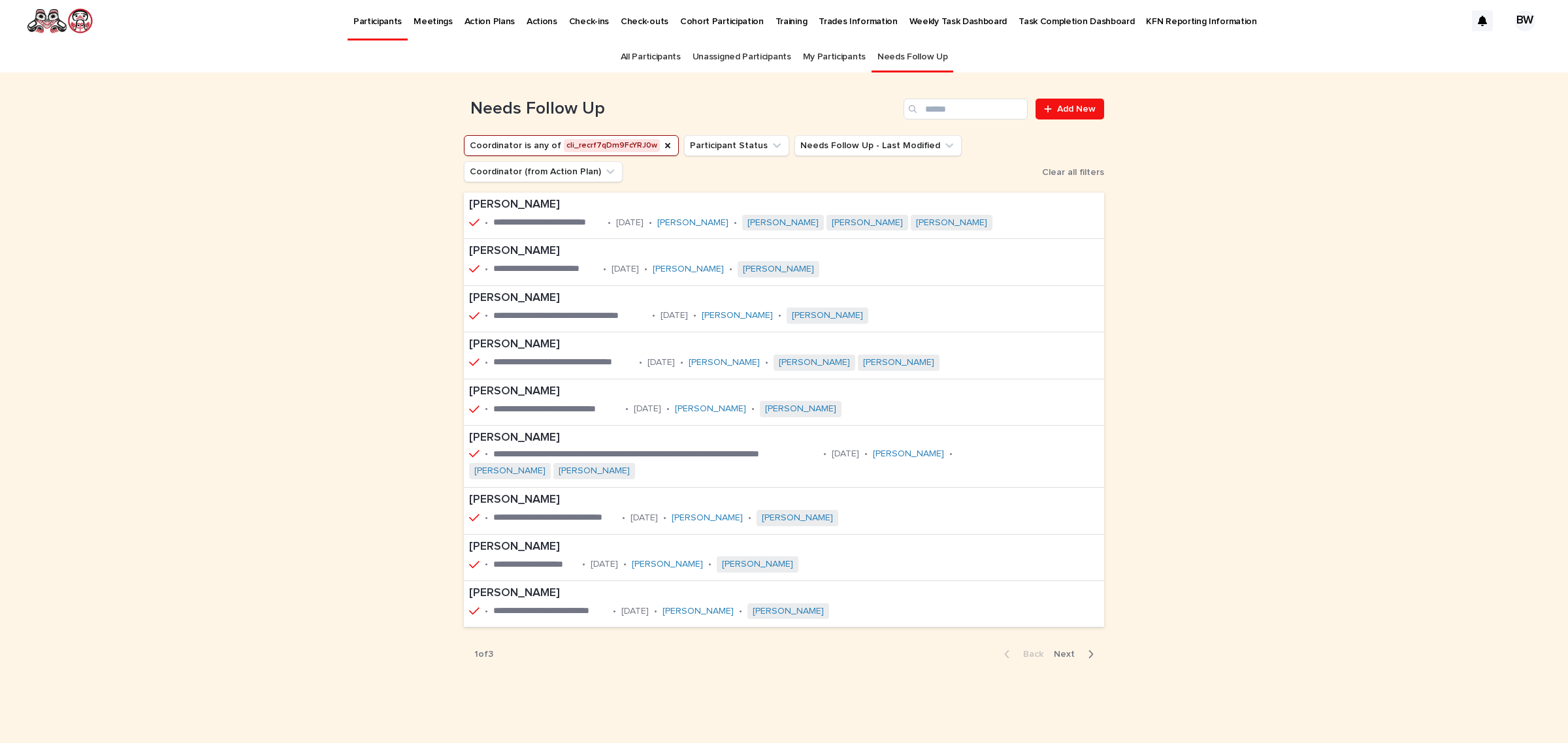
click at [1066, 656] on span "Next" at bounding box center [1068, 654] width 28 height 9
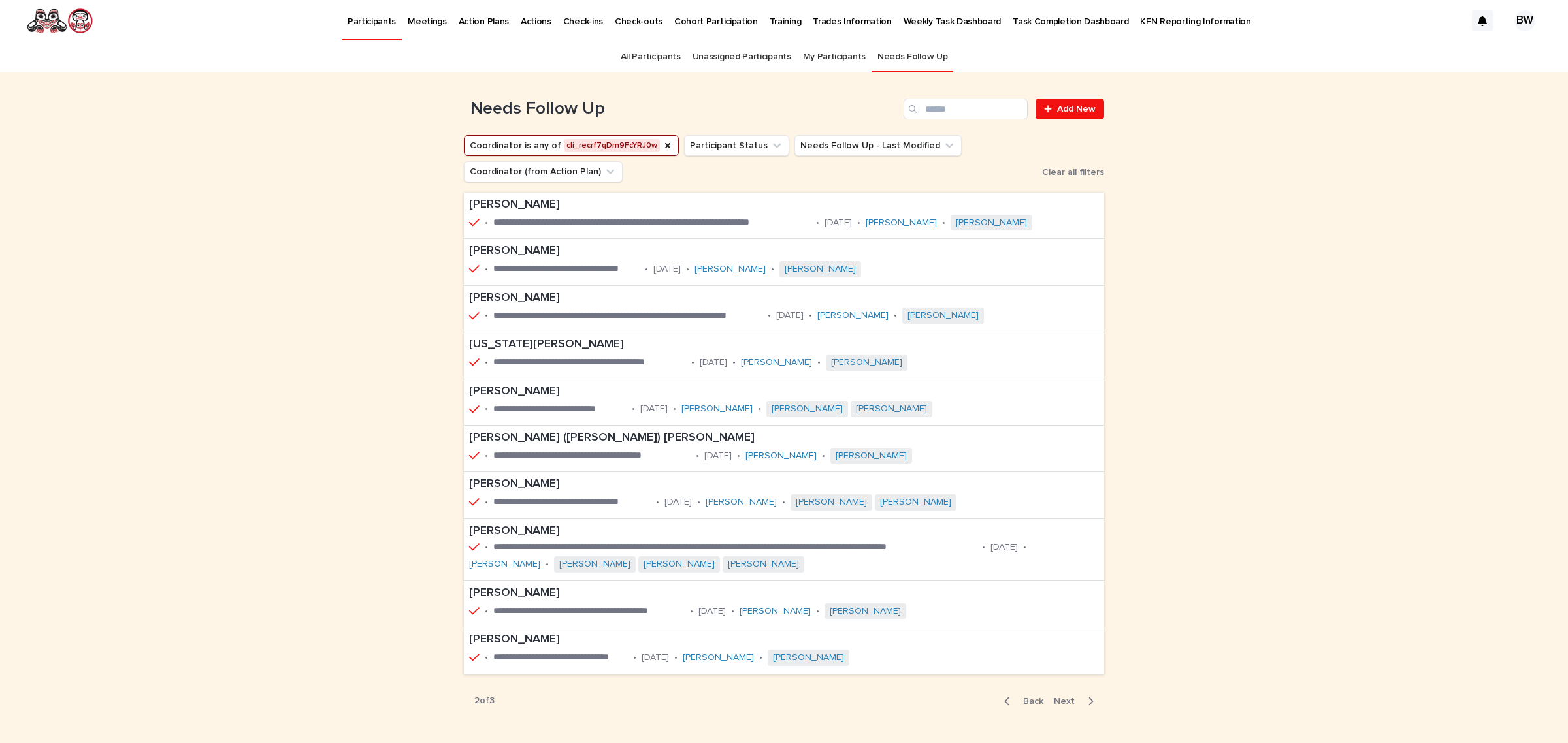
click at [1059, 705] on span "Next" at bounding box center [1068, 701] width 28 height 9
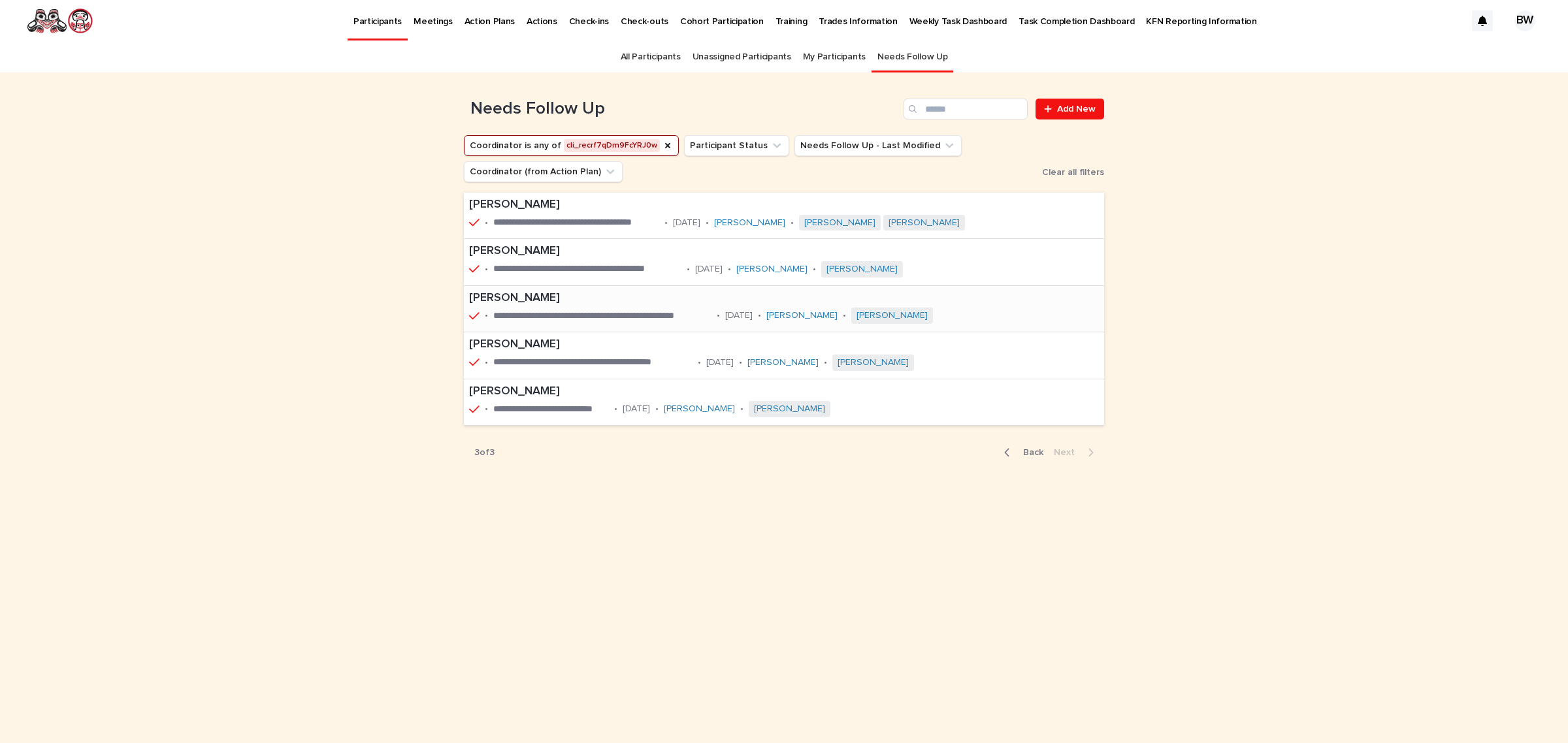
click at [658, 309] on div "**********" at bounding box center [748, 308] width 568 height 46
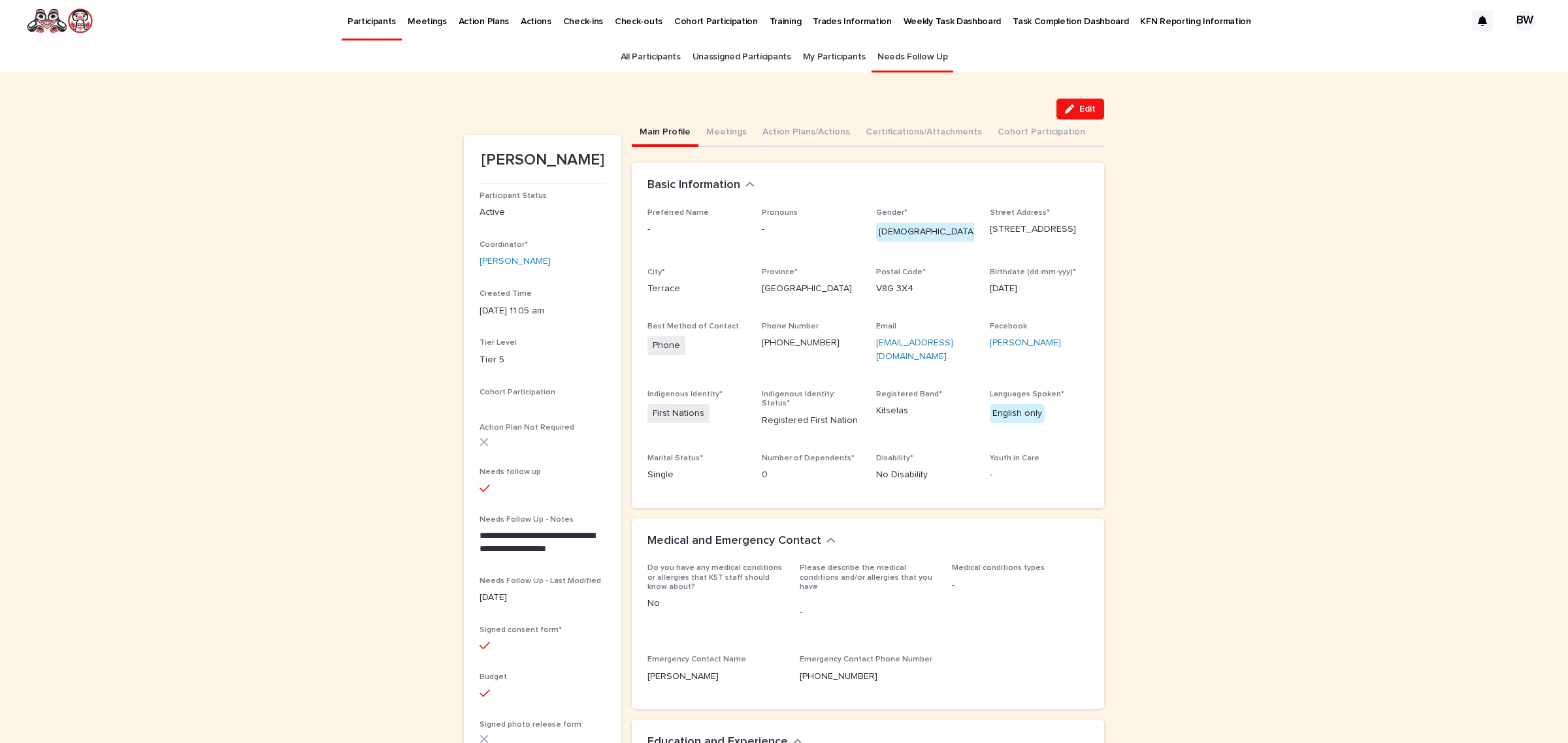
click at [1084, 100] on button "Edit" at bounding box center [1080, 109] width 48 height 21
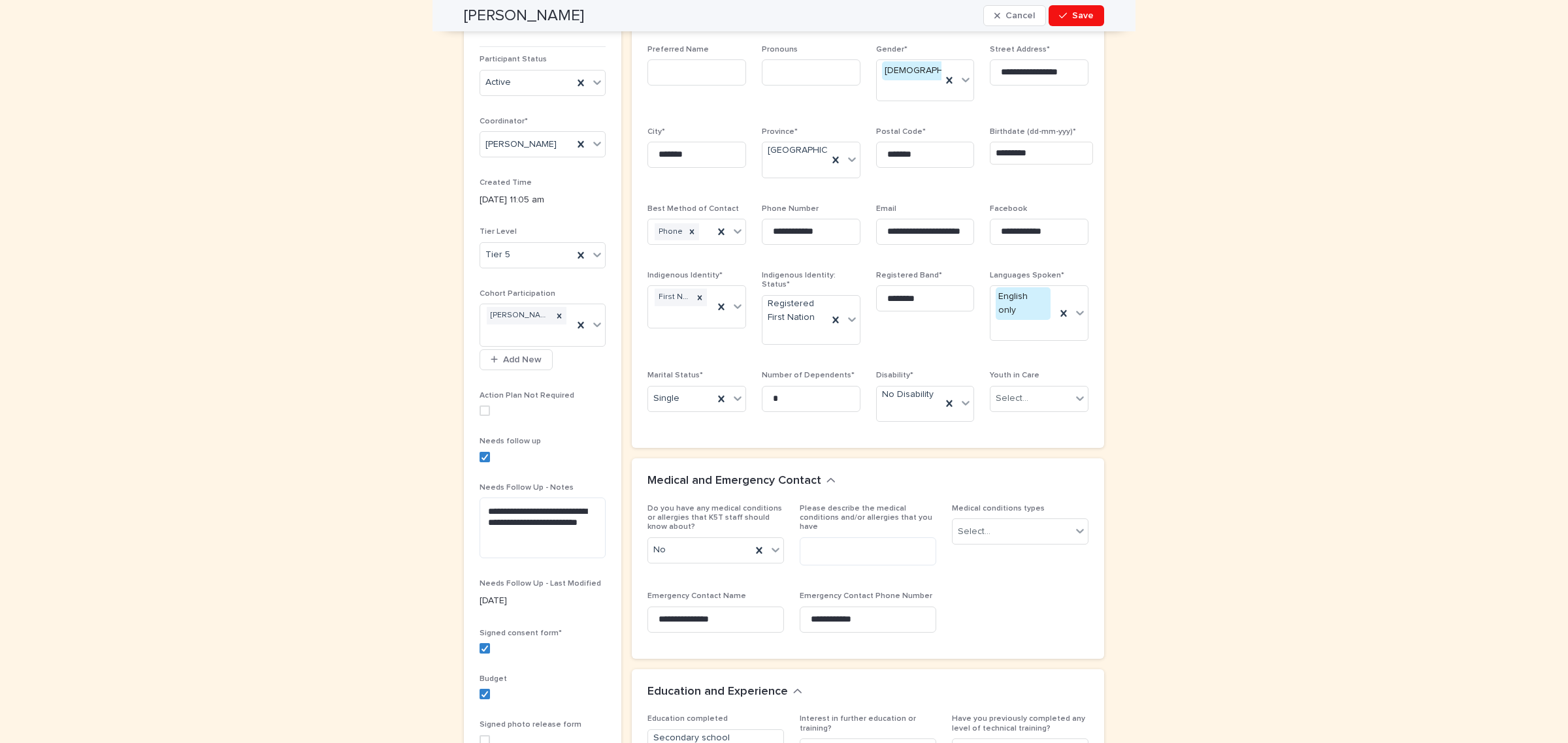
scroll to position [245, 0]
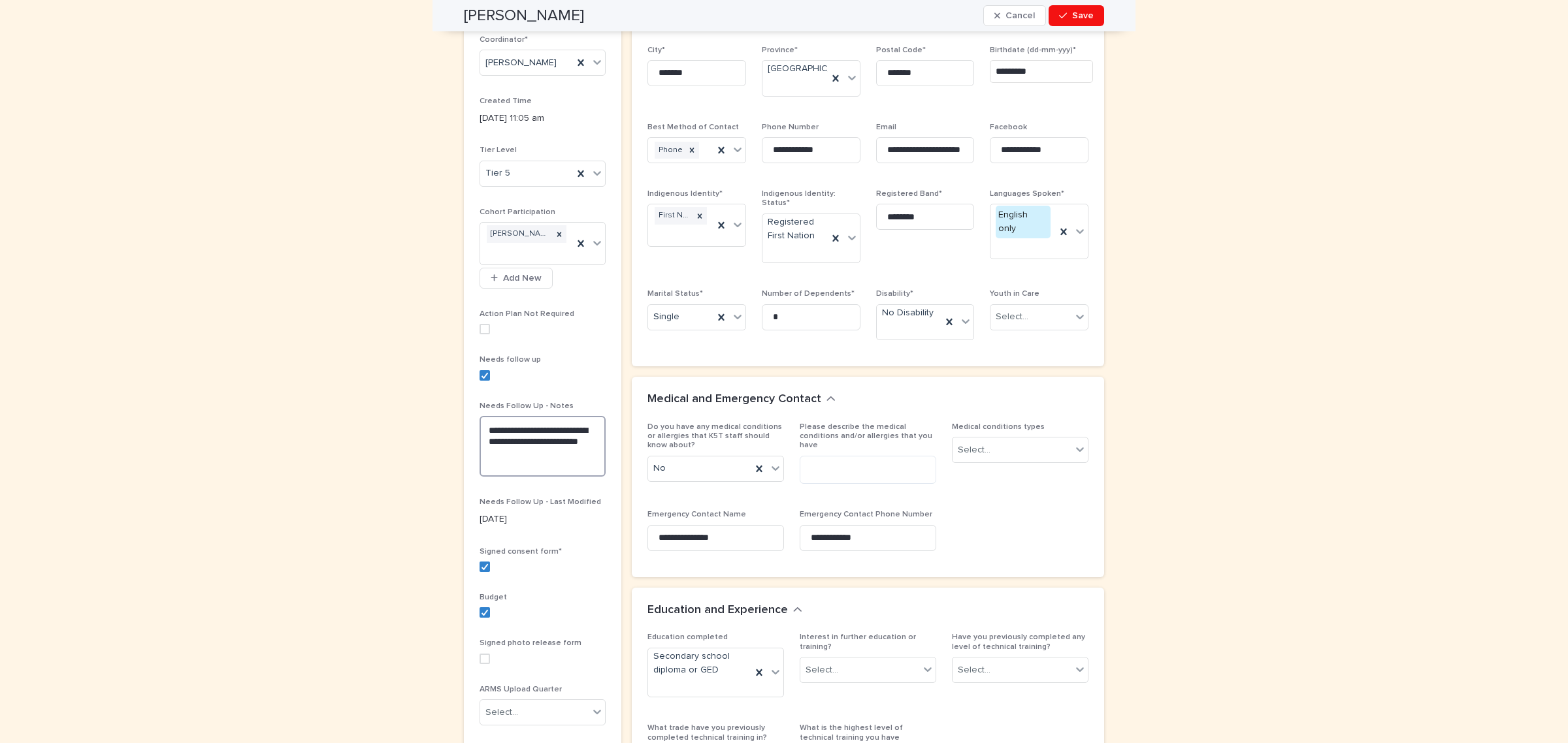
drag, startPoint x: 508, startPoint y: 456, endPoint x: 444, endPoint y: 425, distance: 71.1
click at [444, 425] on div "**********" at bounding box center [784, 709] width 1568 height 1765
type textarea "**********"
click at [1072, 19] on span "Save" at bounding box center [1083, 16] width 22 height 9
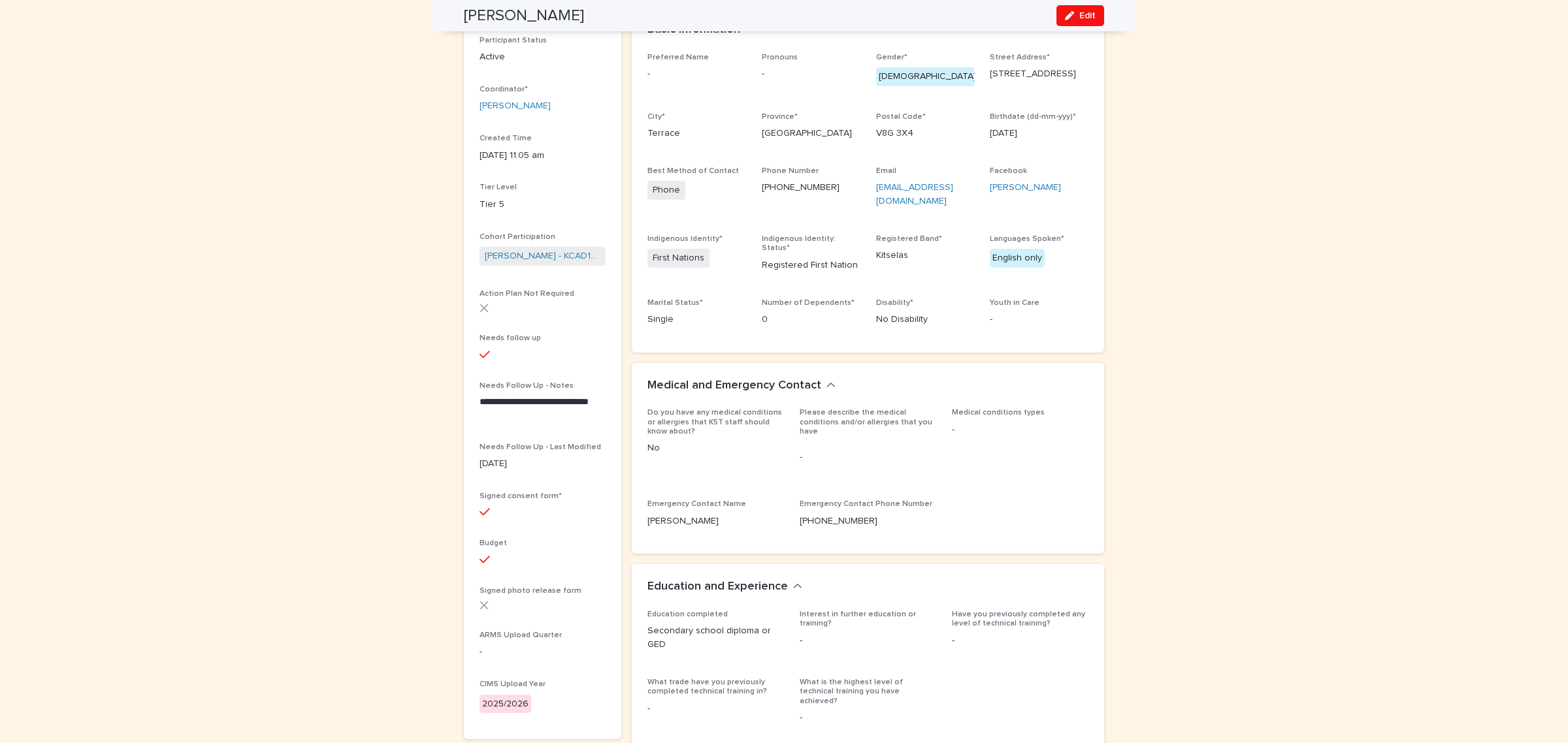
scroll to position [0, 0]
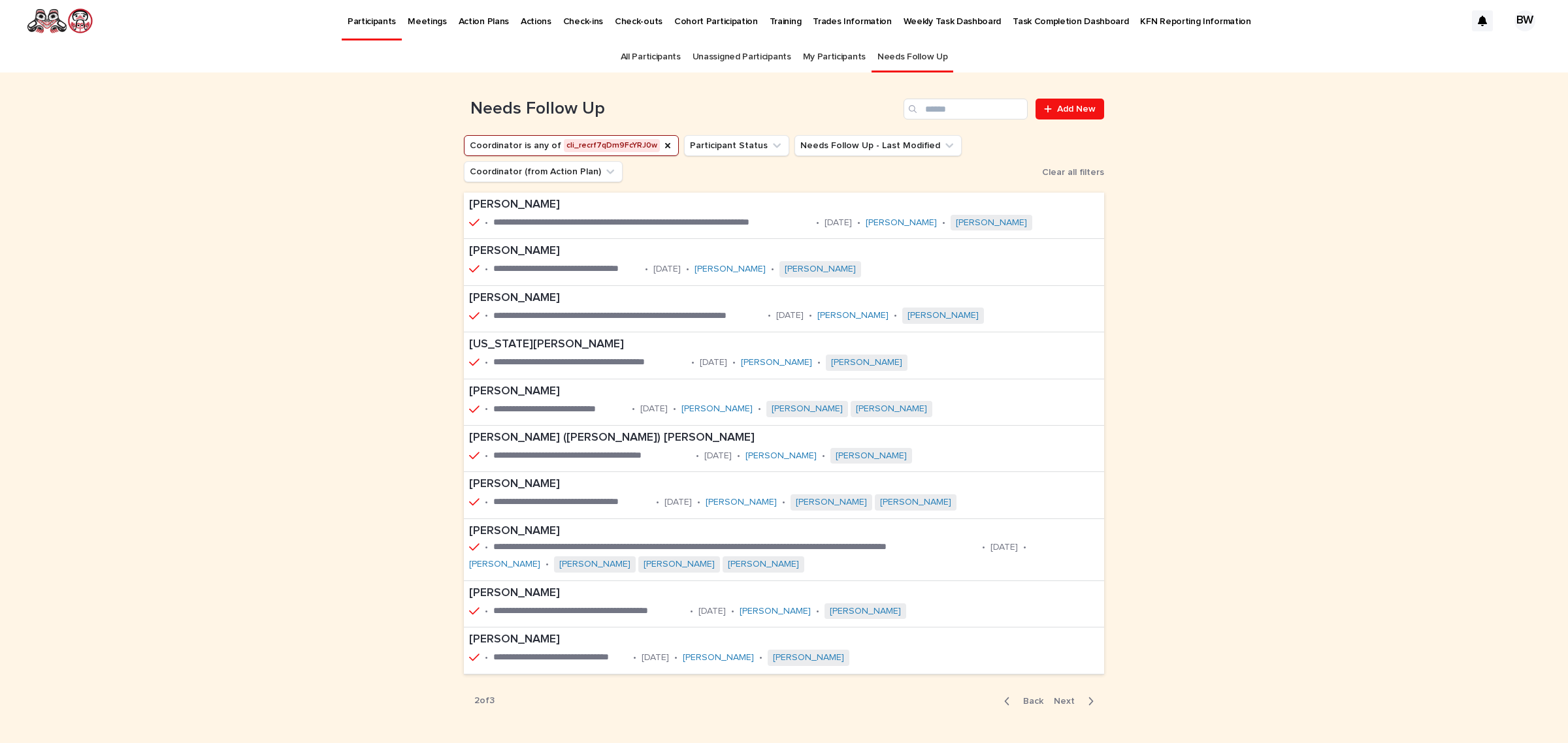
click at [1014, 693] on div "Back Next" at bounding box center [1048, 701] width 111 height 32
click at [1025, 704] on span "Back" at bounding box center [1029, 701] width 28 height 9
